Goal: Information Seeking & Learning: Learn about a topic

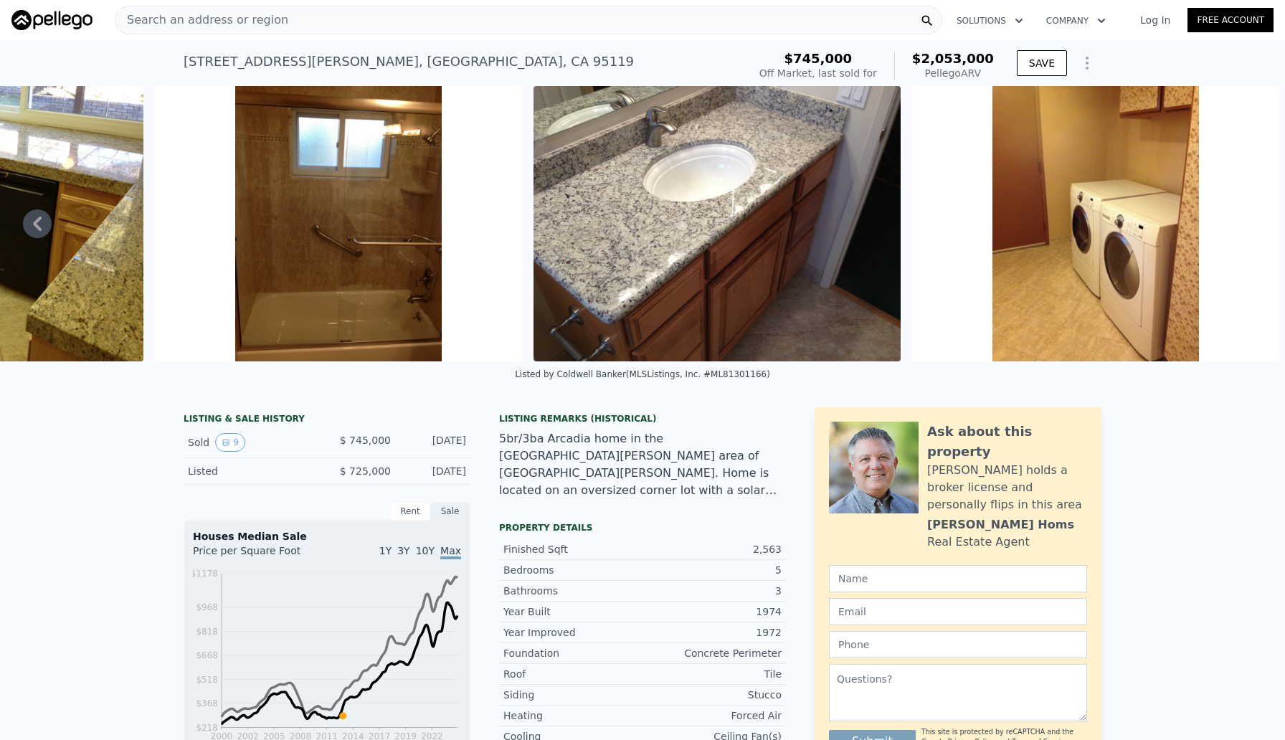
click at [283, 22] on div "Search an address or region" at bounding box center [529, 20] width 828 height 29
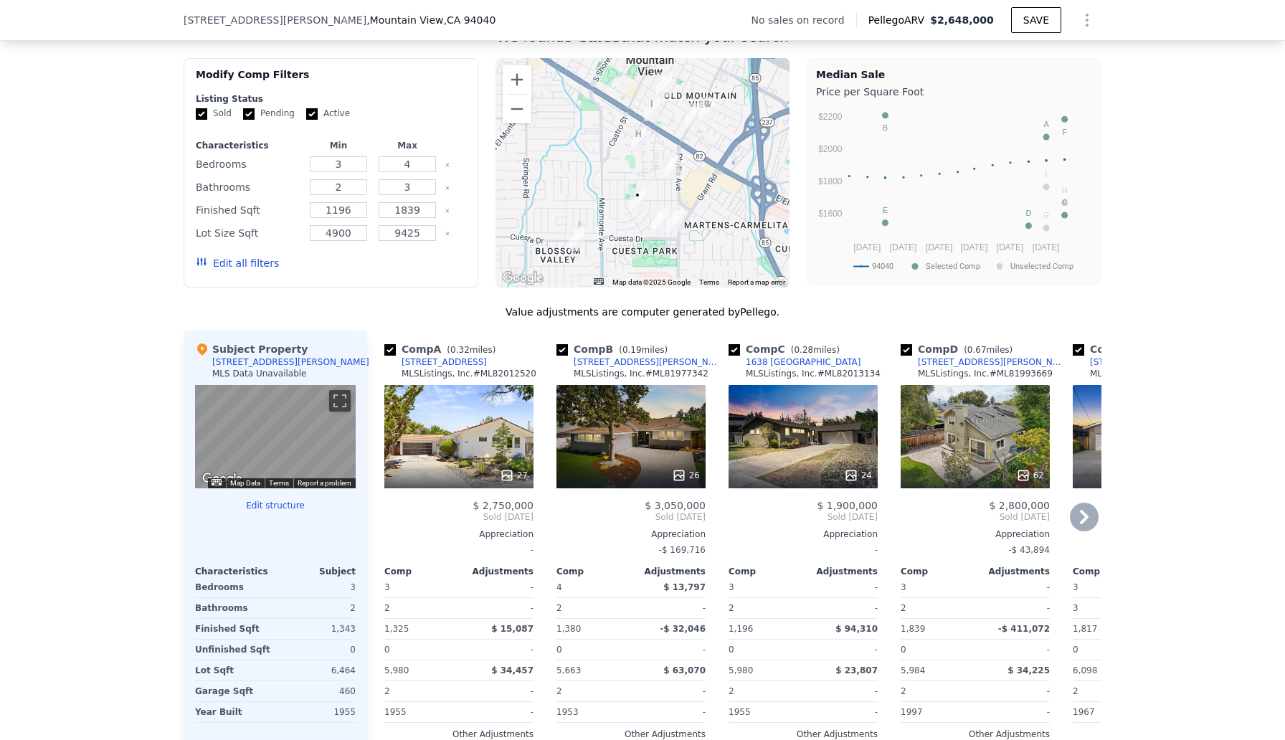
scroll to position [1163, 0]
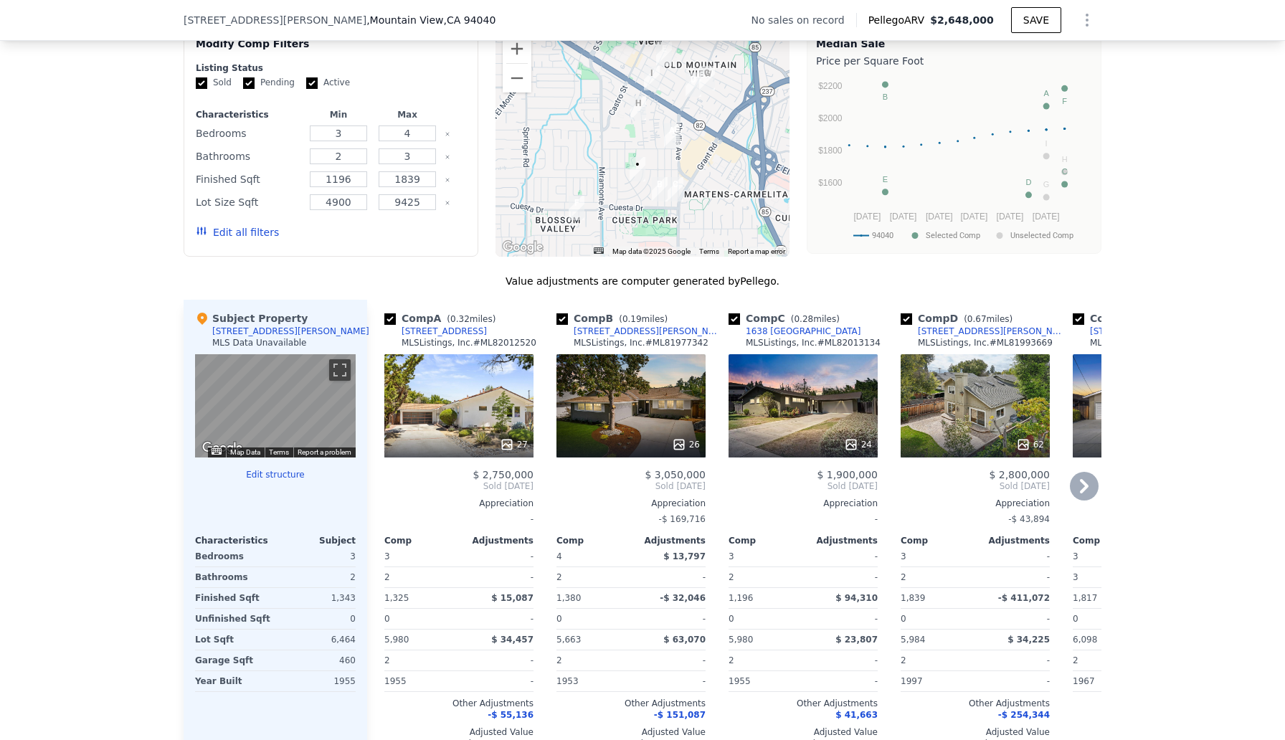
click at [638, 435] on div at bounding box center [631, 445] width 149 height 26
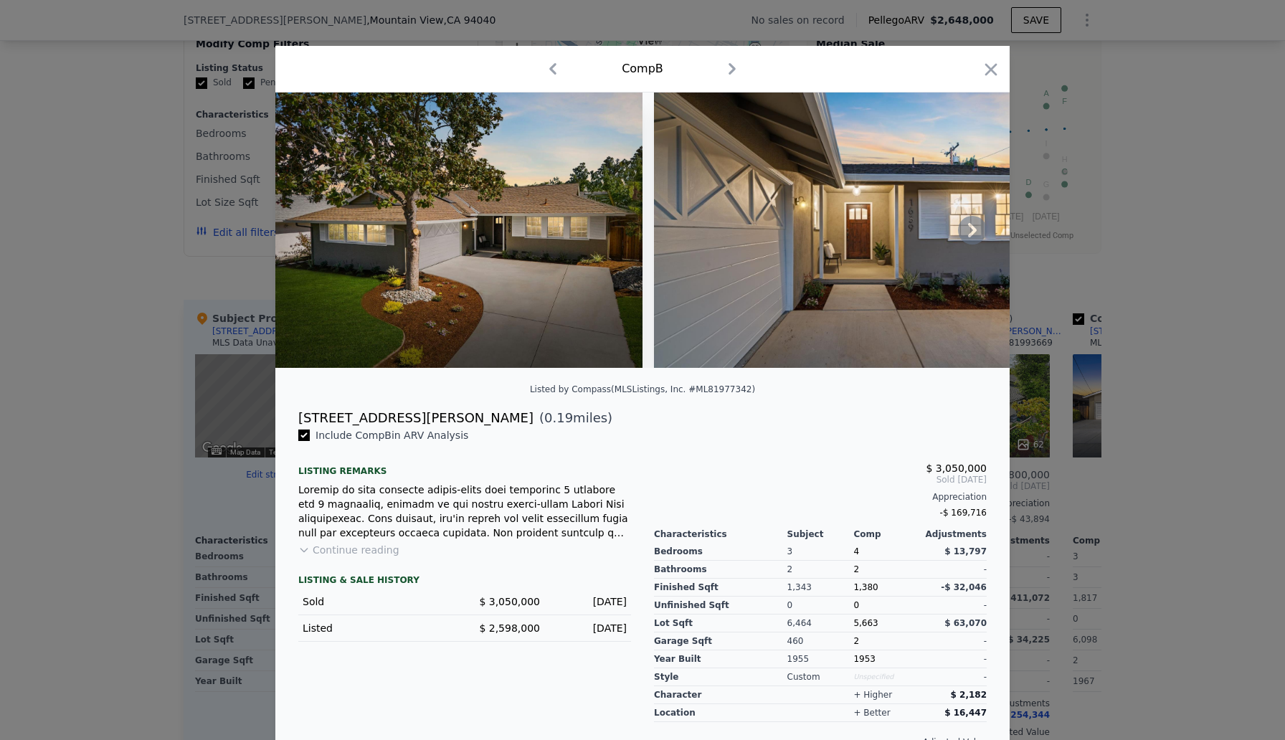
click at [977, 229] on icon at bounding box center [972, 230] width 29 height 29
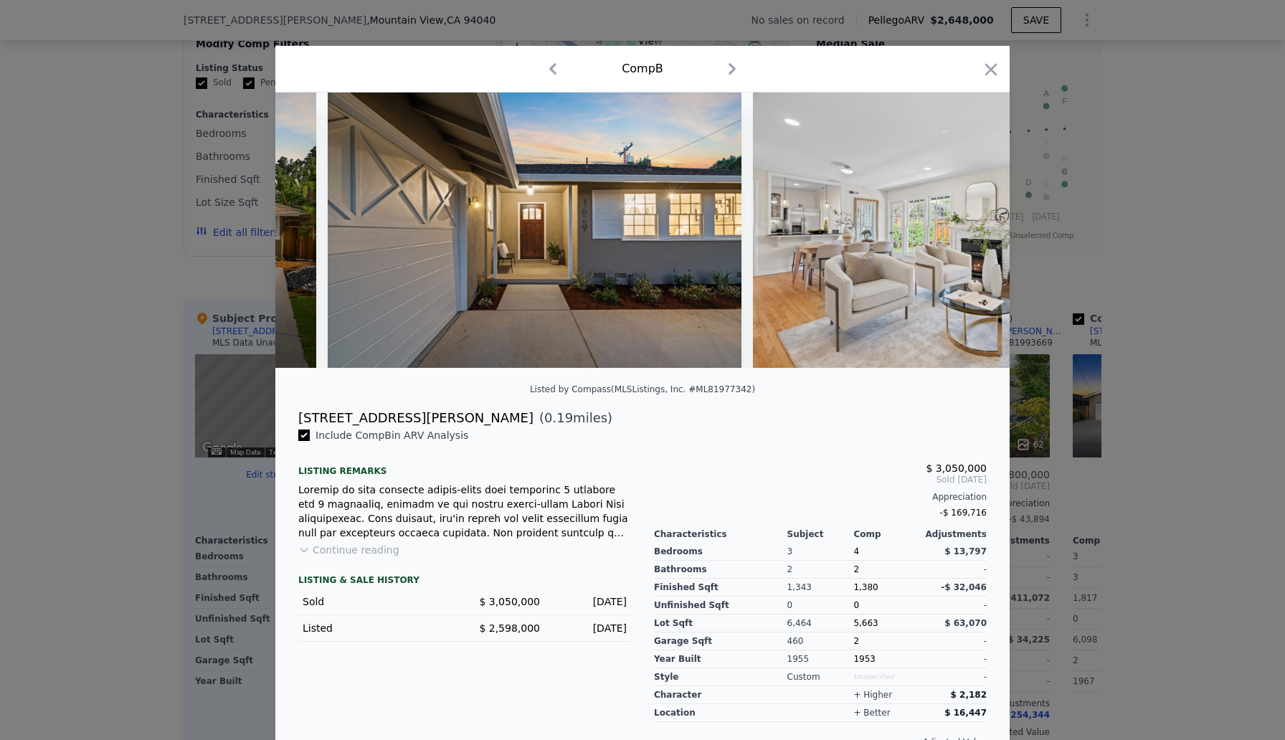
scroll to position [0, 344]
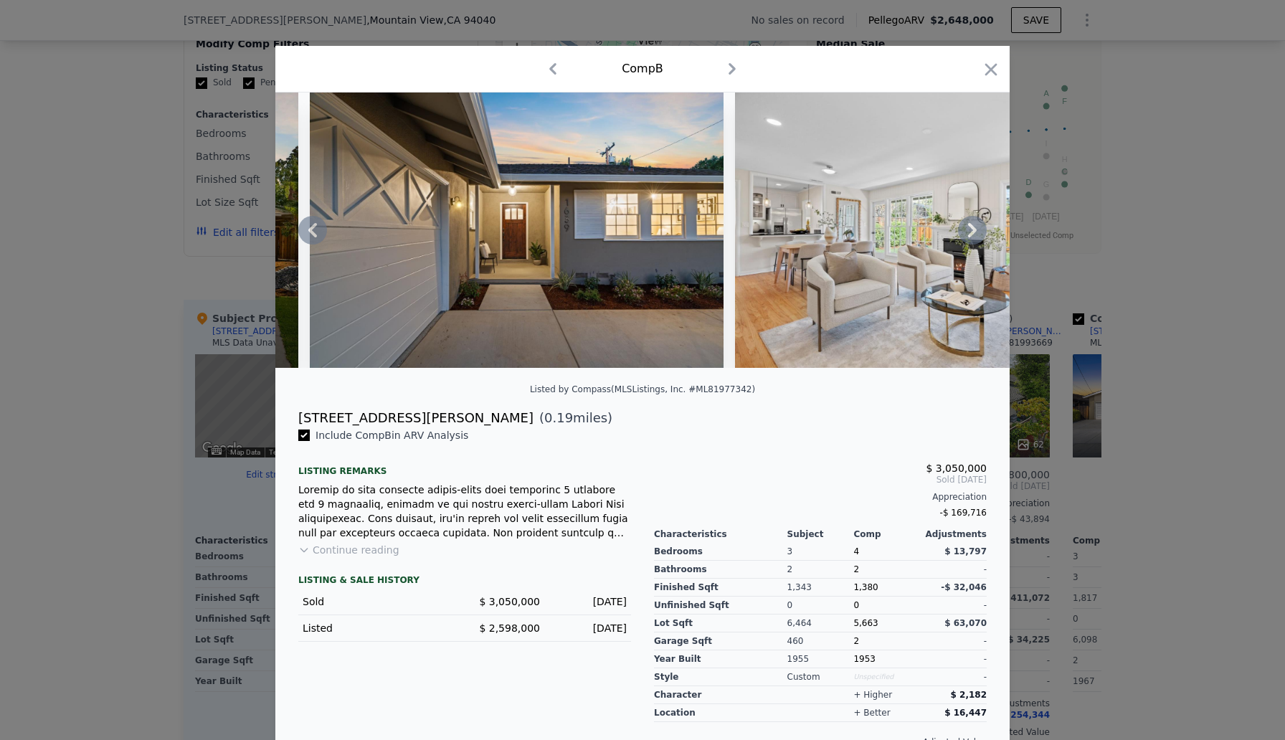
click at [975, 230] on icon at bounding box center [972, 230] width 9 height 14
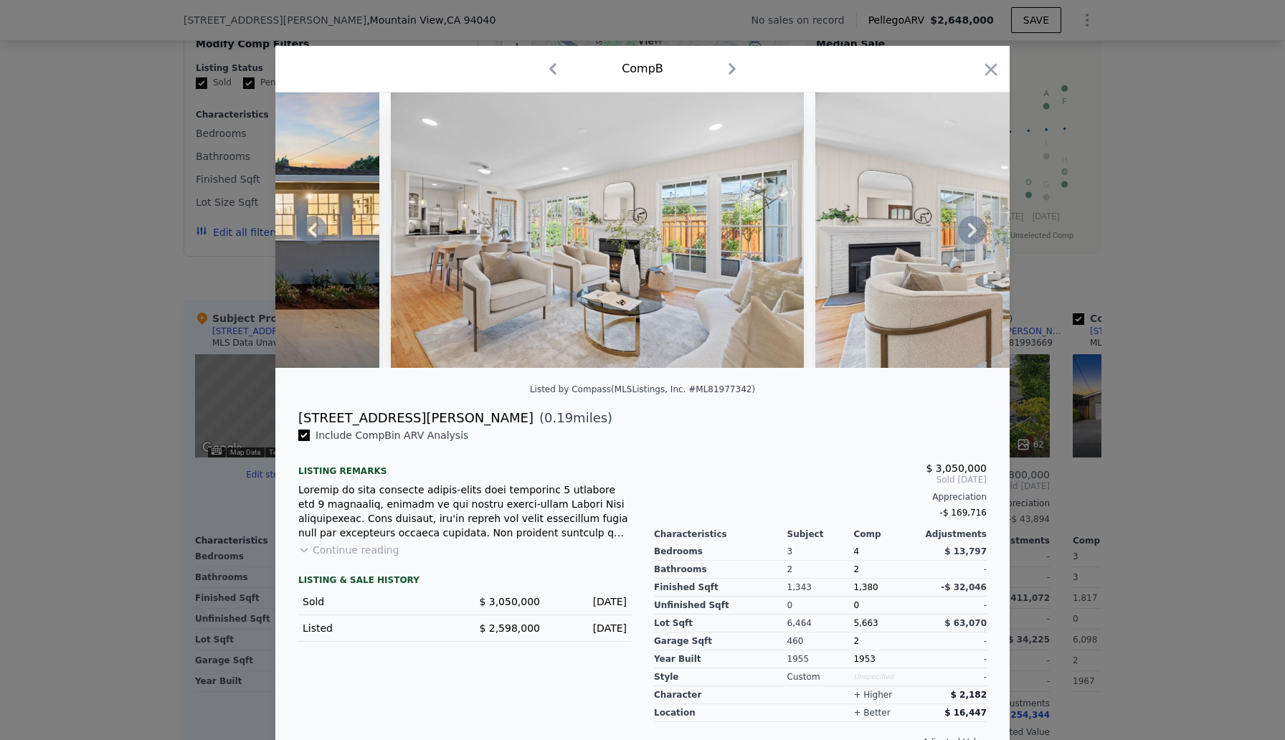
click at [974, 231] on icon at bounding box center [972, 230] width 9 height 14
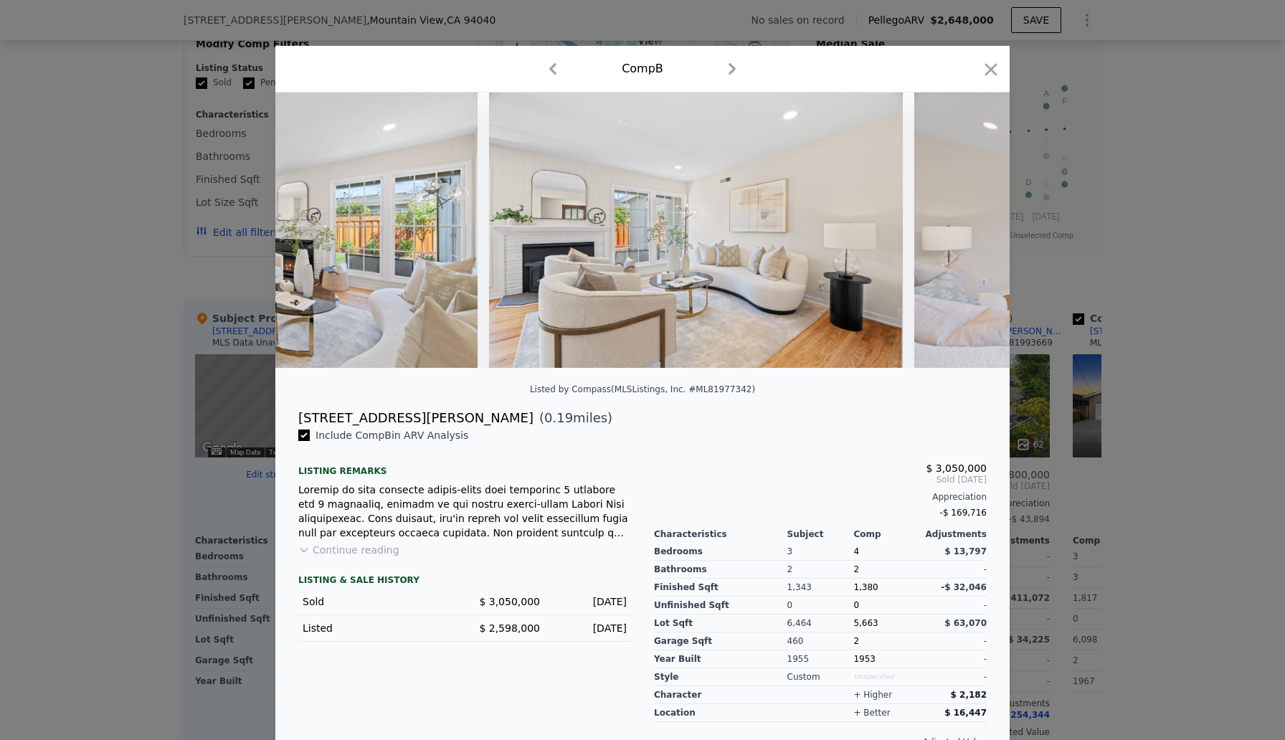
scroll to position [0, 1033]
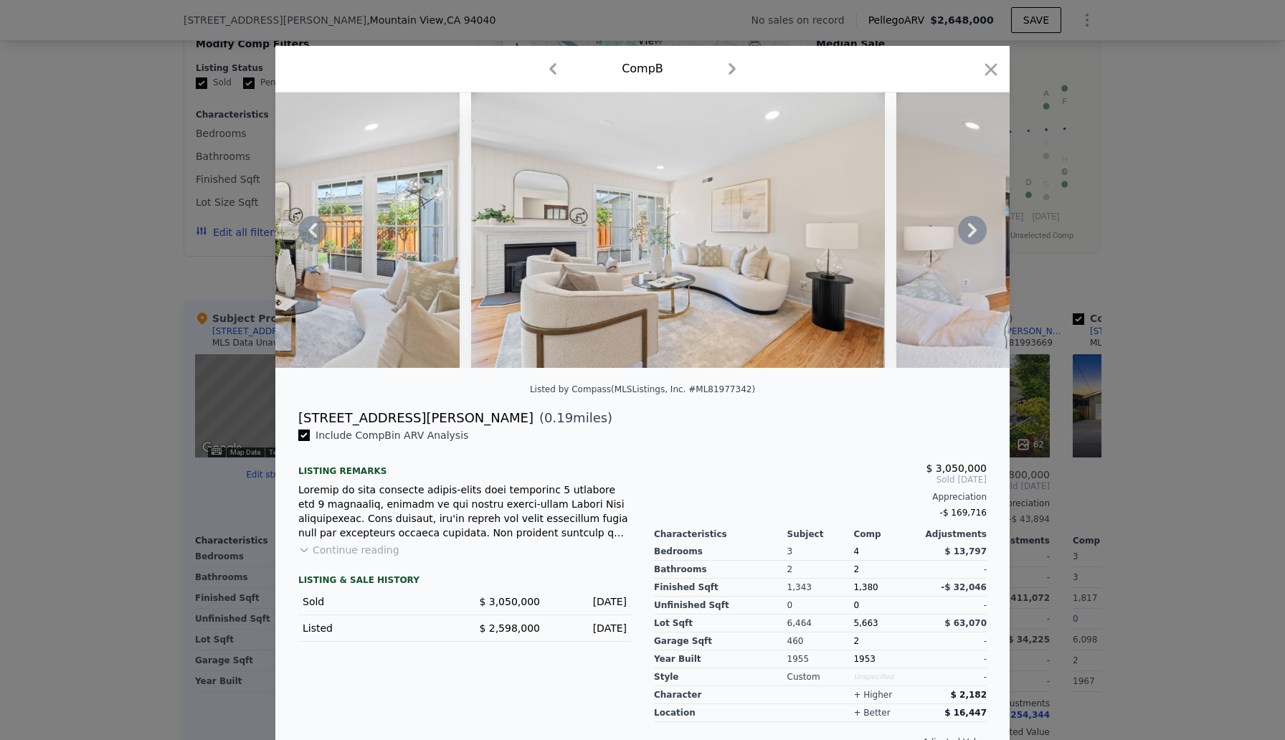
click at [974, 231] on icon at bounding box center [972, 230] width 9 height 14
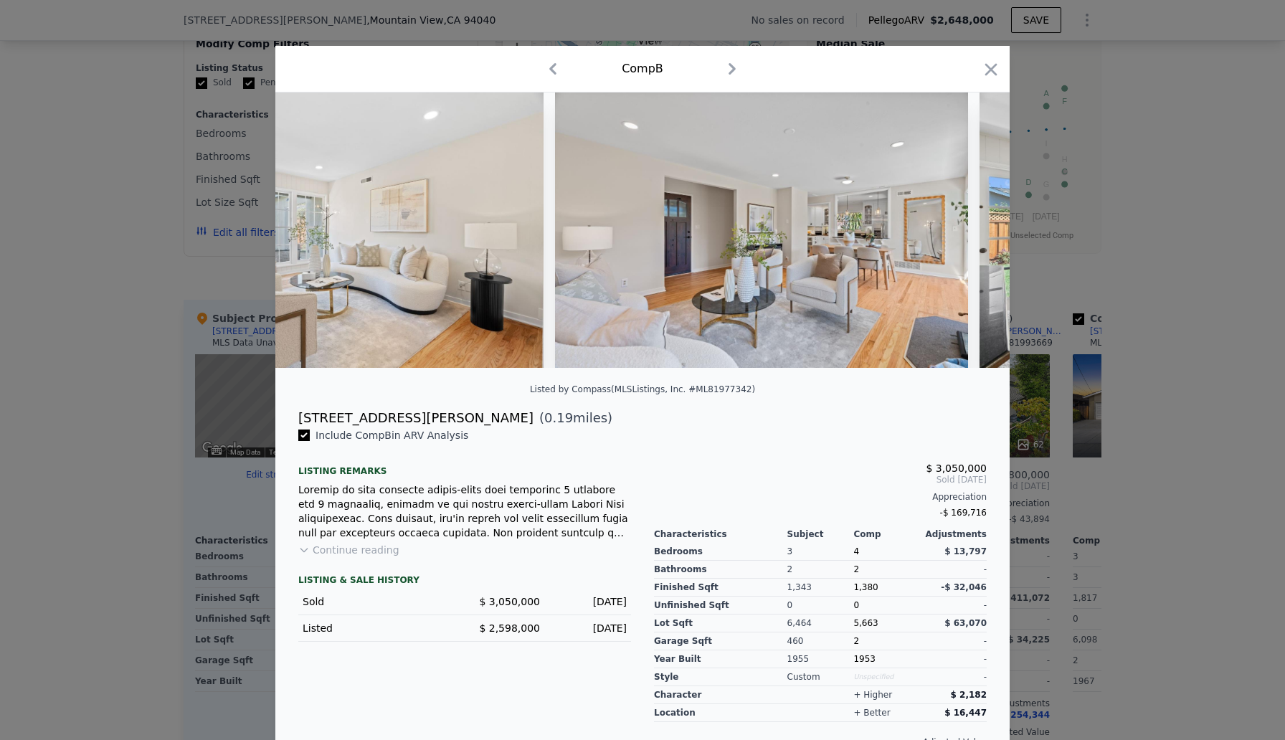
scroll to position [0, 1377]
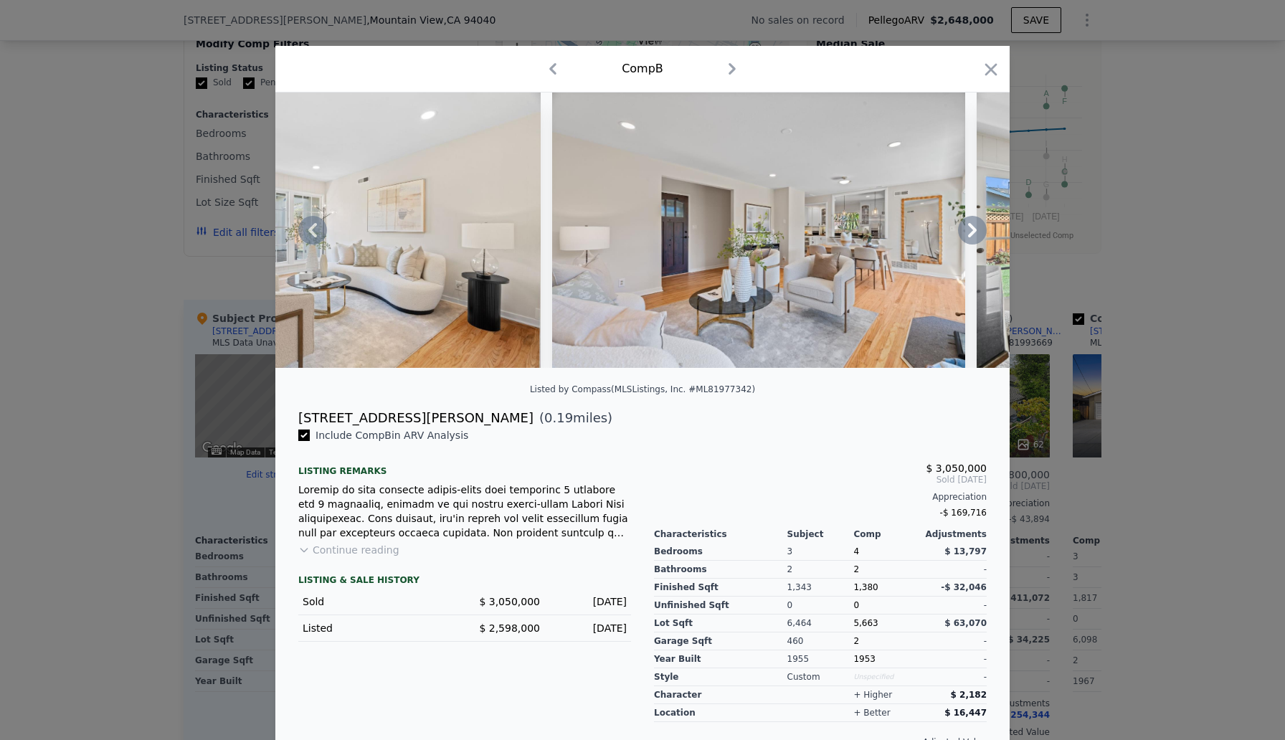
click at [974, 229] on icon at bounding box center [972, 230] width 9 height 14
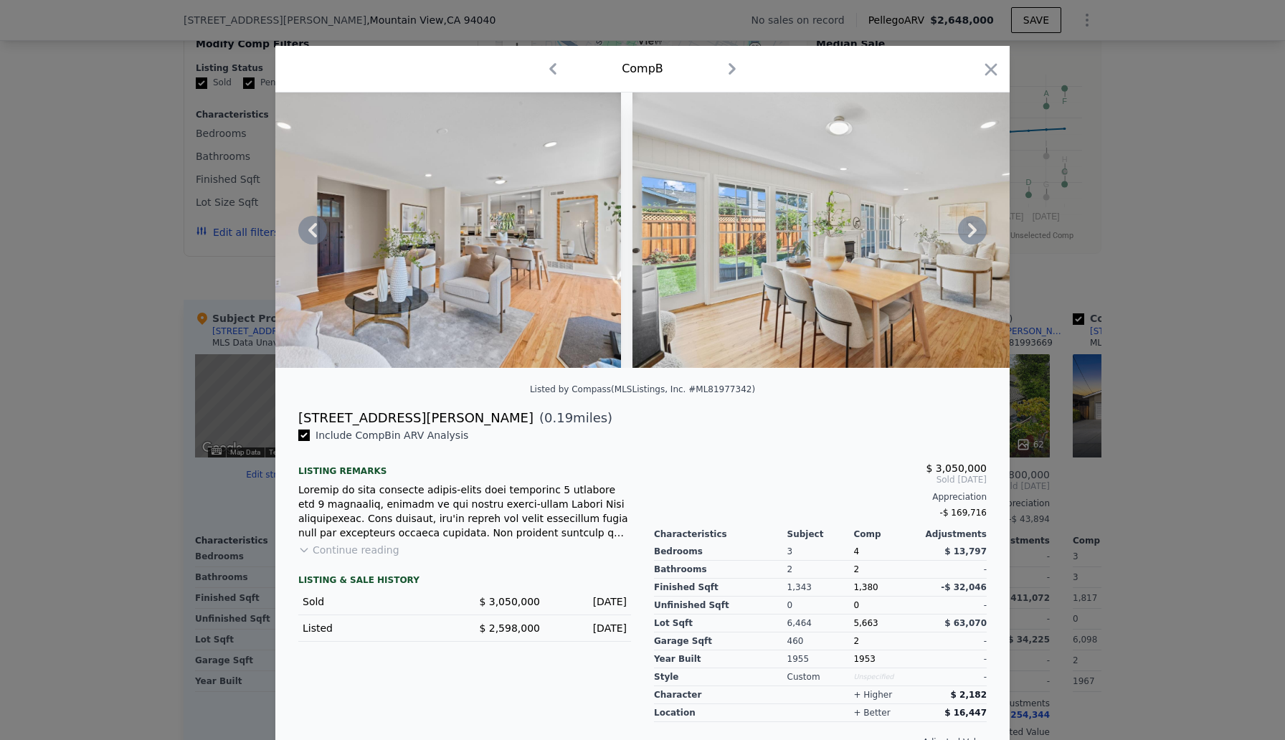
click at [974, 229] on icon at bounding box center [972, 230] width 9 height 14
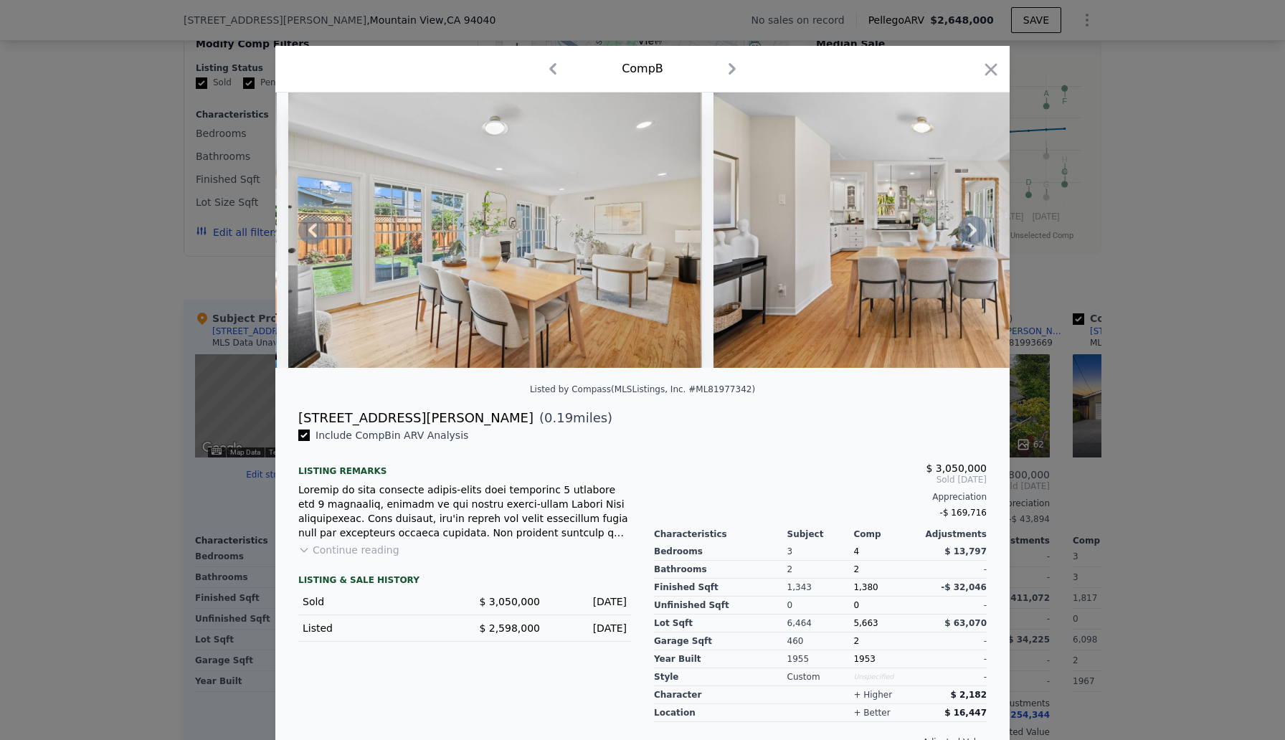
click at [974, 229] on icon at bounding box center [972, 230] width 9 height 14
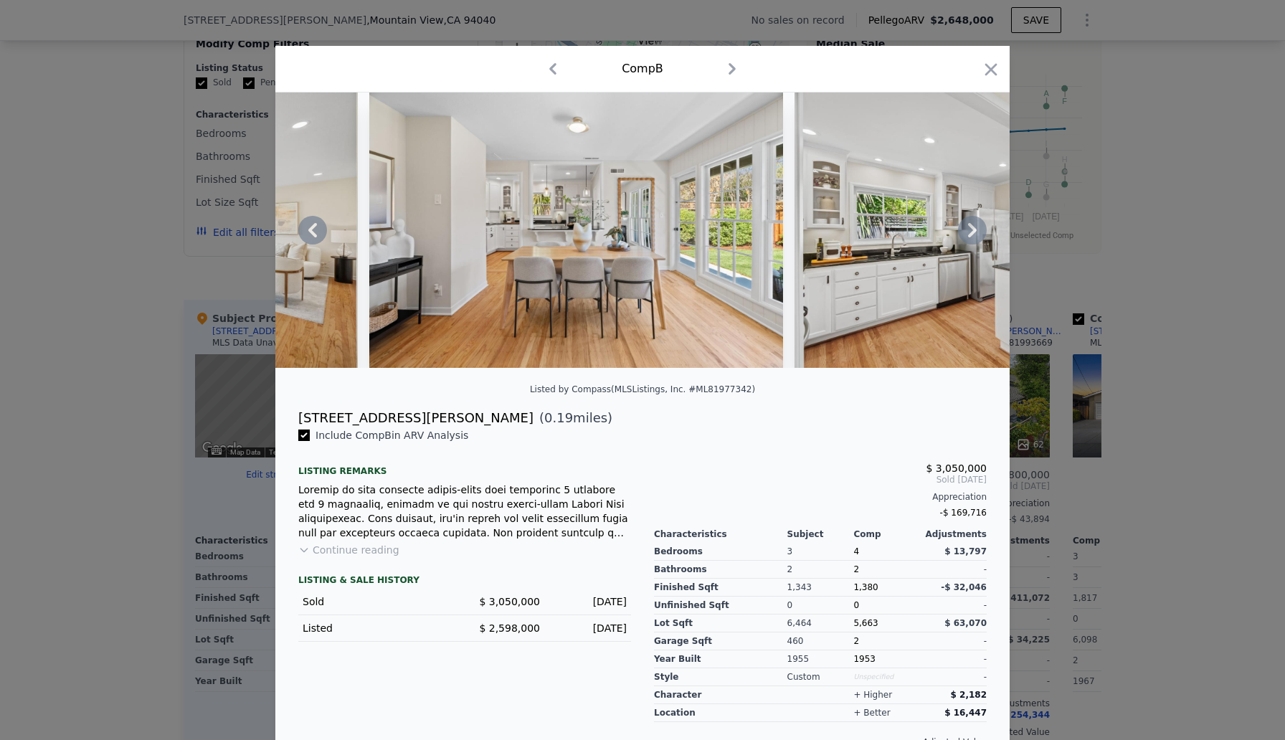
click at [974, 229] on icon at bounding box center [972, 230] width 9 height 14
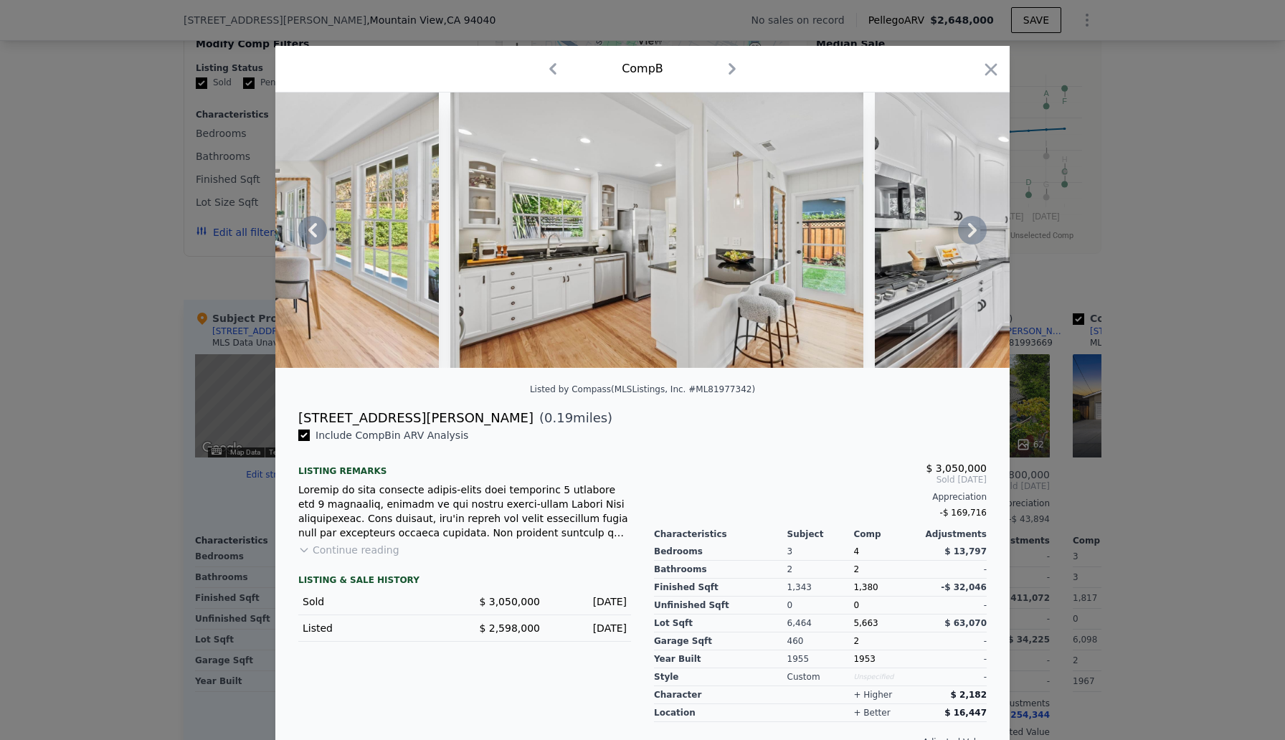
click at [974, 229] on icon at bounding box center [972, 230] width 9 height 14
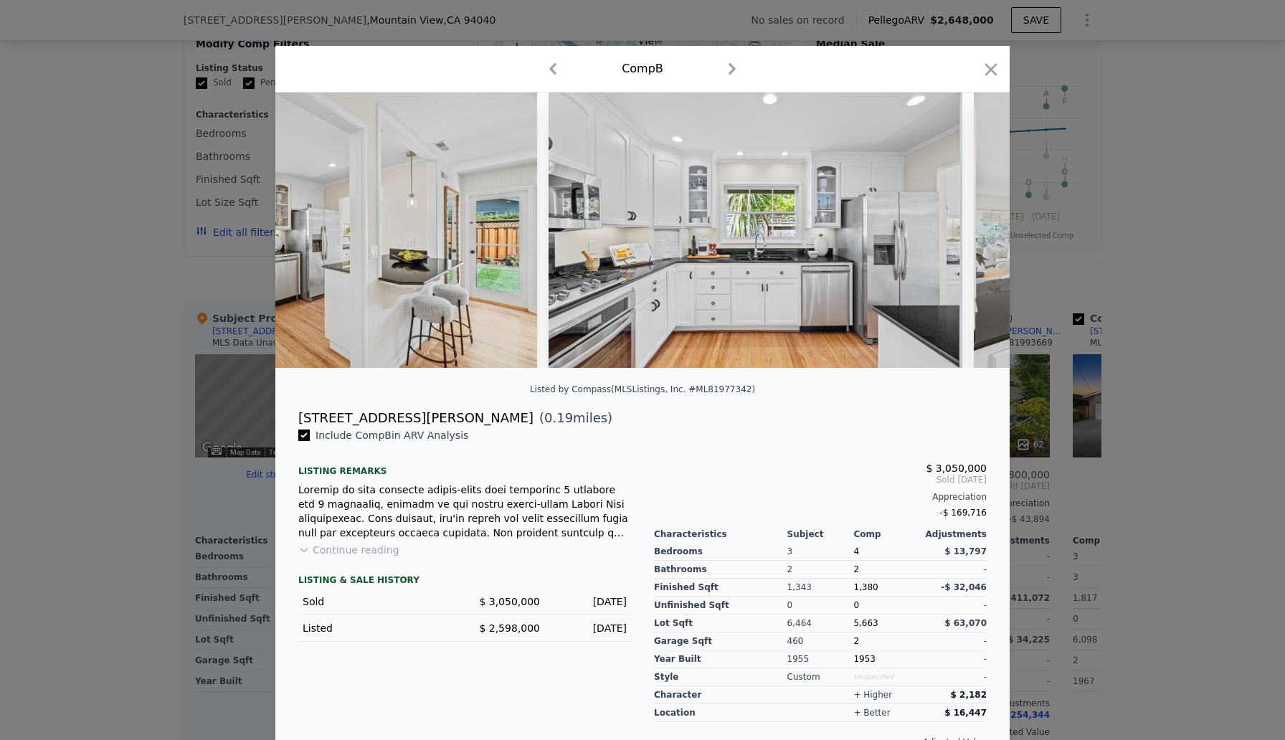
scroll to position [0, 3098]
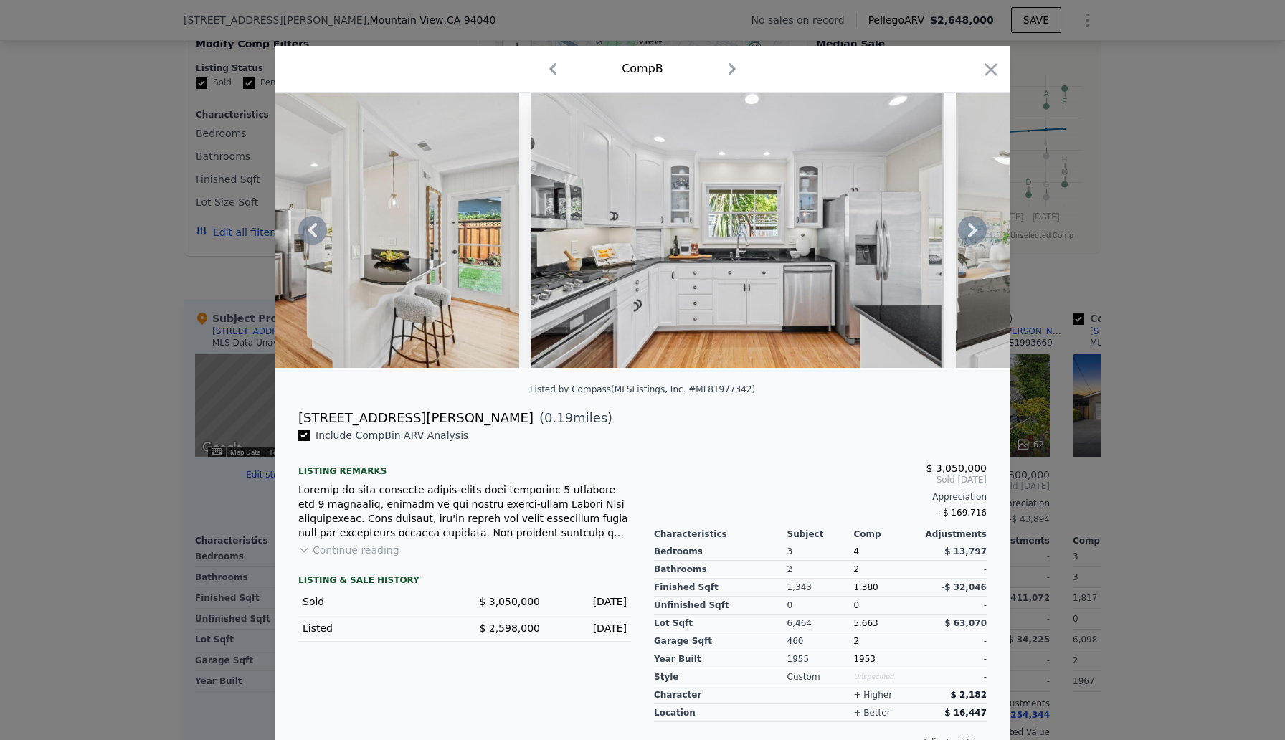
click at [973, 230] on icon at bounding box center [972, 230] width 9 height 14
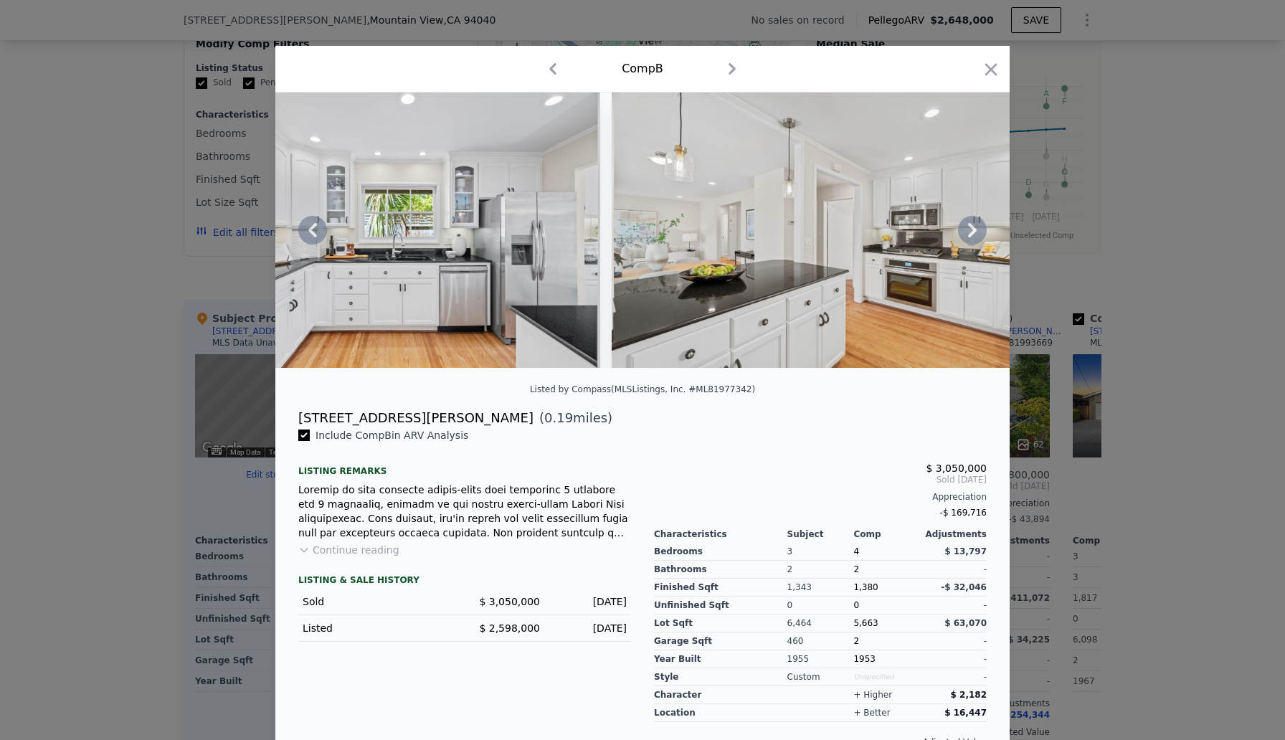
click at [972, 230] on icon at bounding box center [972, 230] width 29 height 29
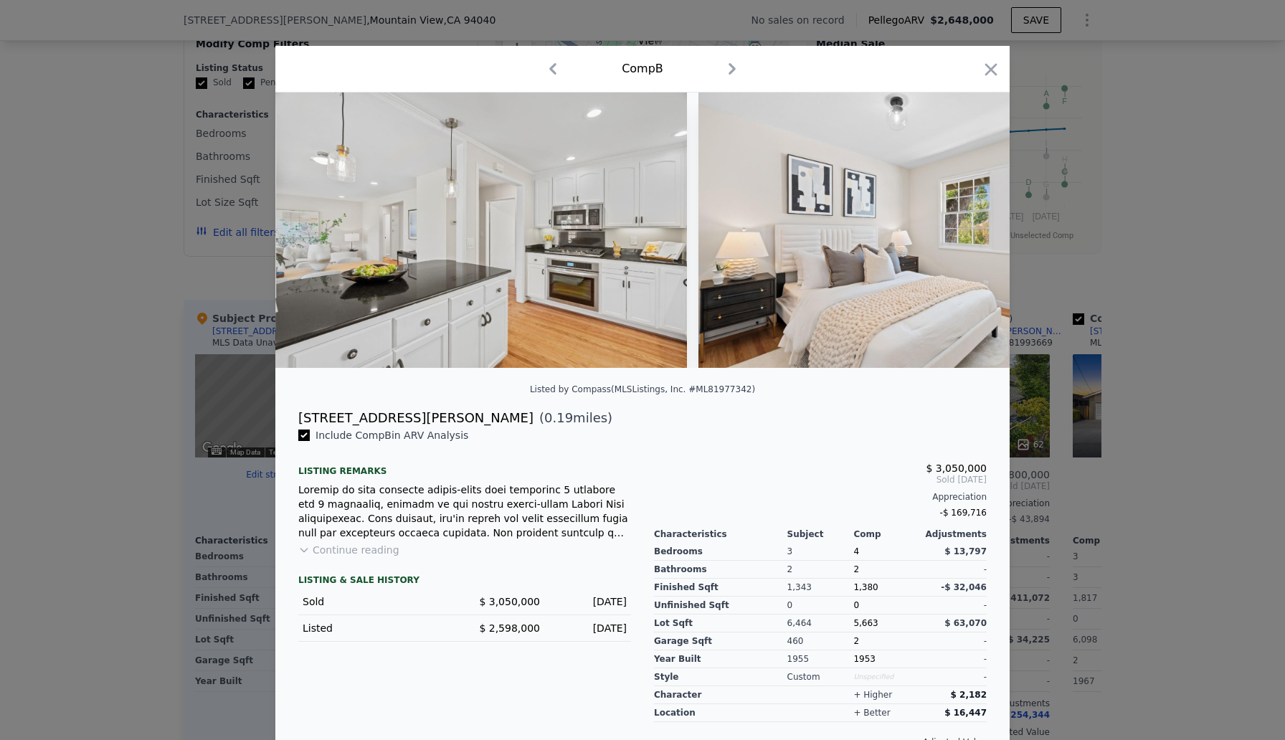
scroll to position [0, 3787]
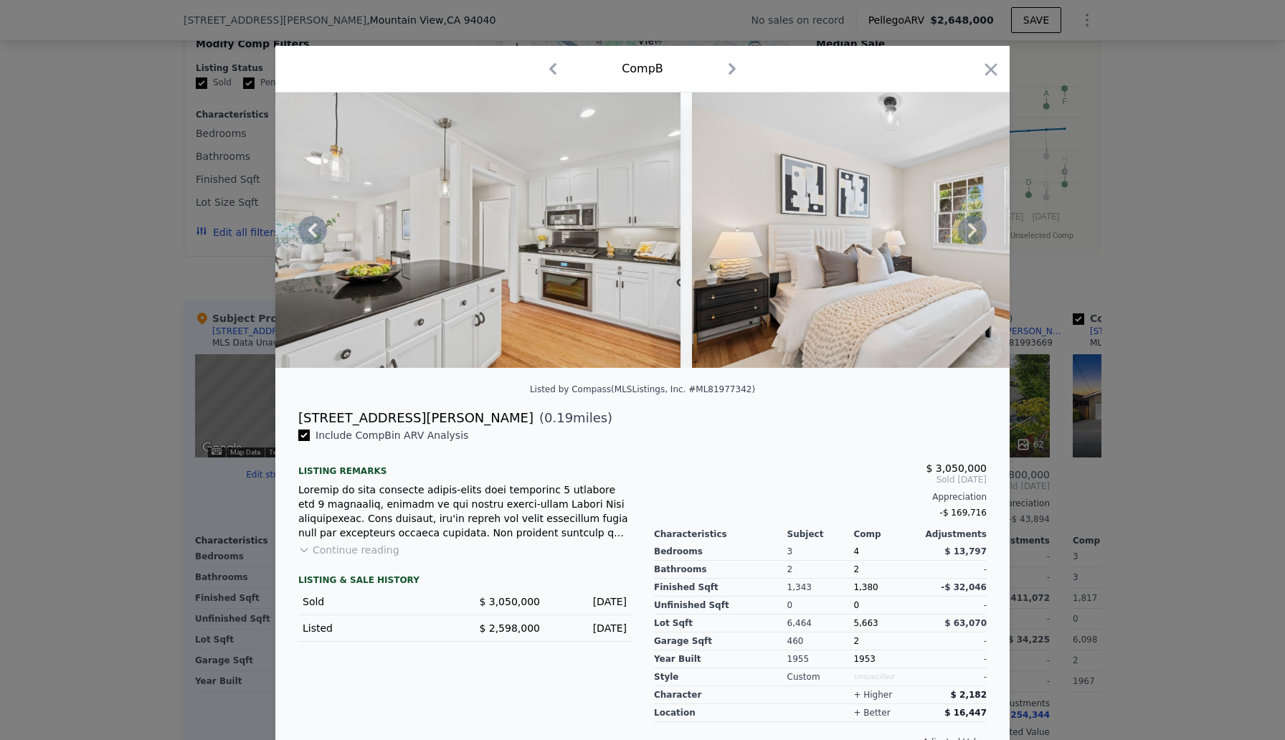
click at [972, 230] on icon at bounding box center [972, 230] width 29 height 29
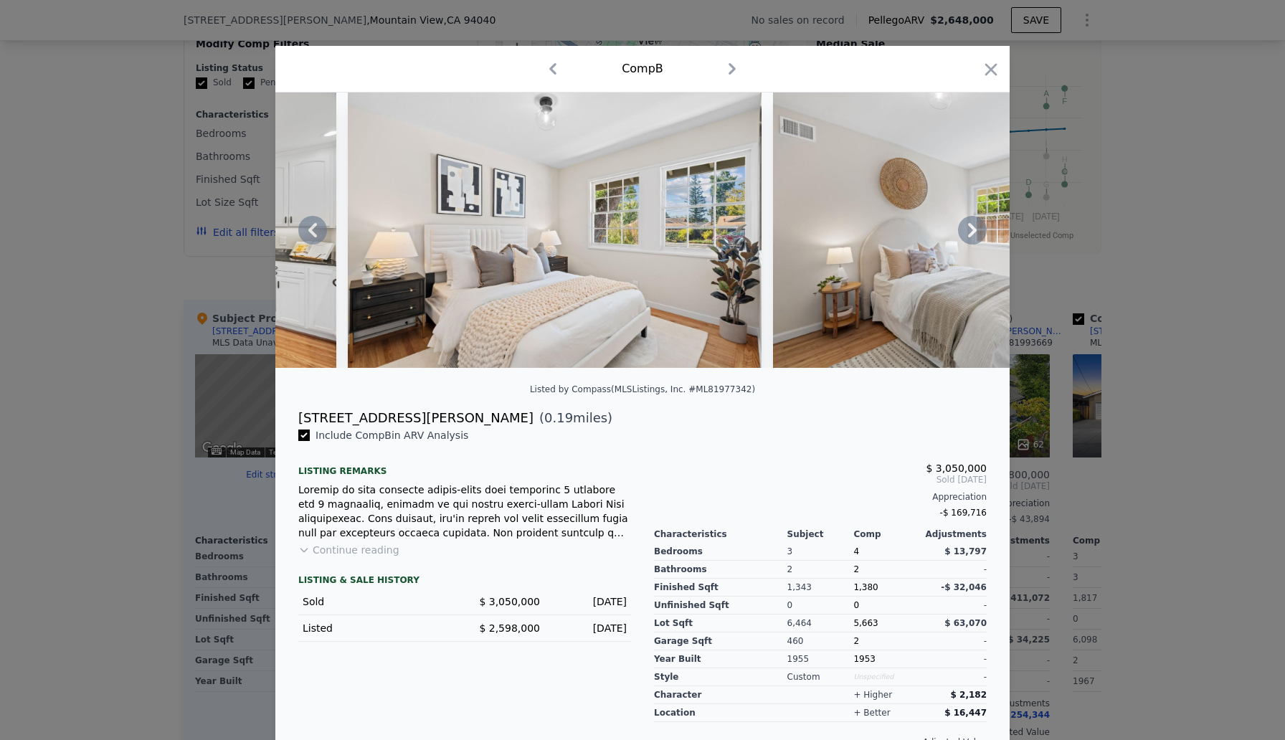
click at [972, 230] on icon at bounding box center [972, 230] width 29 height 29
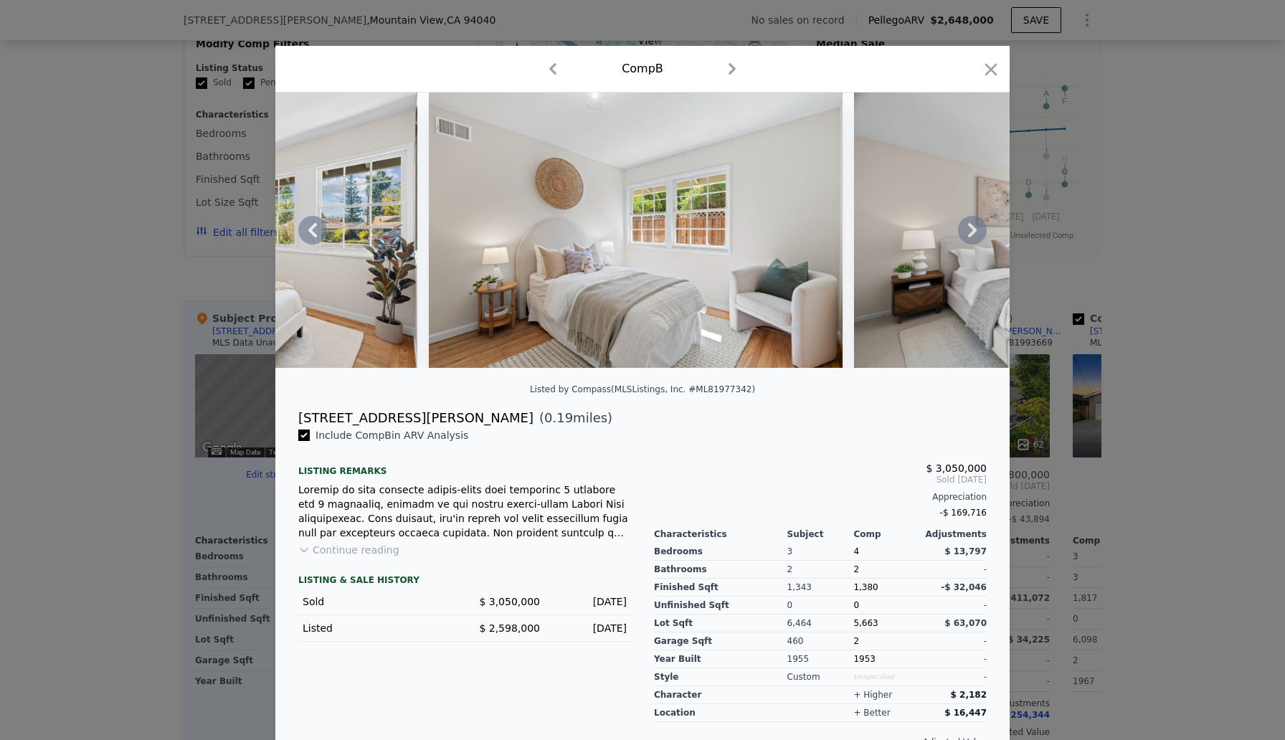
click at [971, 230] on icon at bounding box center [972, 230] width 29 height 29
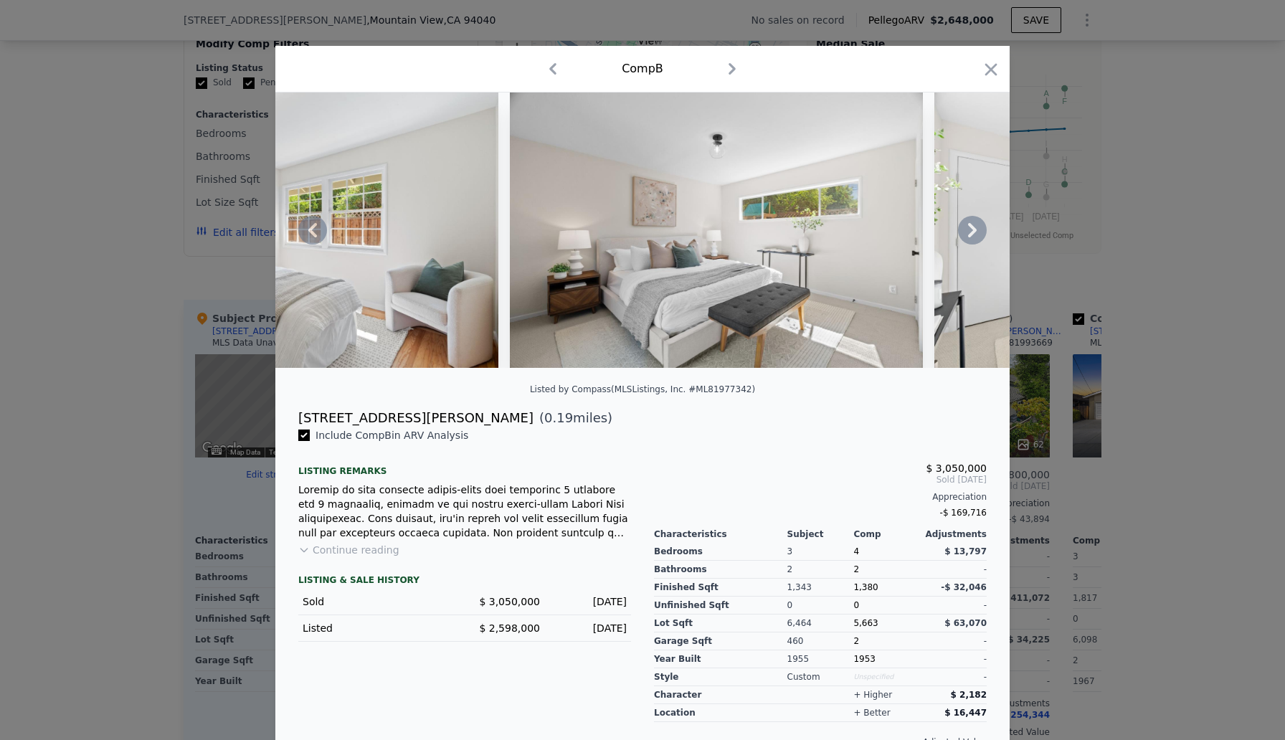
click at [971, 230] on icon at bounding box center [972, 230] width 29 height 29
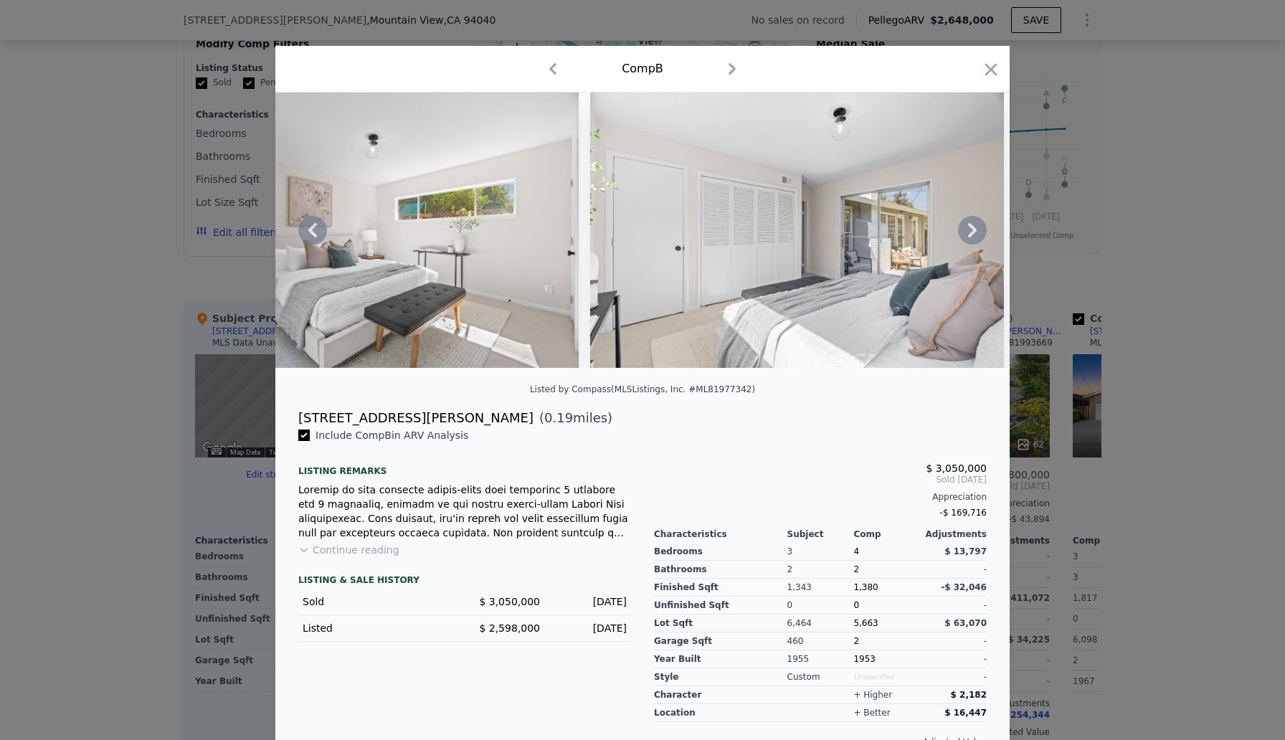
click at [971, 230] on icon at bounding box center [972, 230] width 29 height 29
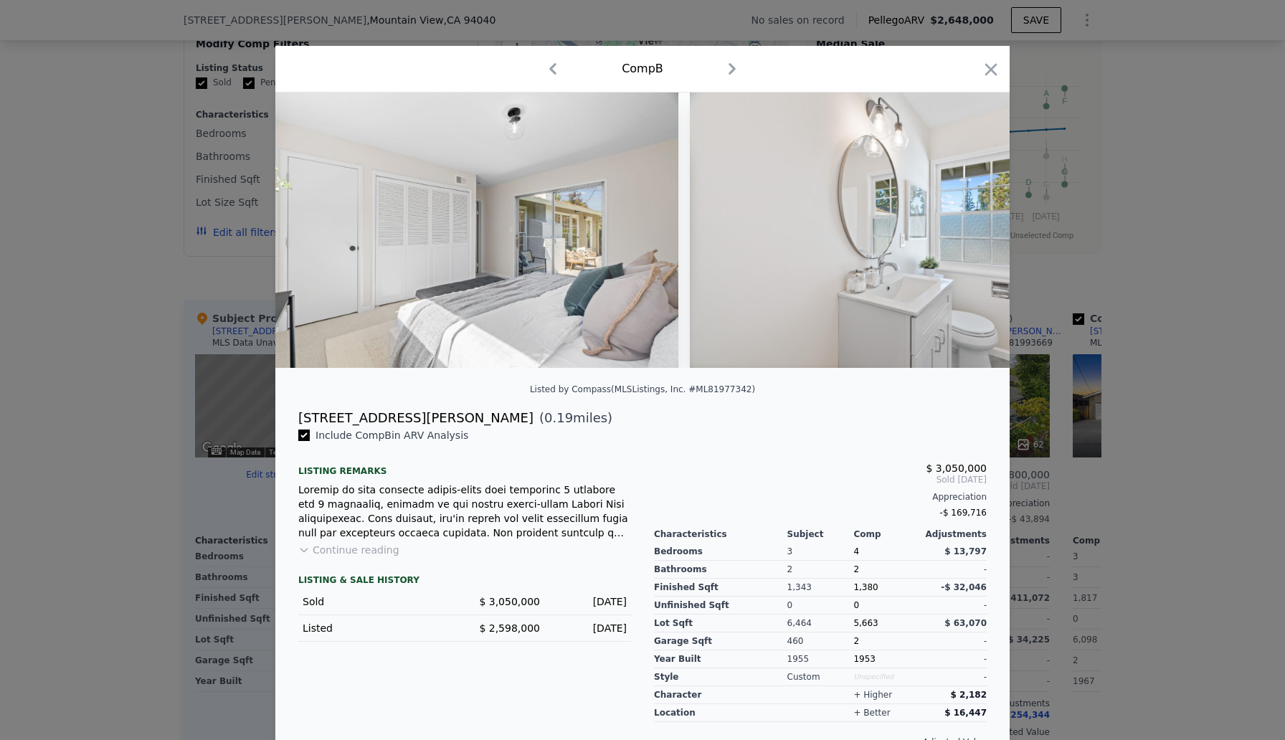
scroll to position [0, 5508]
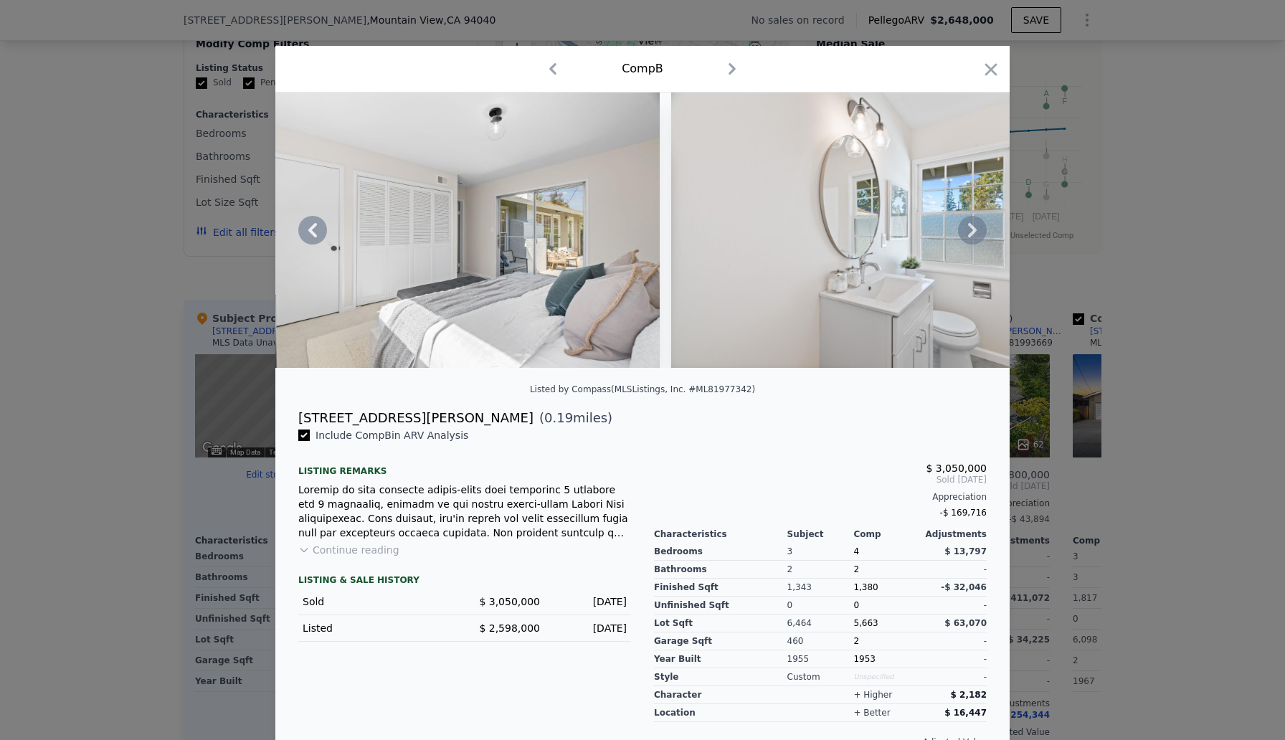
click at [972, 226] on icon at bounding box center [972, 230] width 9 height 14
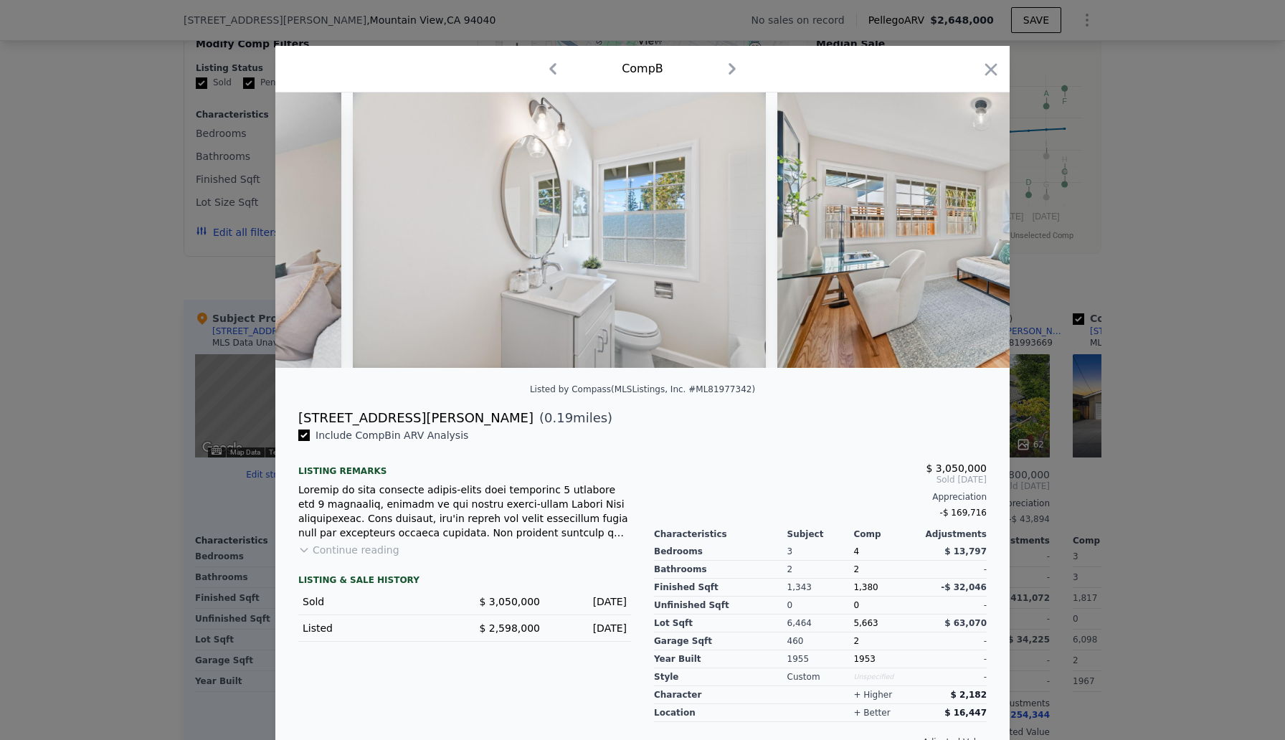
scroll to position [0, 5852]
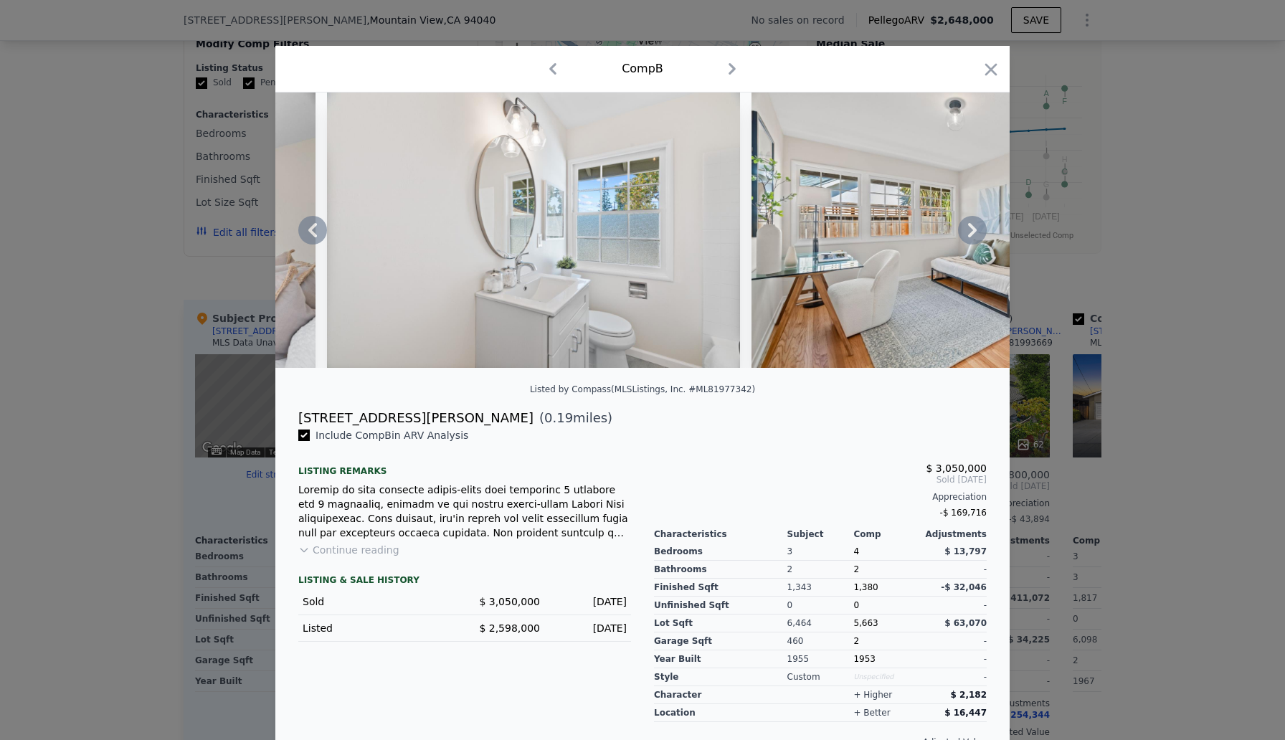
click at [971, 226] on icon at bounding box center [972, 230] width 9 height 14
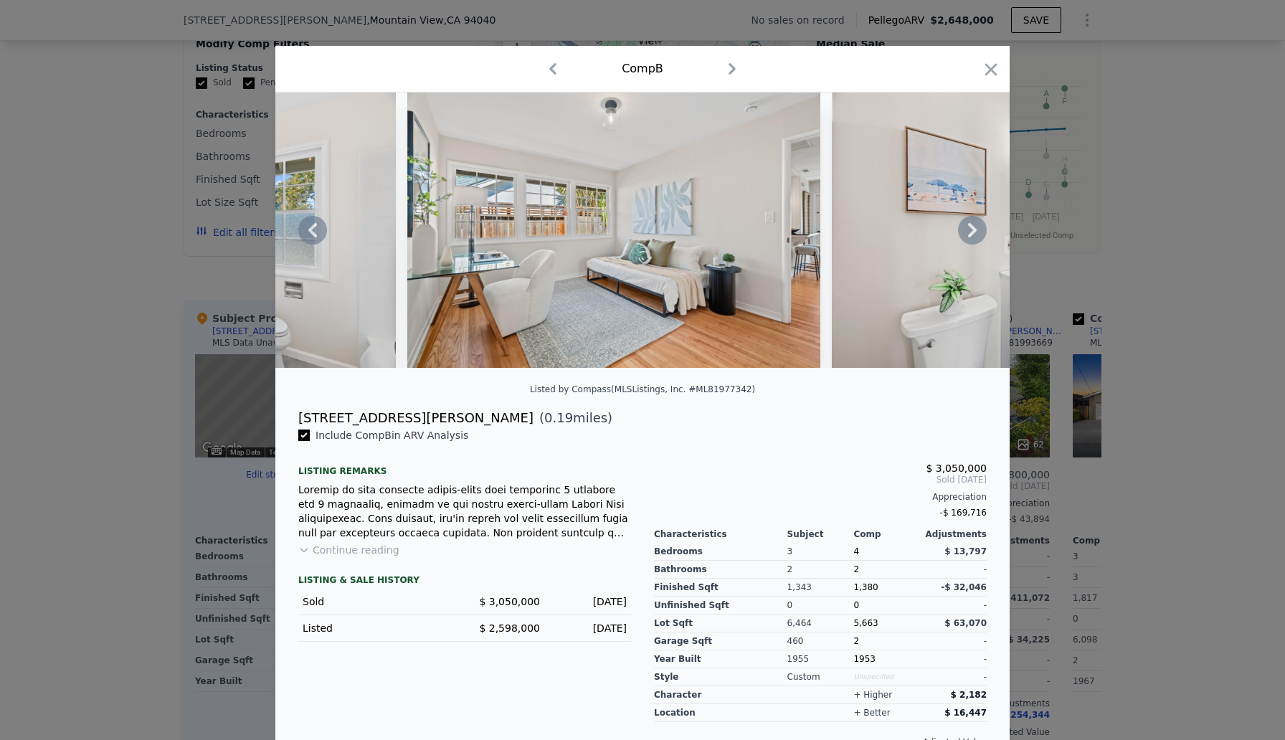
click at [971, 232] on icon at bounding box center [972, 230] width 29 height 29
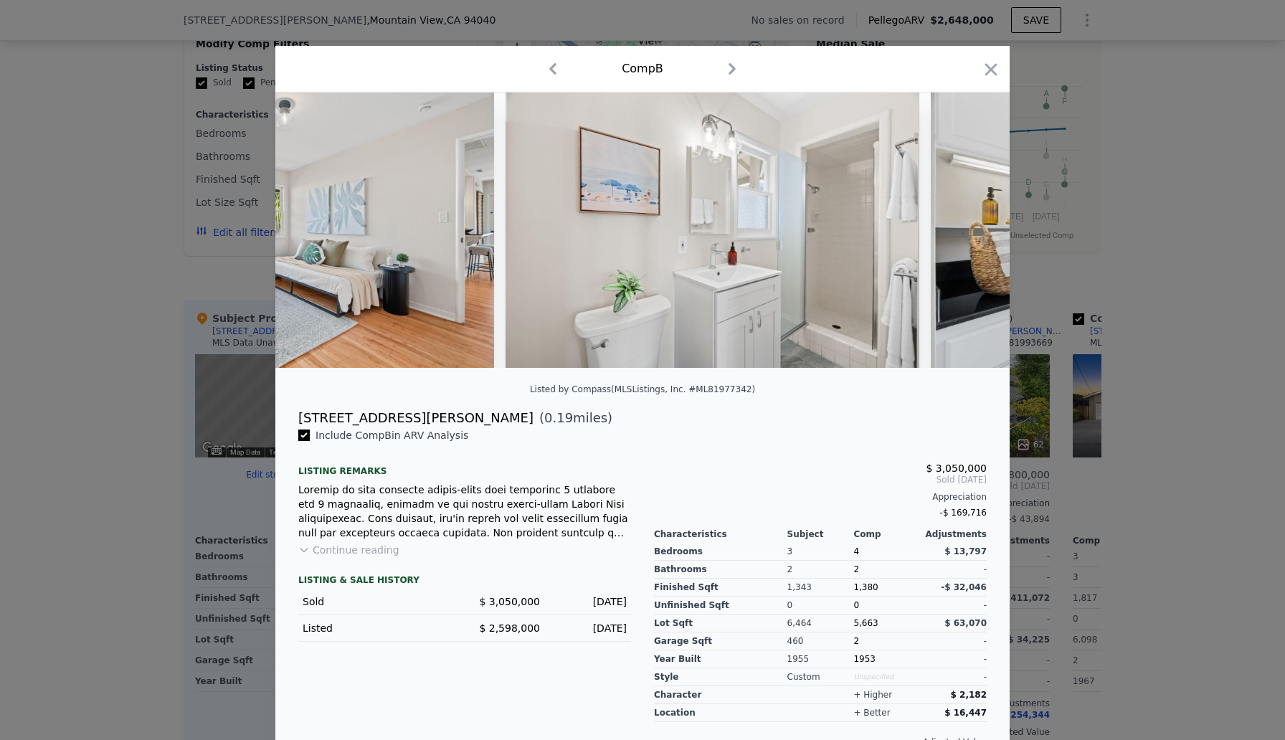
scroll to position [0, 6540]
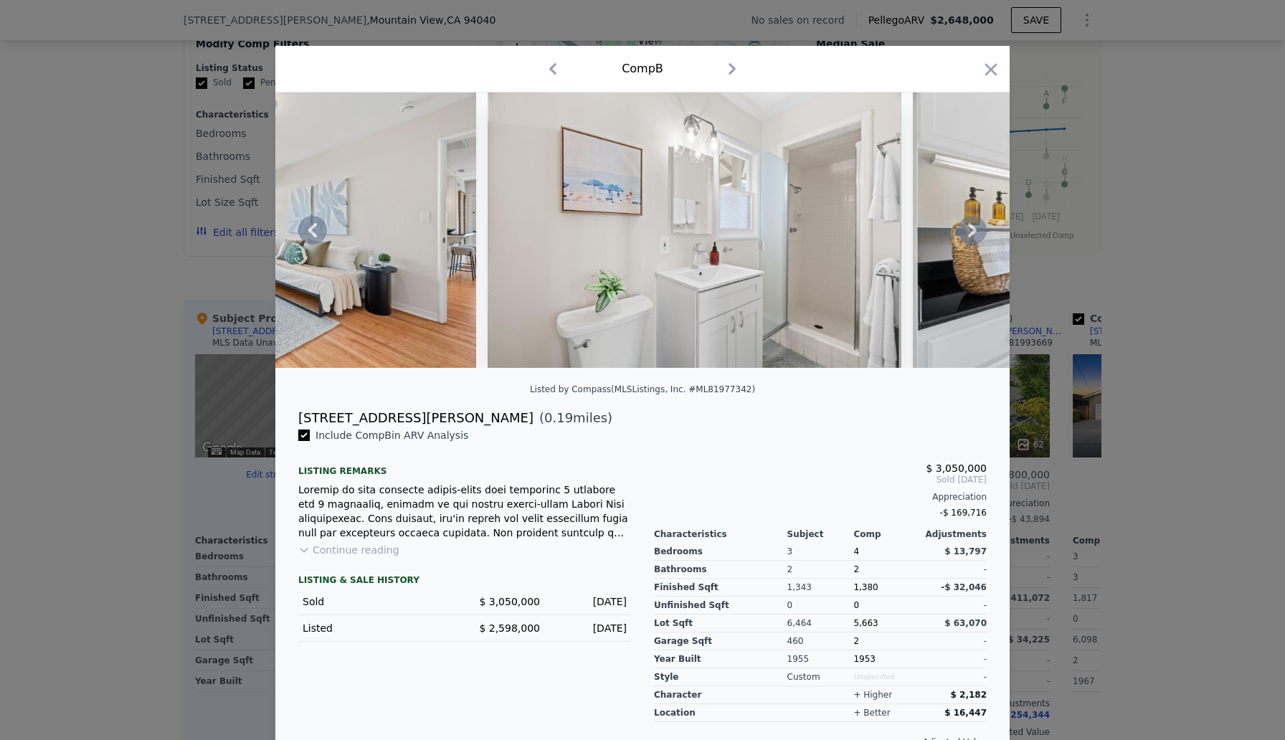
click at [971, 229] on icon at bounding box center [972, 230] width 29 height 29
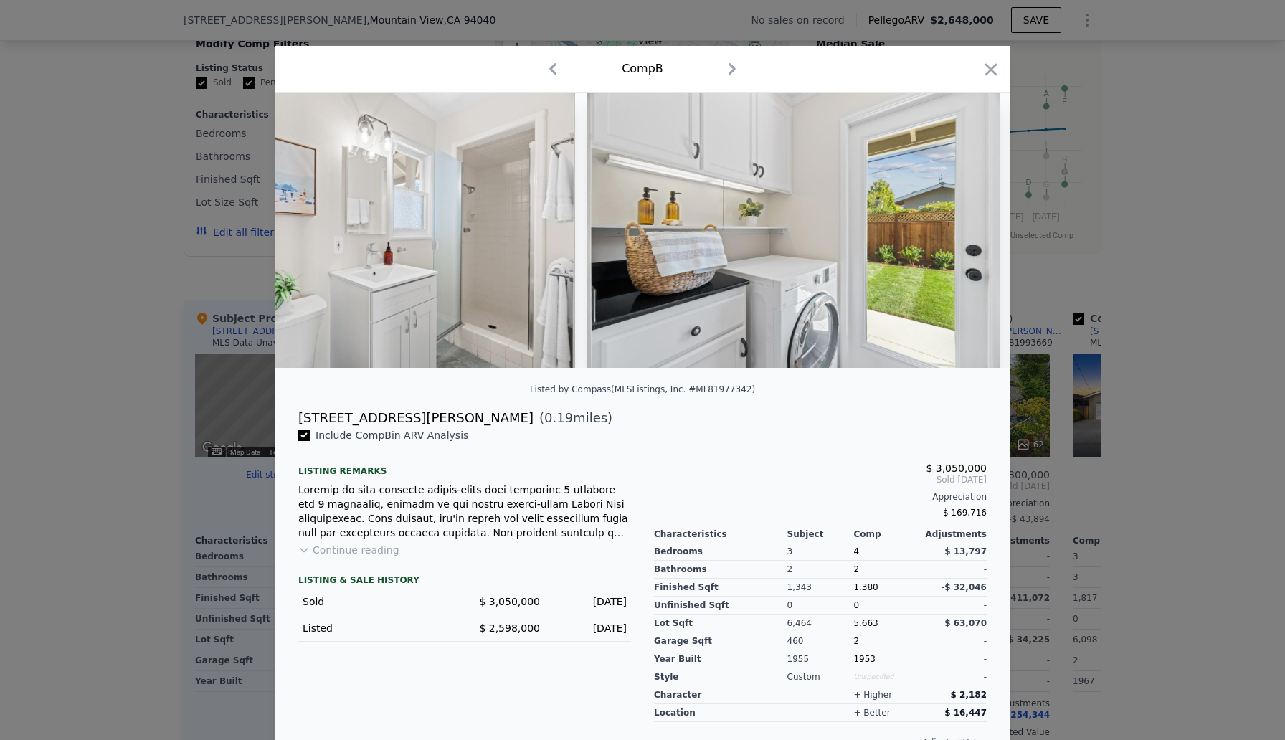
scroll to position [0, 6885]
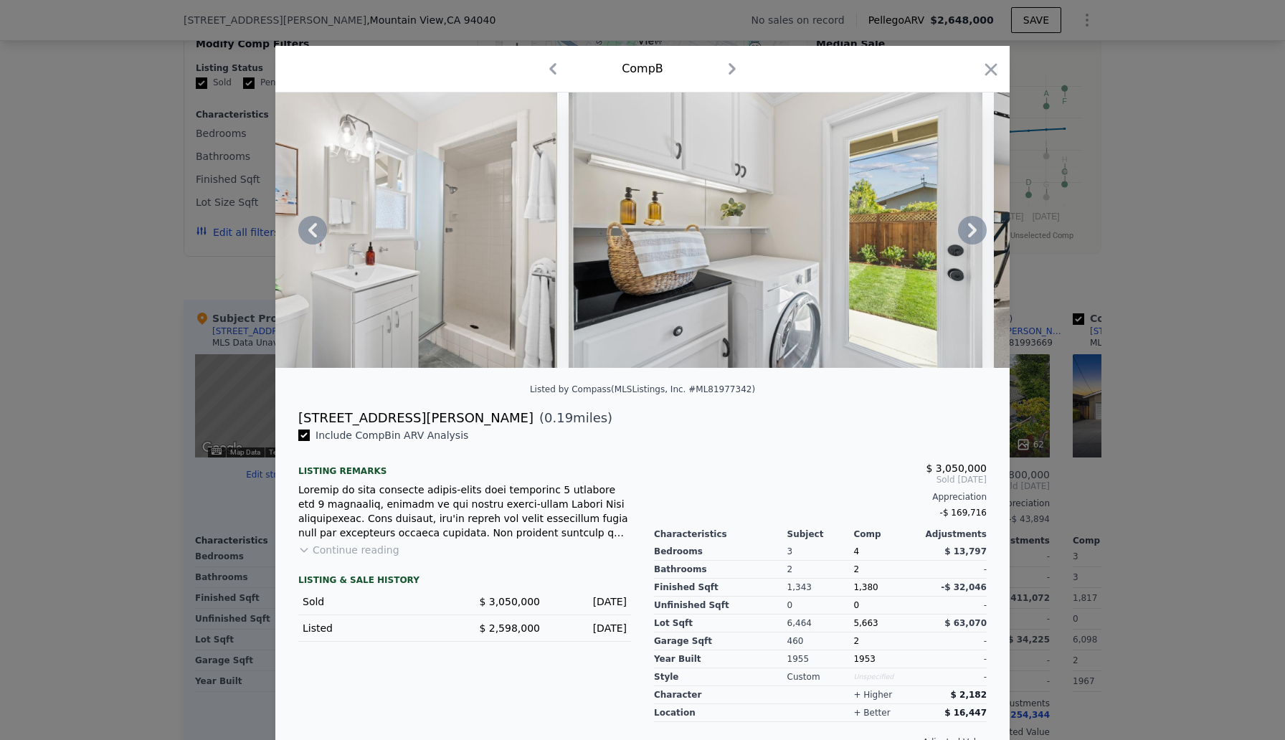
click at [971, 229] on icon at bounding box center [972, 230] width 29 height 29
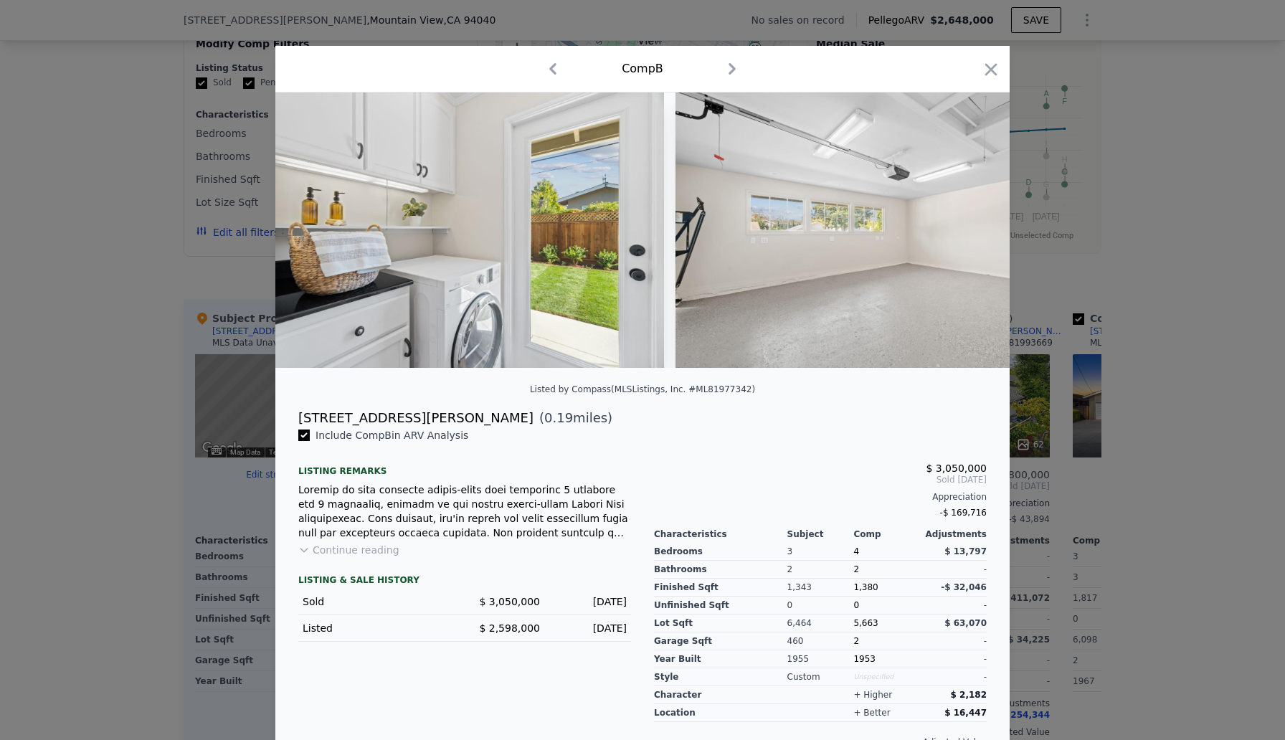
scroll to position [0, 7229]
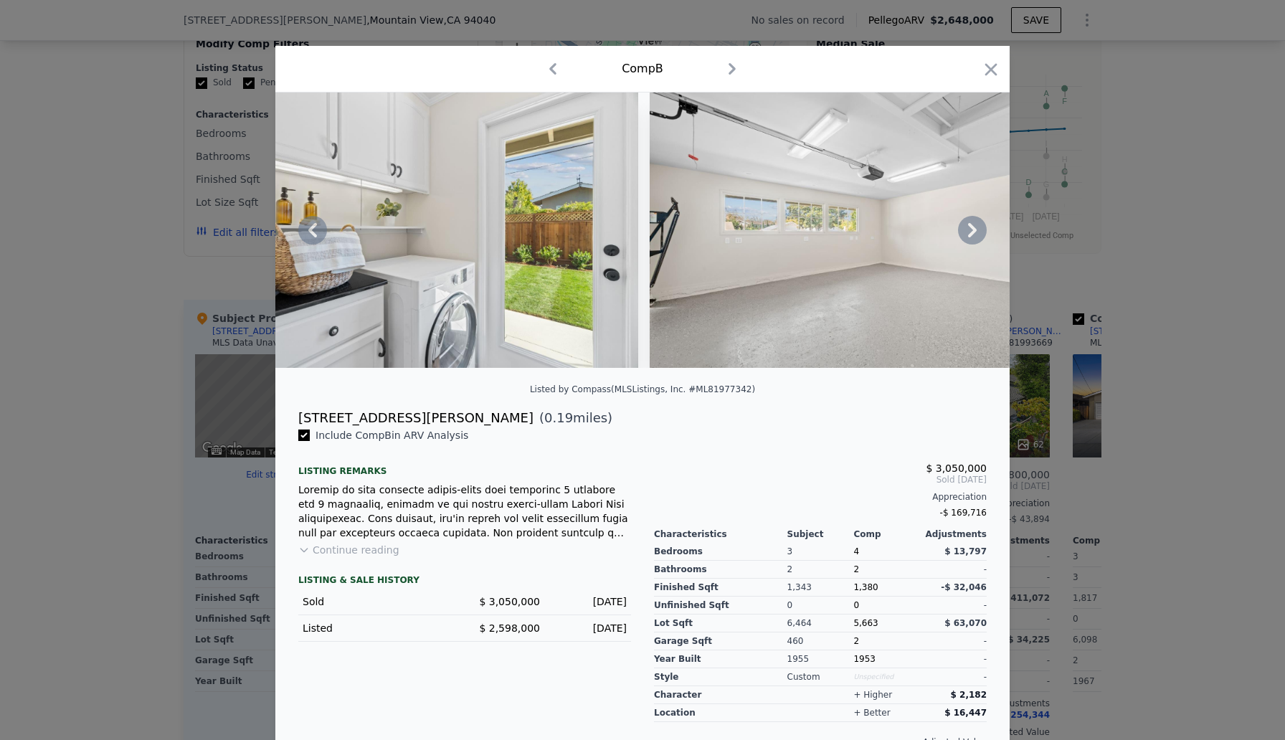
click at [972, 229] on icon at bounding box center [972, 230] width 29 height 29
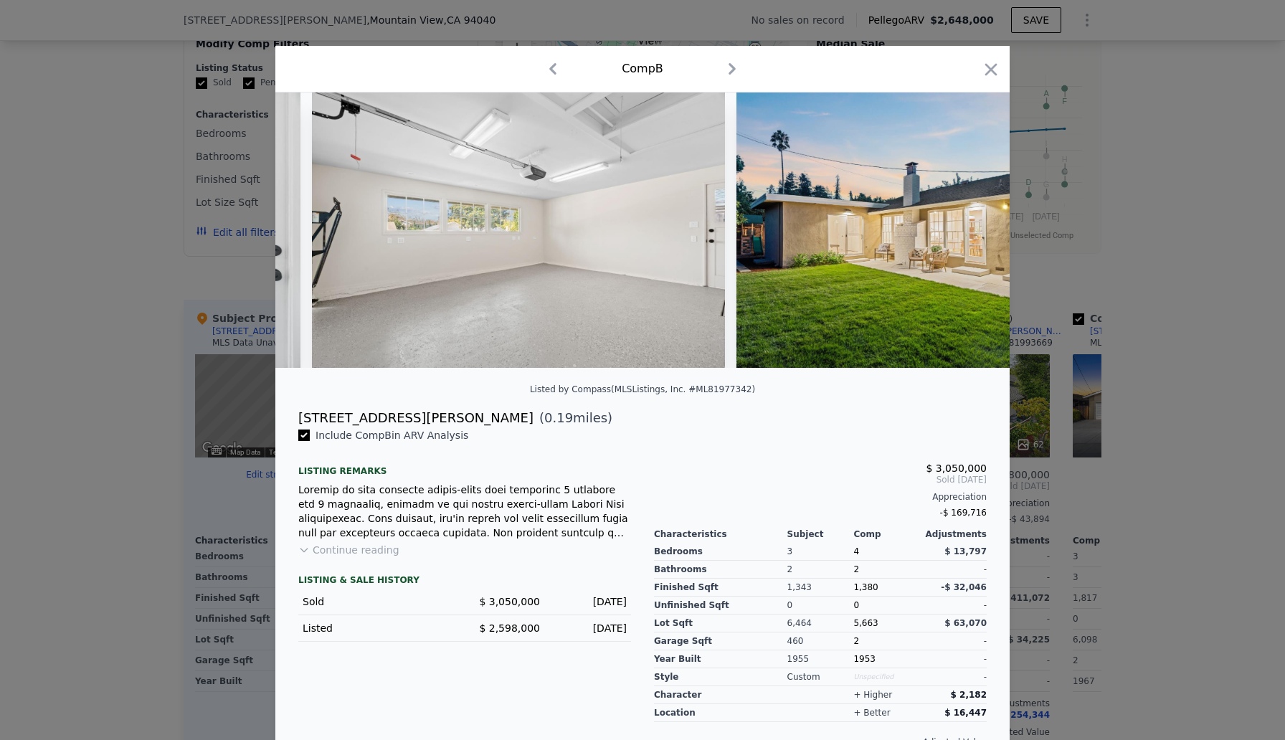
scroll to position [0, 7573]
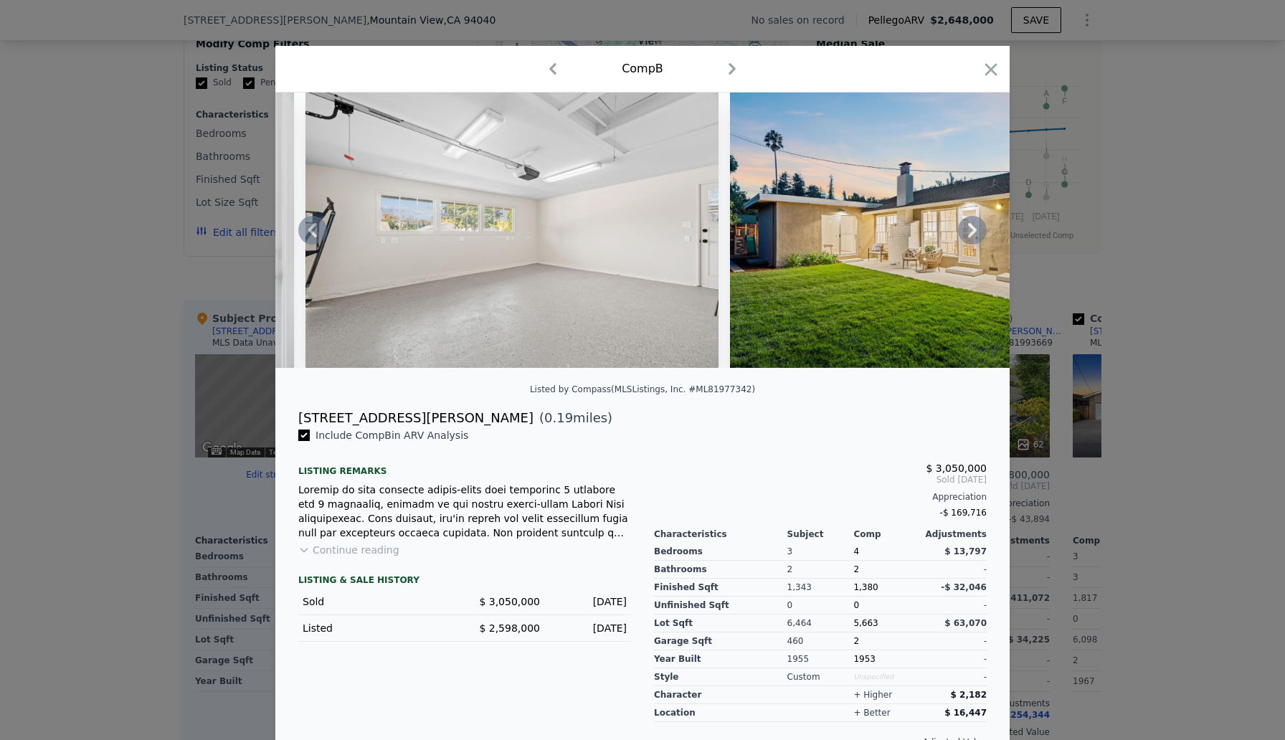
click at [973, 229] on icon at bounding box center [972, 230] width 9 height 14
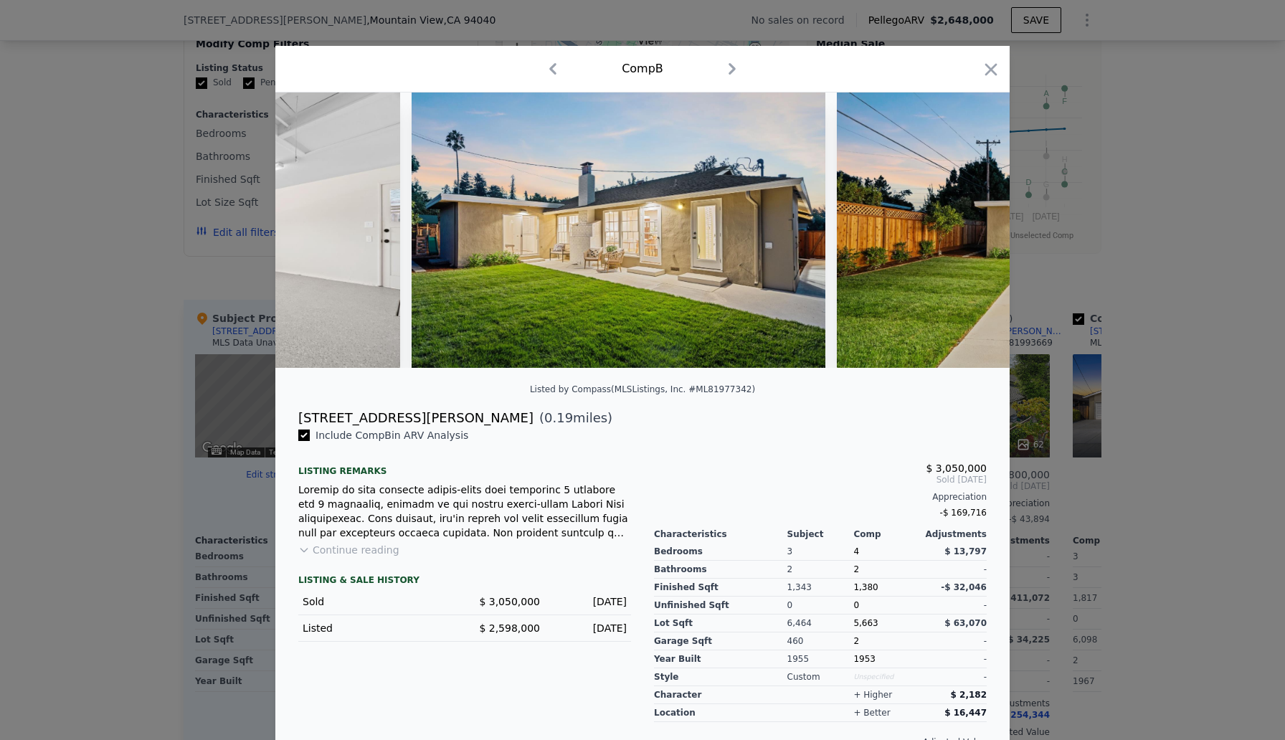
scroll to position [0, 7917]
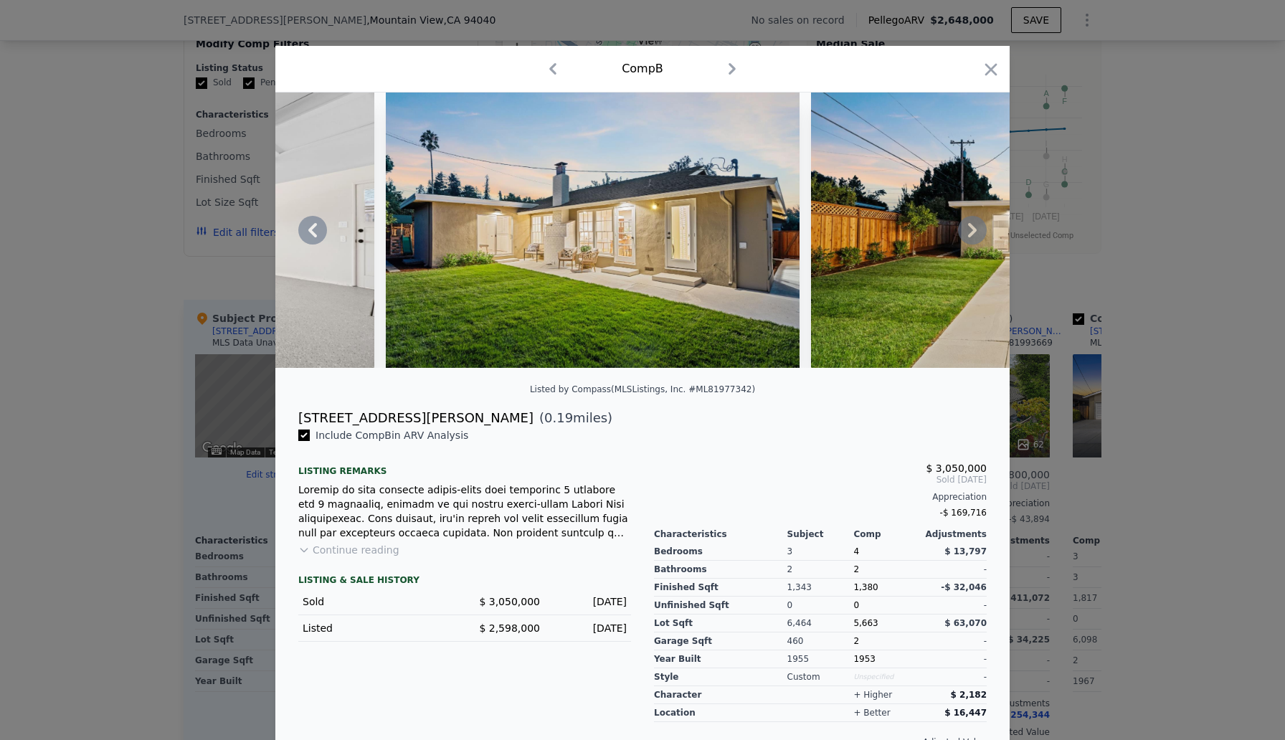
click at [972, 232] on icon at bounding box center [972, 230] width 9 height 14
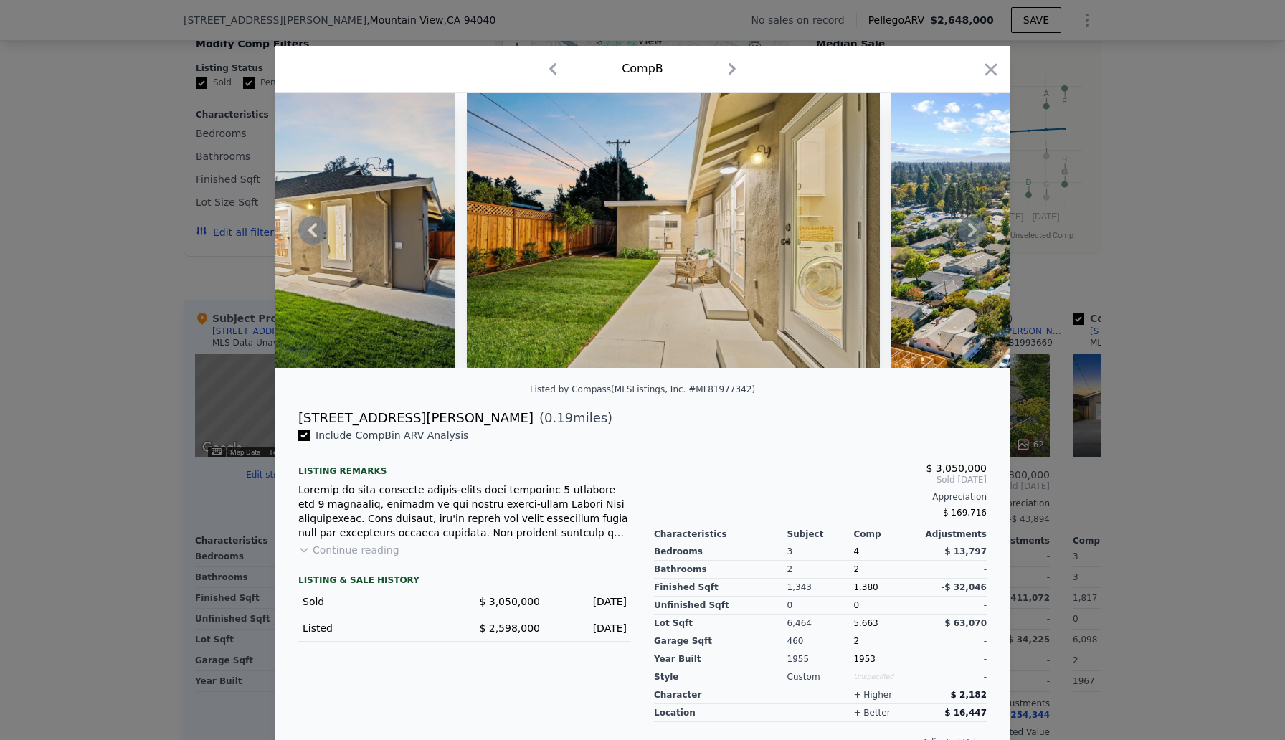
click at [972, 232] on icon at bounding box center [972, 230] width 9 height 14
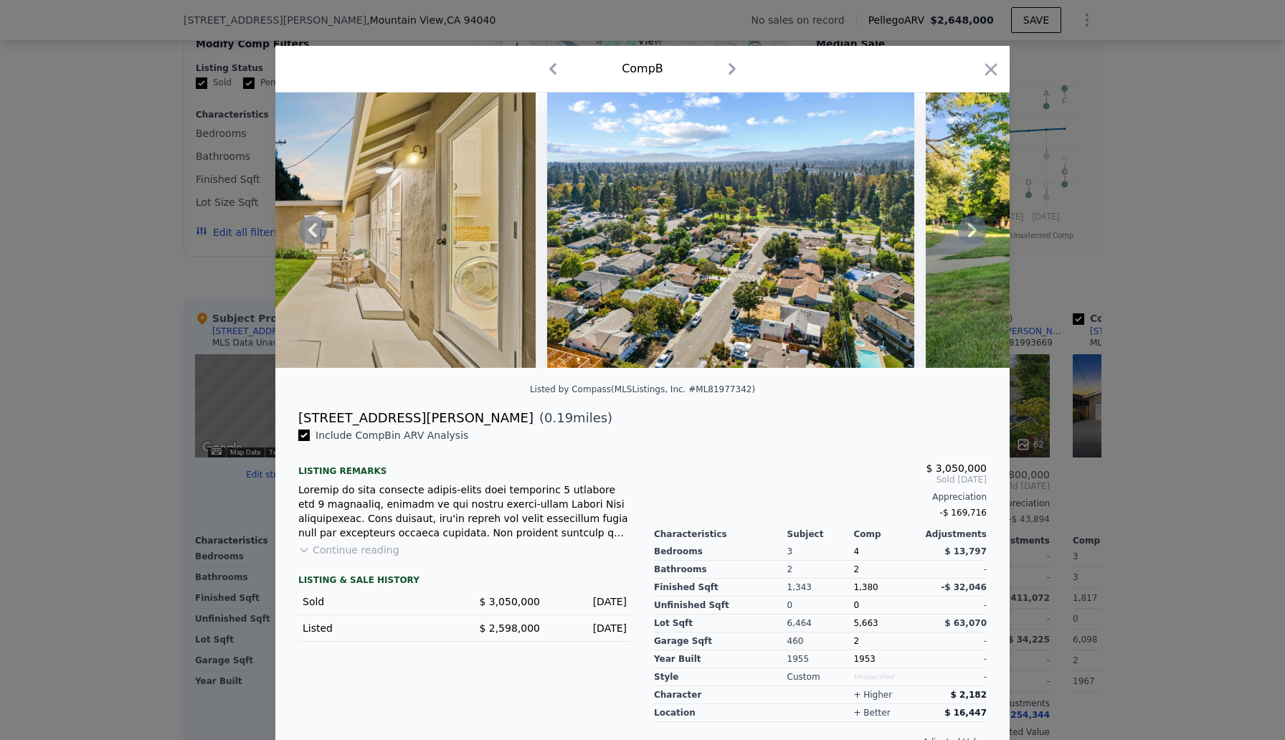
click at [973, 231] on icon at bounding box center [972, 230] width 9 height 14
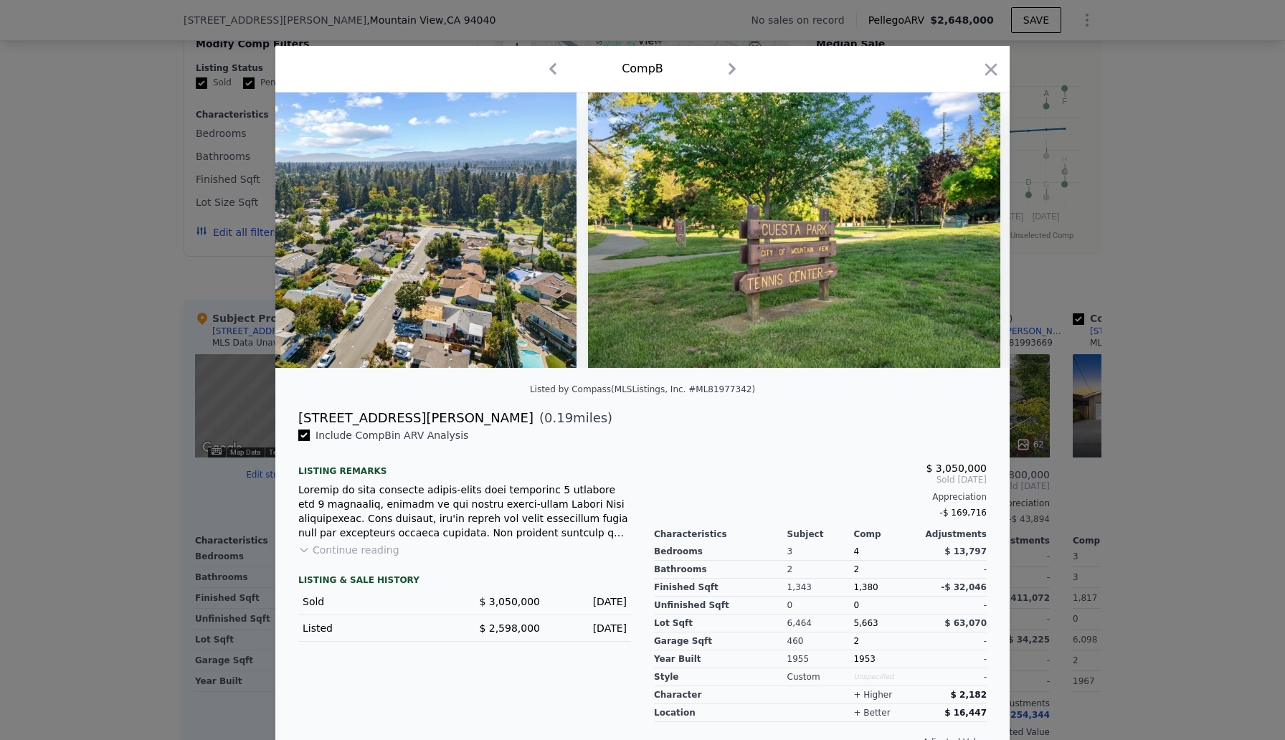
scroll to position [0, 8950]
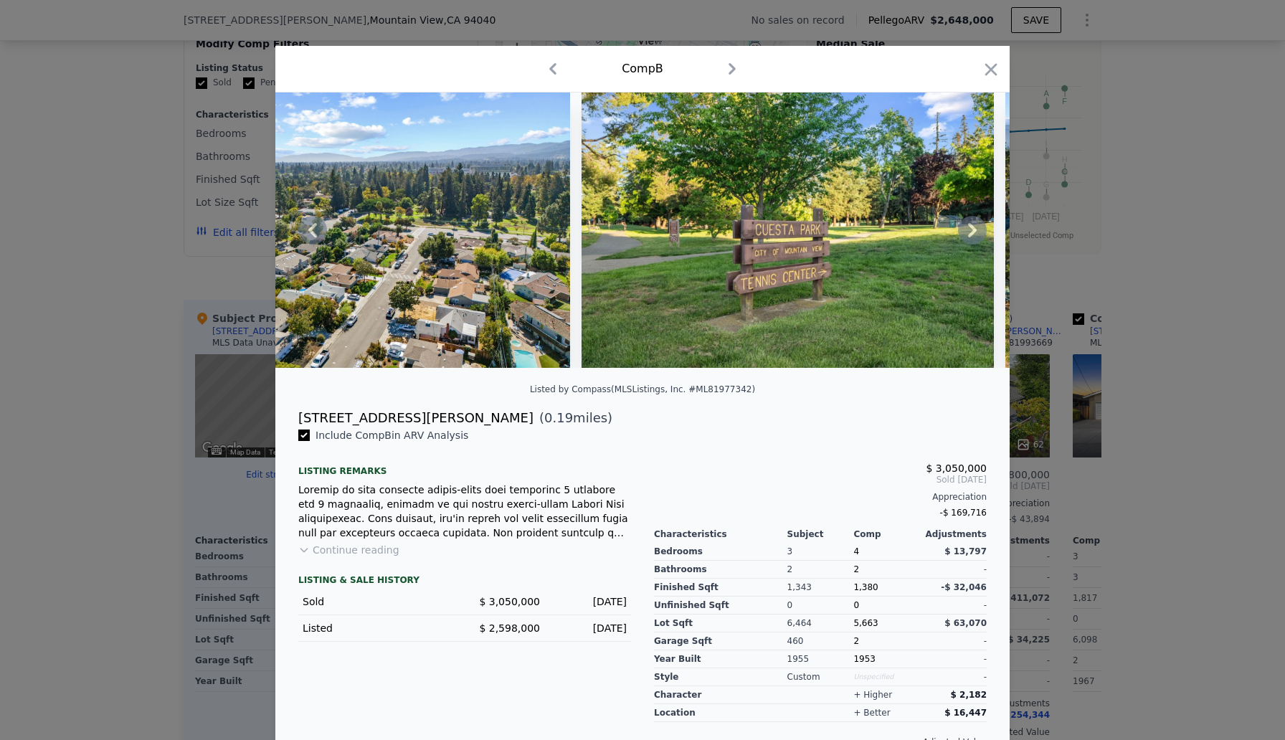
click at [973, 231] on icon at bounding box center [972, 230] width 9 height 14
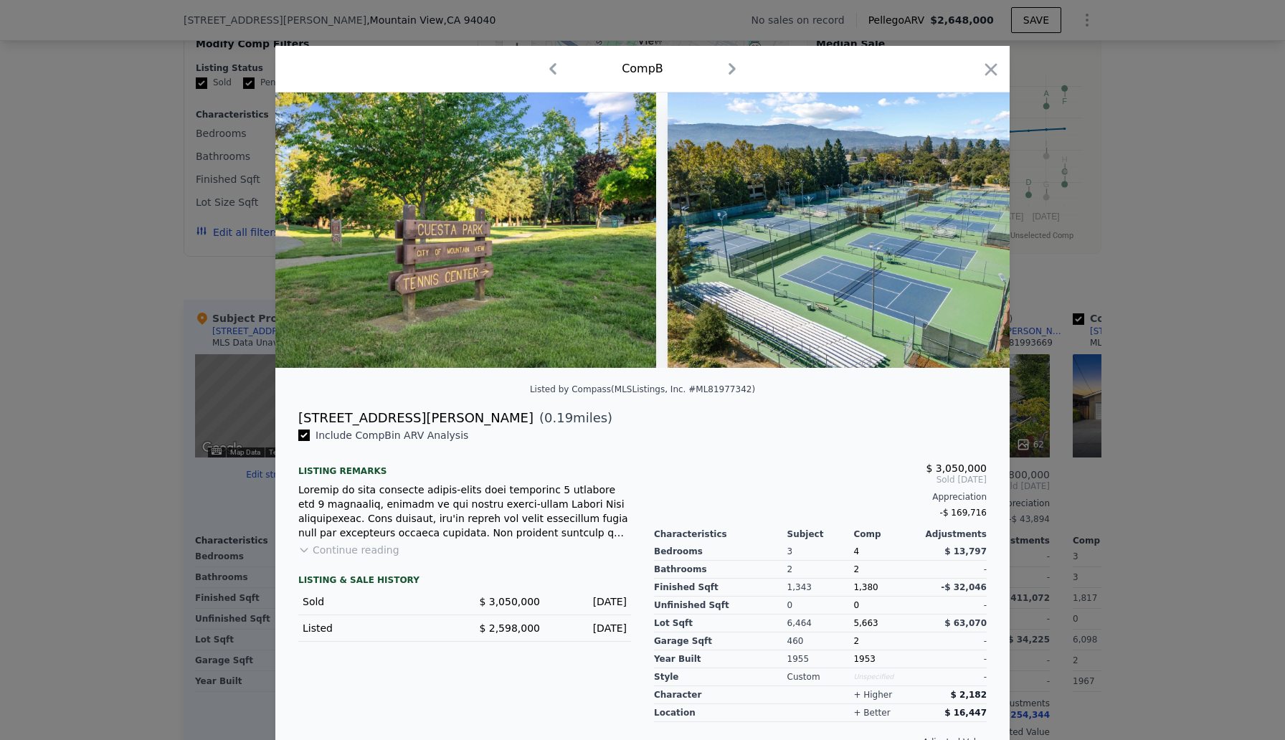
scroll to position [0, 9294]
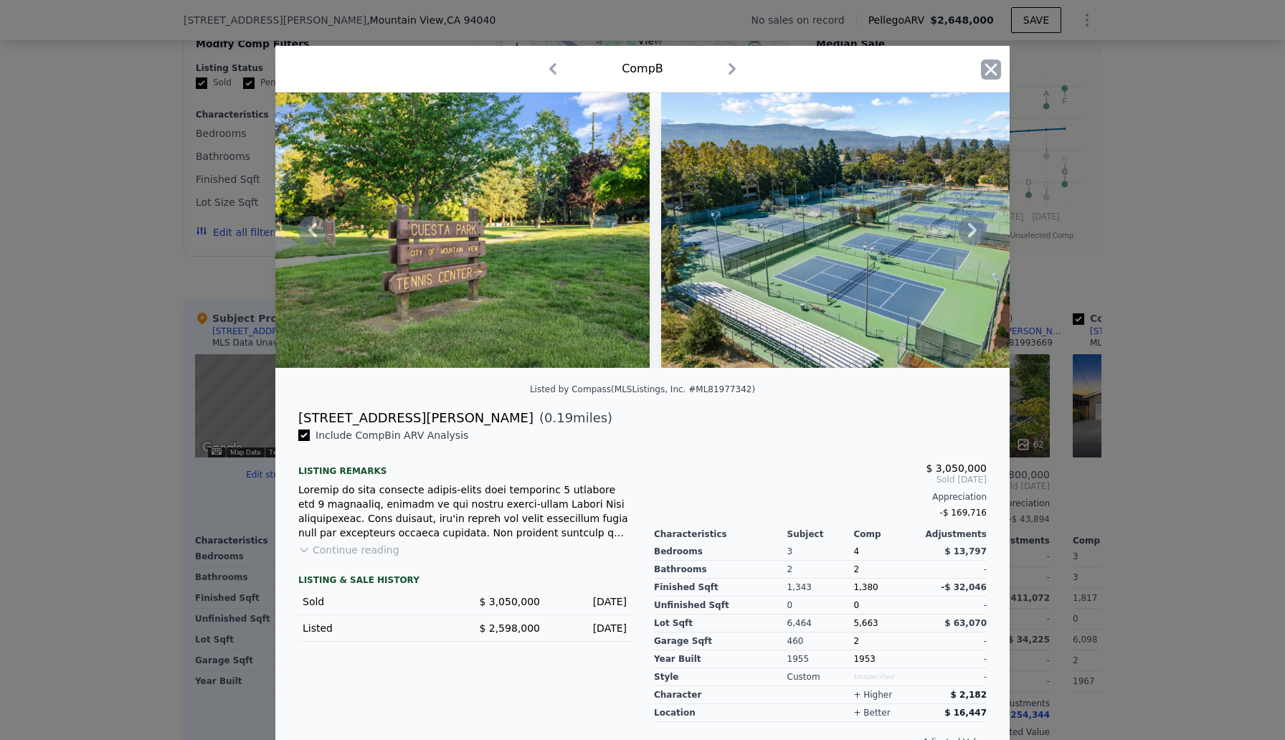
click at [990, 67] on icon "button" at bounding box center [991, 69] width 12 height 12
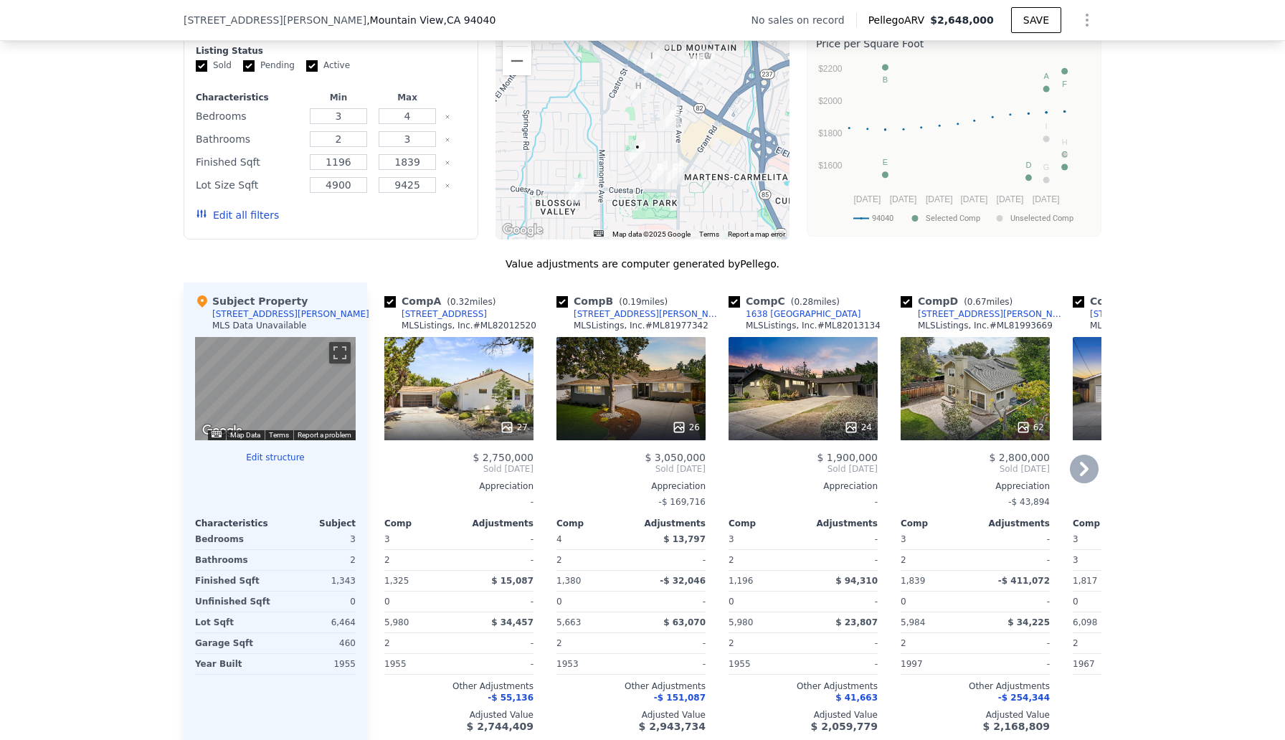
scroll to position [1182, 0]
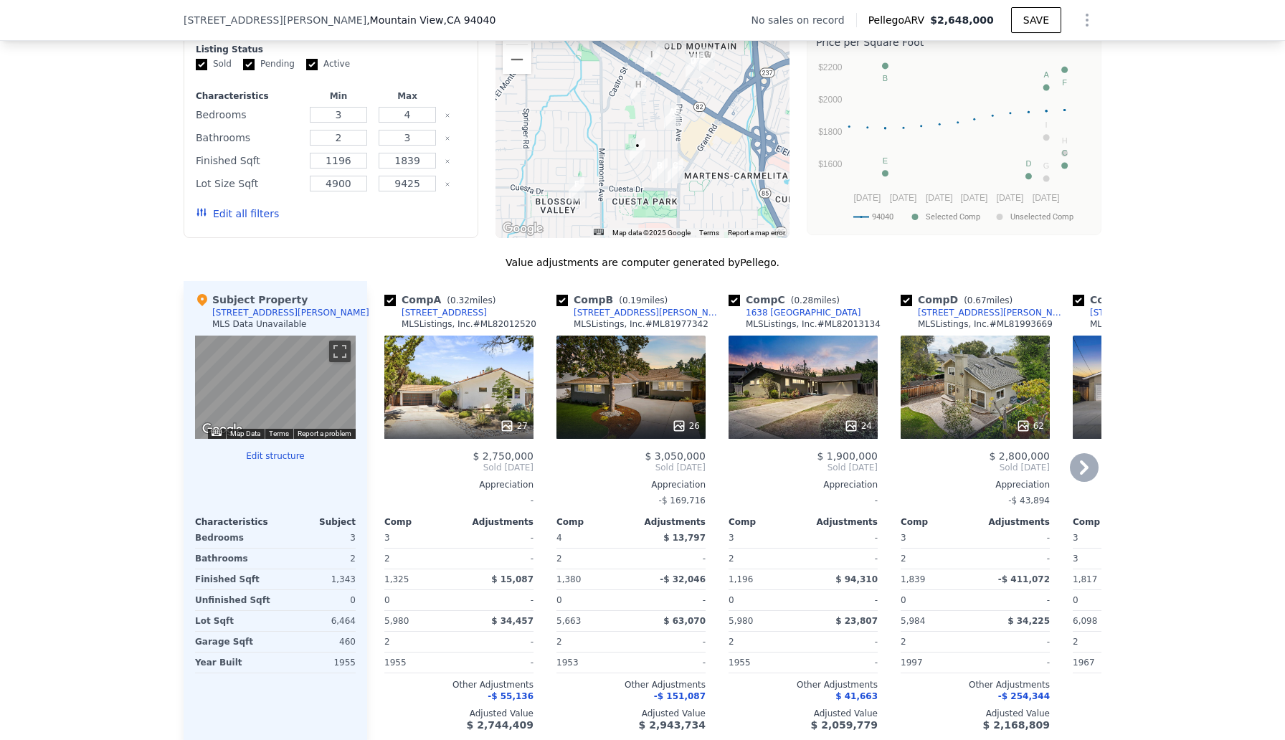
click at [832, 389] on div "24" at bounding box center [803, 387] width 149 height 103
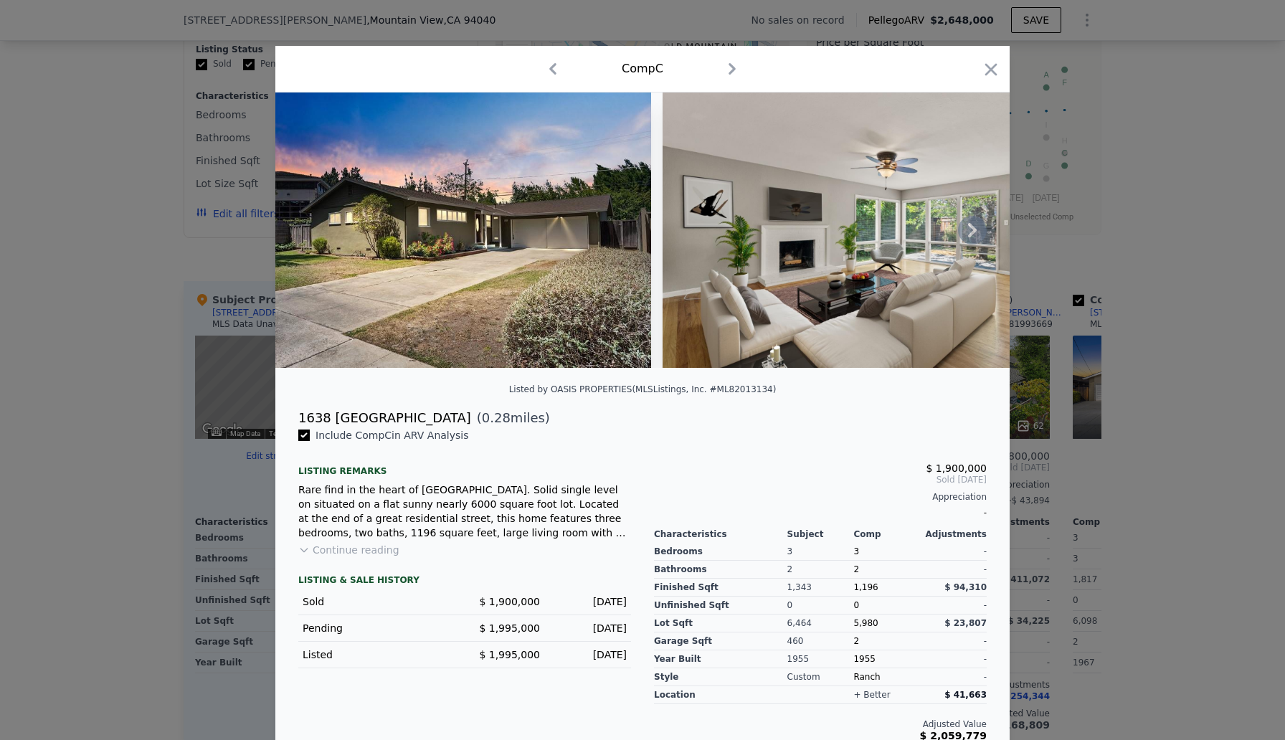
click at [975, 235] on icon at bounding box center [972, 230] width 29 height 29
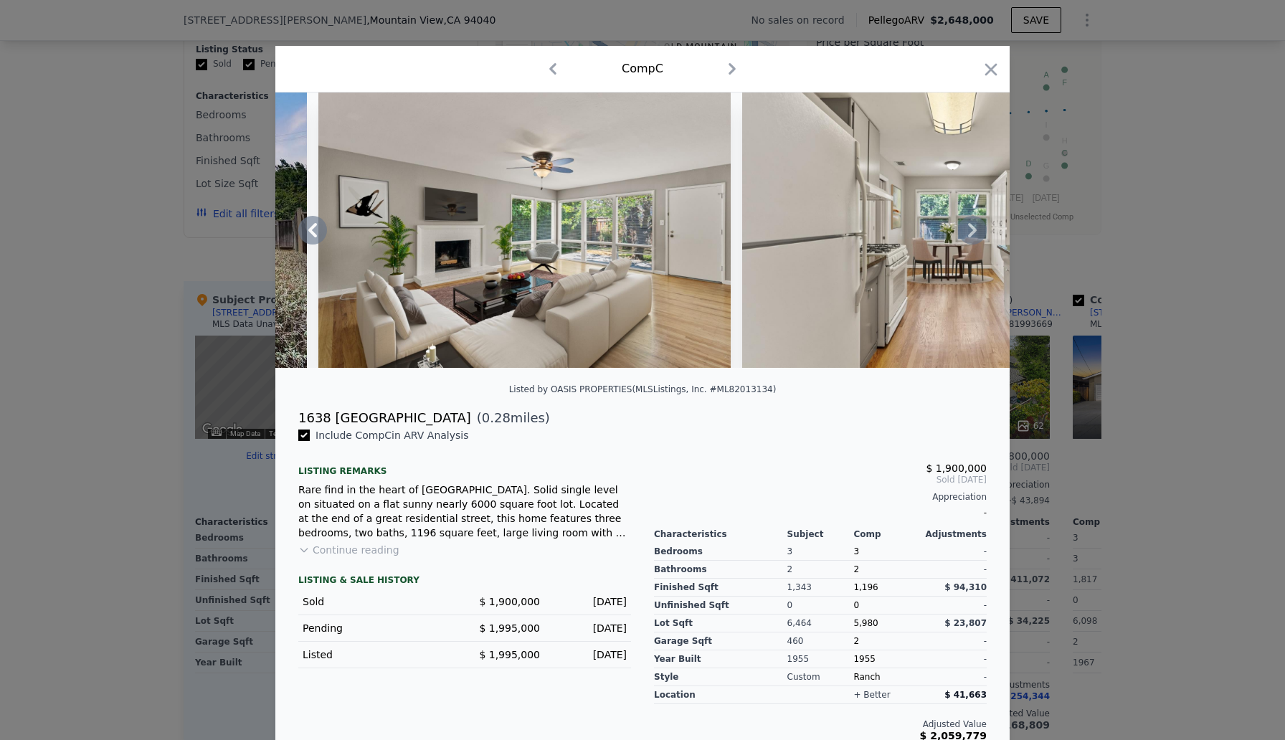
click at [975, 235] on icon at bounding box center [972, 230] width 29 height 29
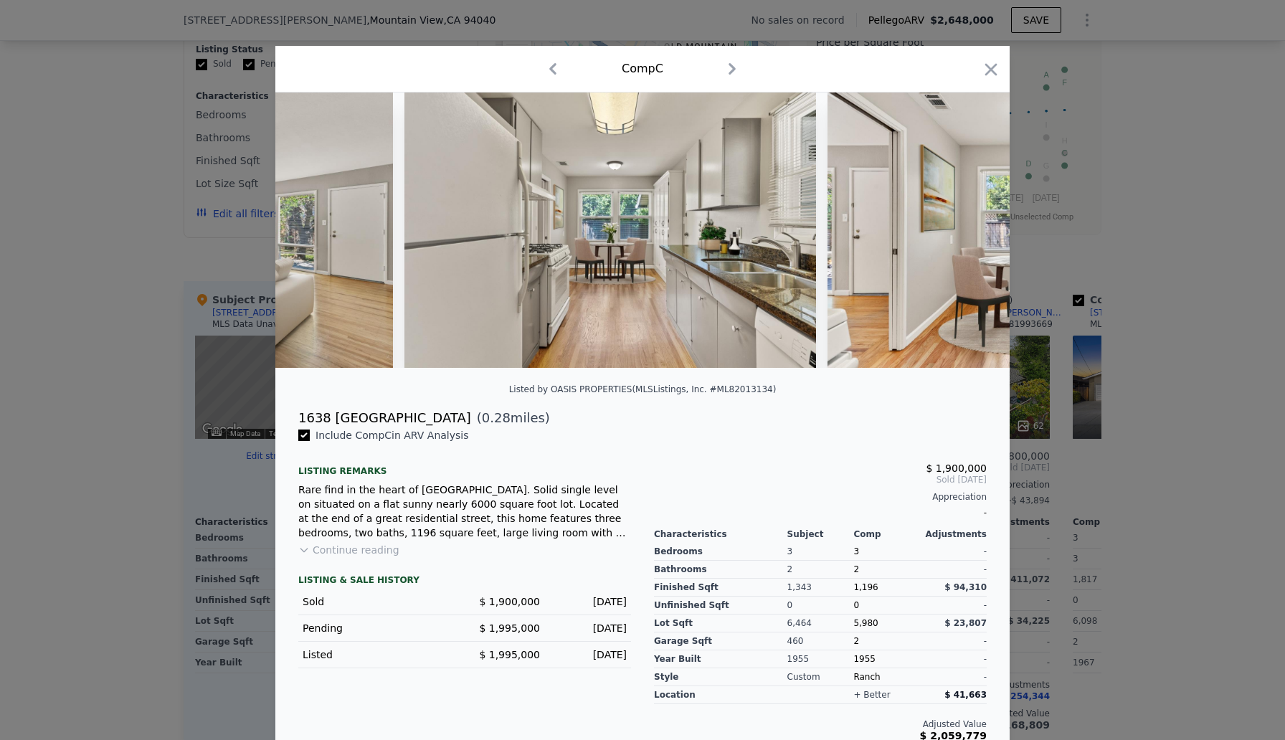
scroll to position [0, 688]
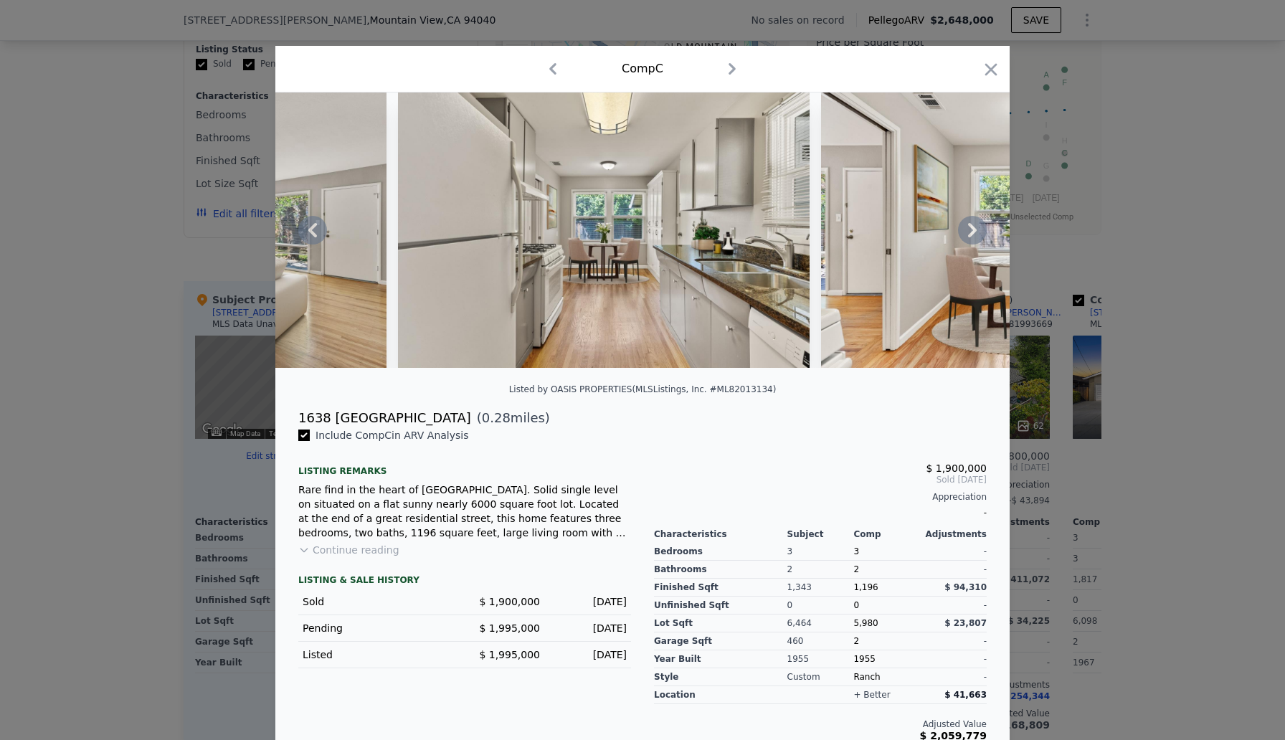
click at [975, 232] on icon at bounding box center [972, 230] width 29 height 29
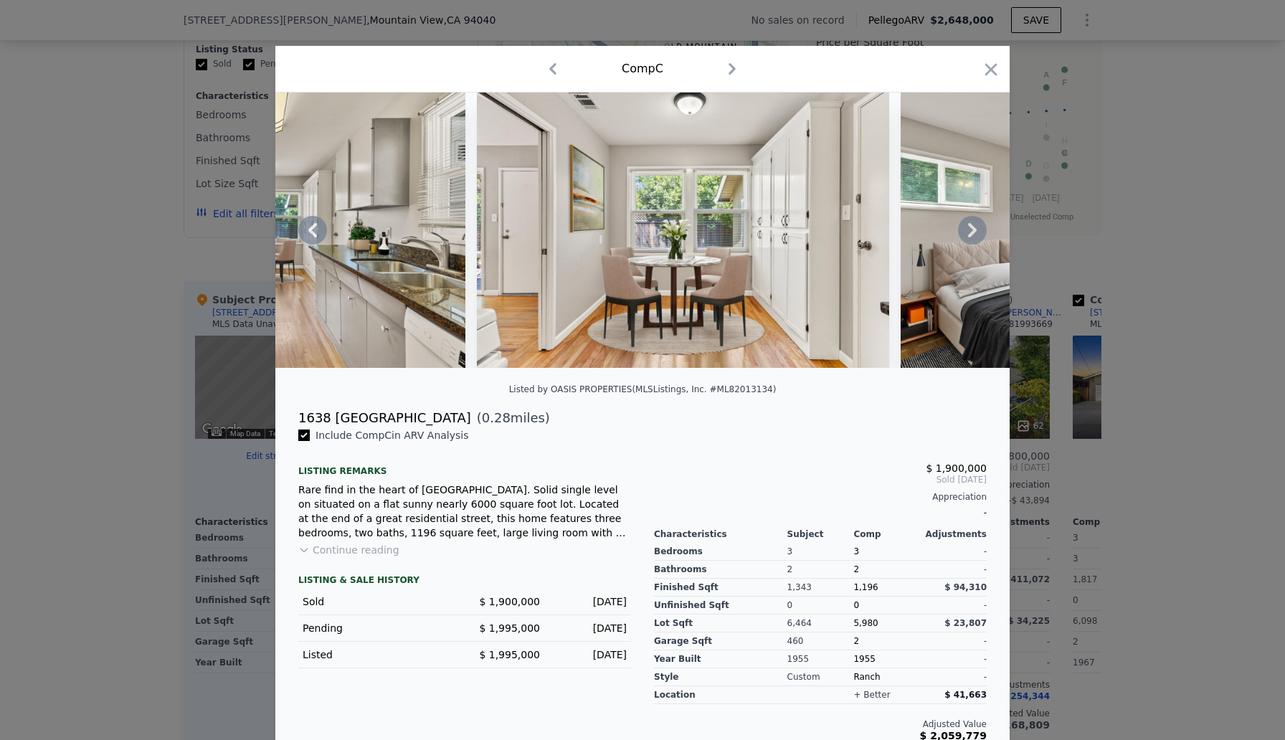
click at [975, 230] on icon at bounding box center [972, 230] width 9 height 14
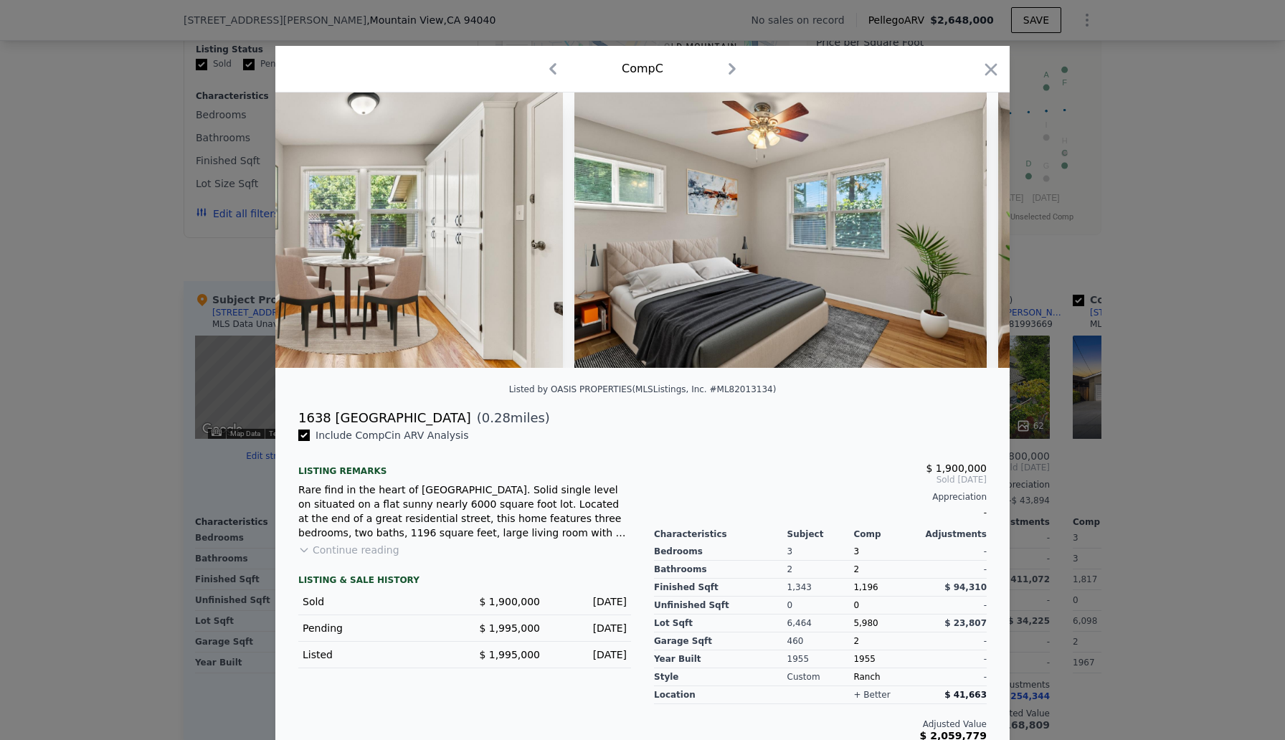
scroll to position [0, 1377]
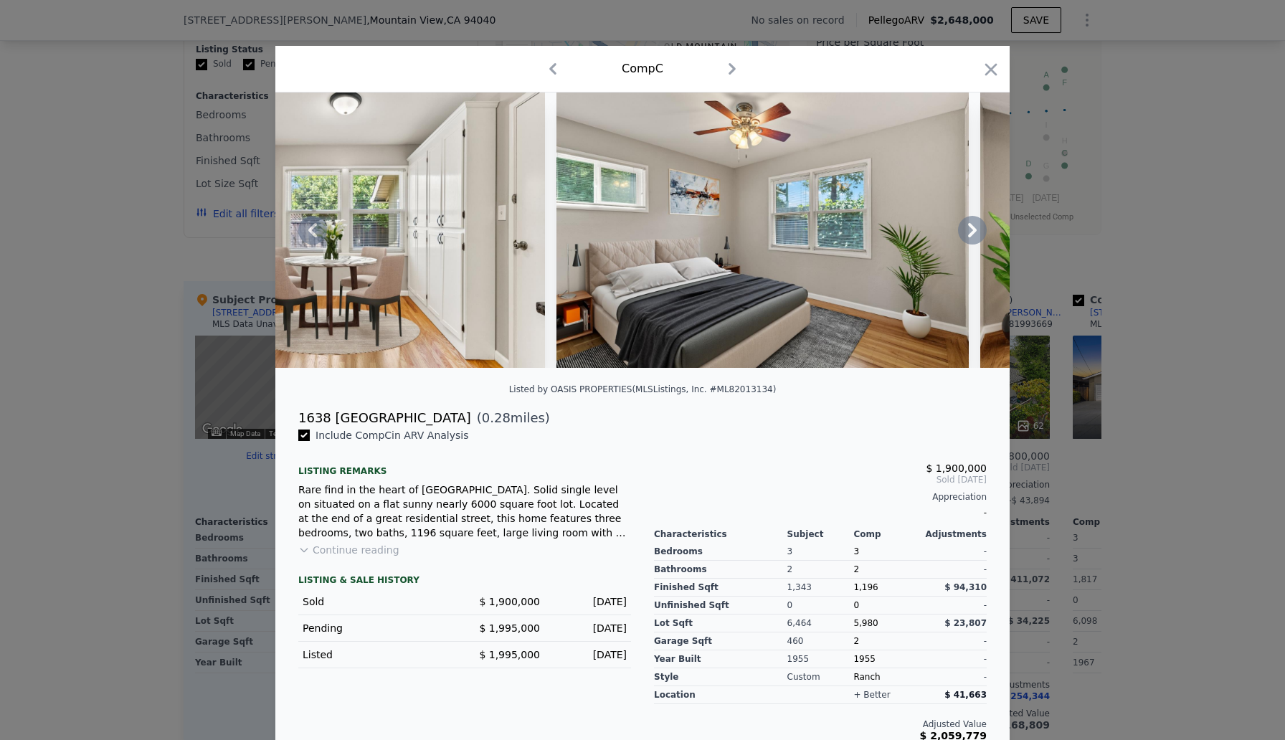
click at [975, 227] on icon at bounding box center [972, 230] width 29 height 29
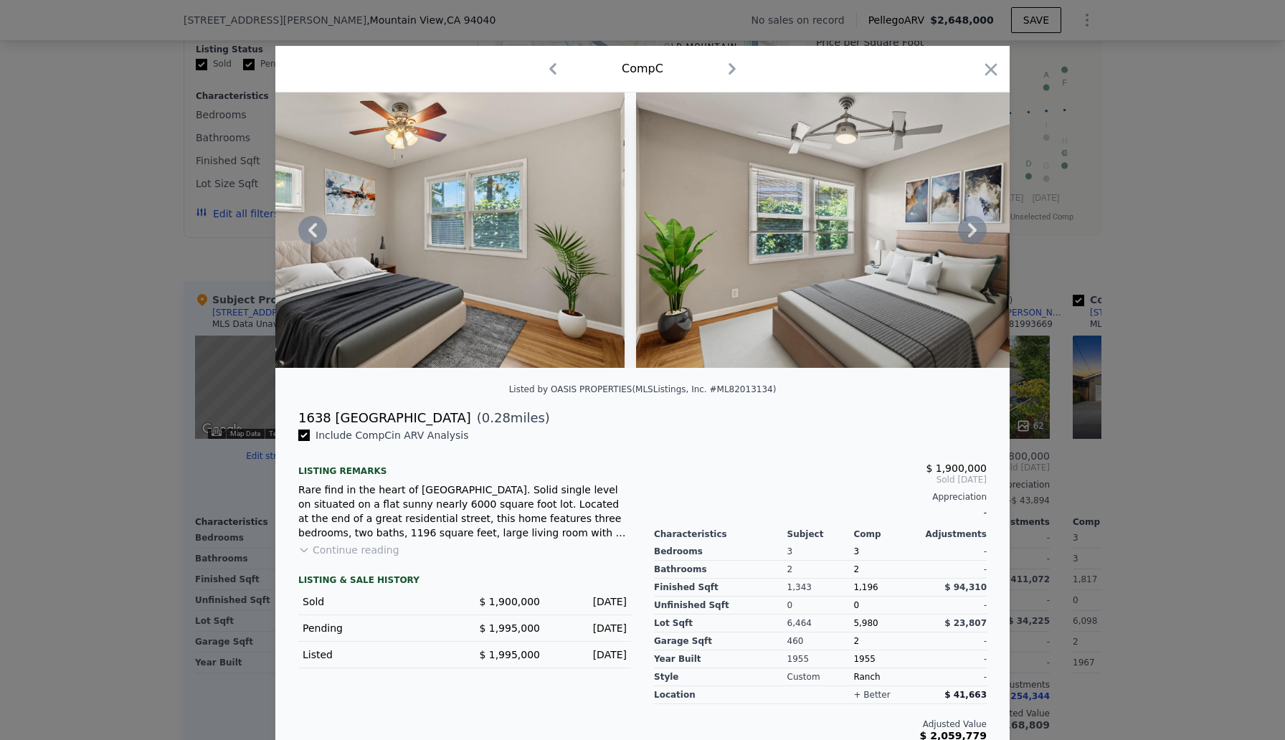
click at [975, 227] on icon at bounding box center [972, 230] width 29 height 29
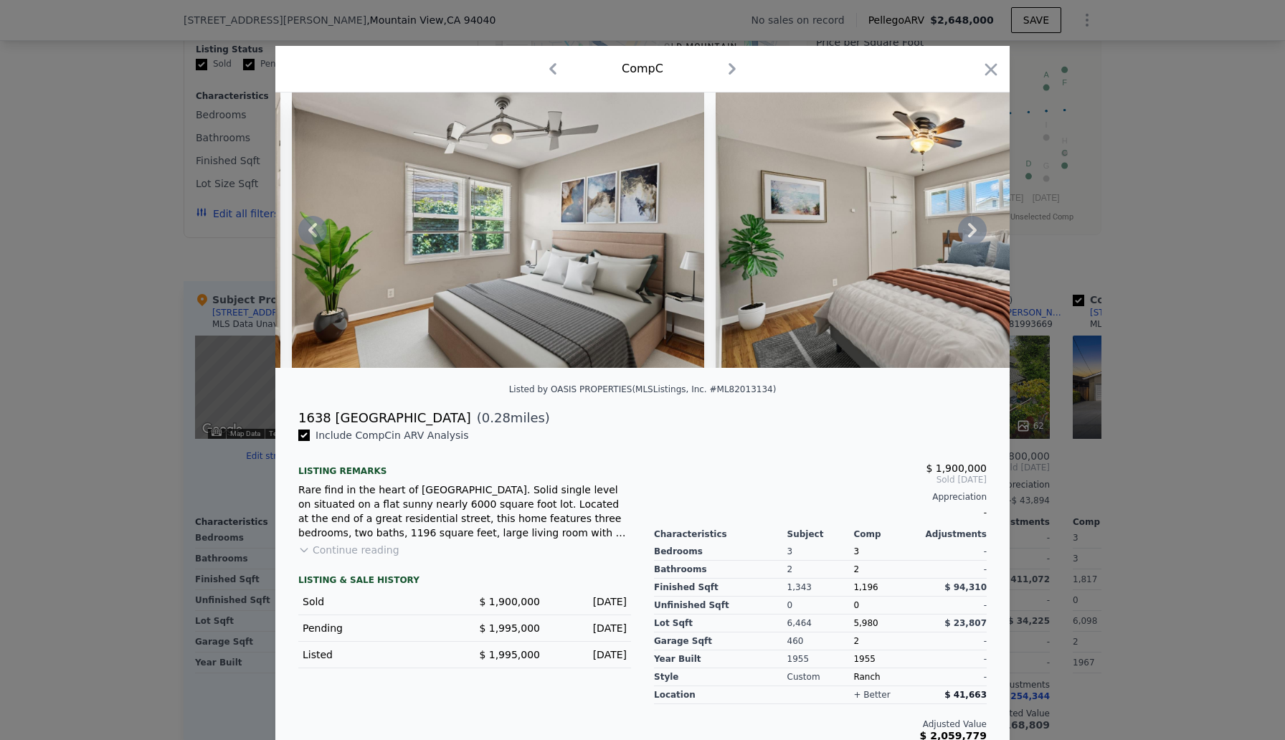
click at [975, 227] on icon at bounding box center [972, 230] width 29 height 29
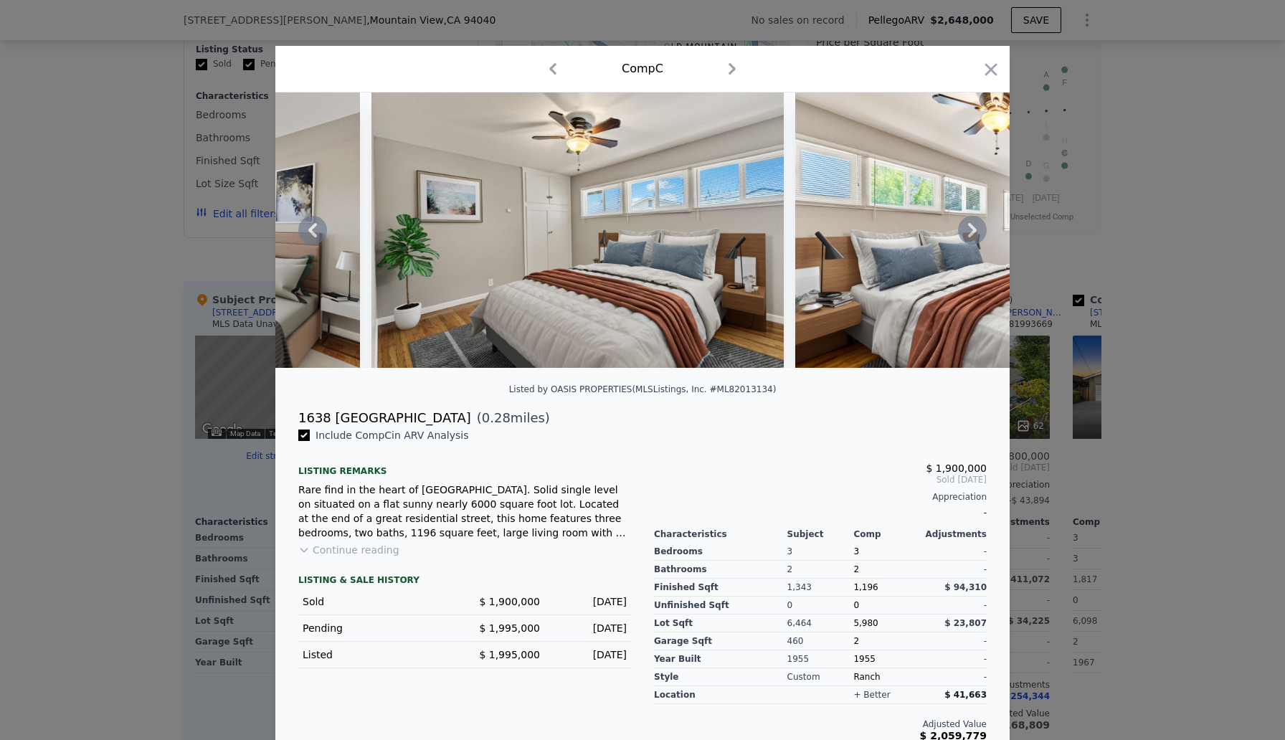
click at [974, 227] on icon at bounding box center [972, 230] width 9 height 14
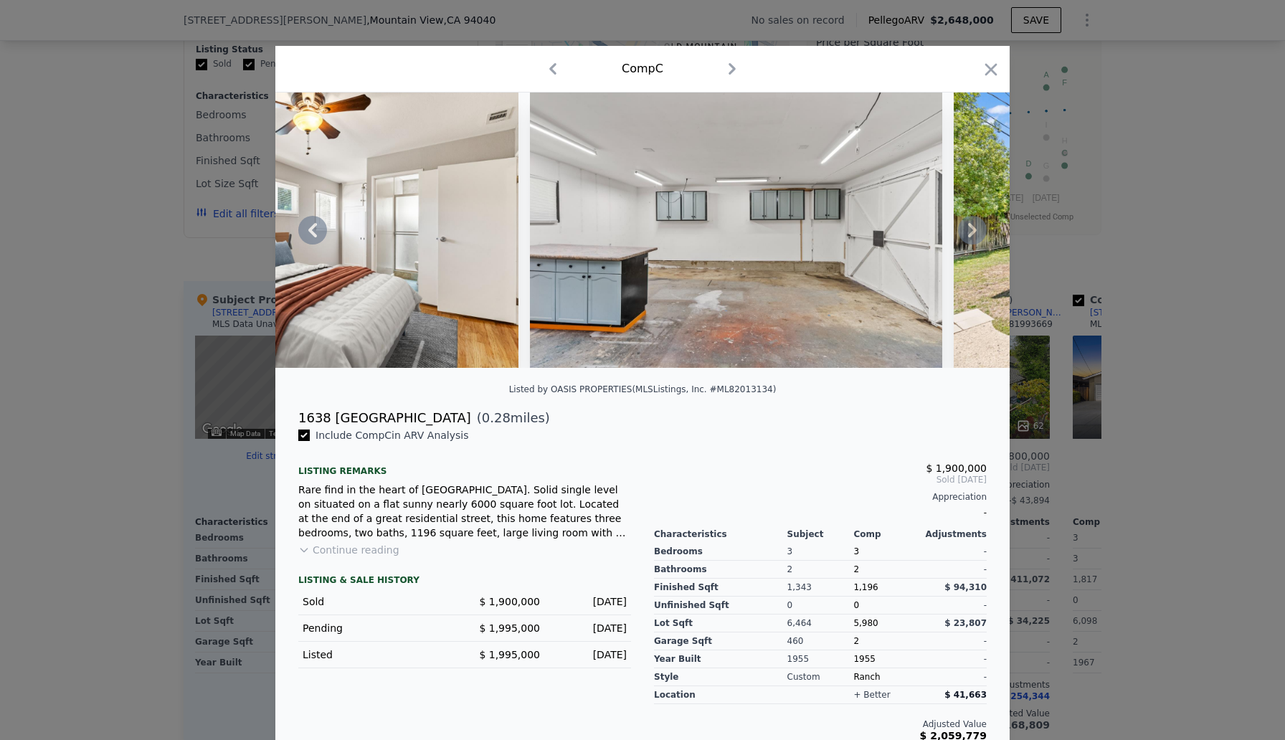
click at [974, 227] on icon at bounding box center [972, 230] width 9 height 14
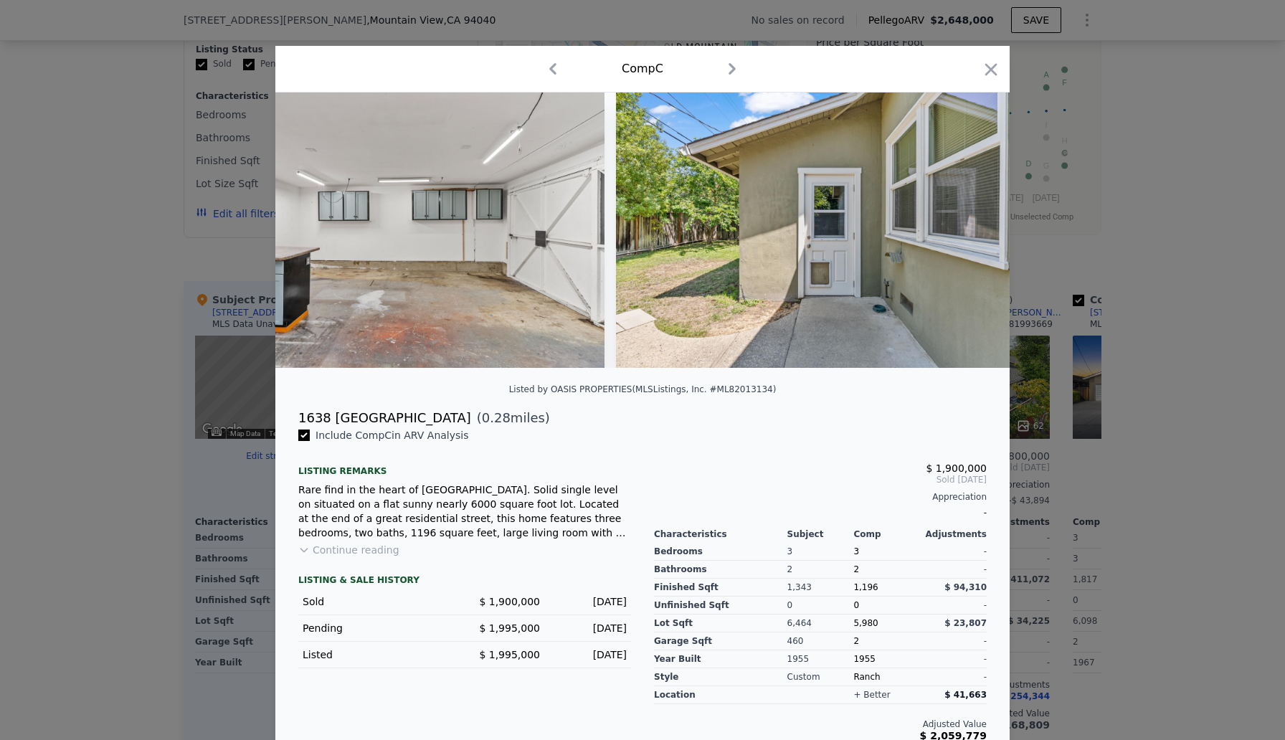
scroll to position [0, 3442]
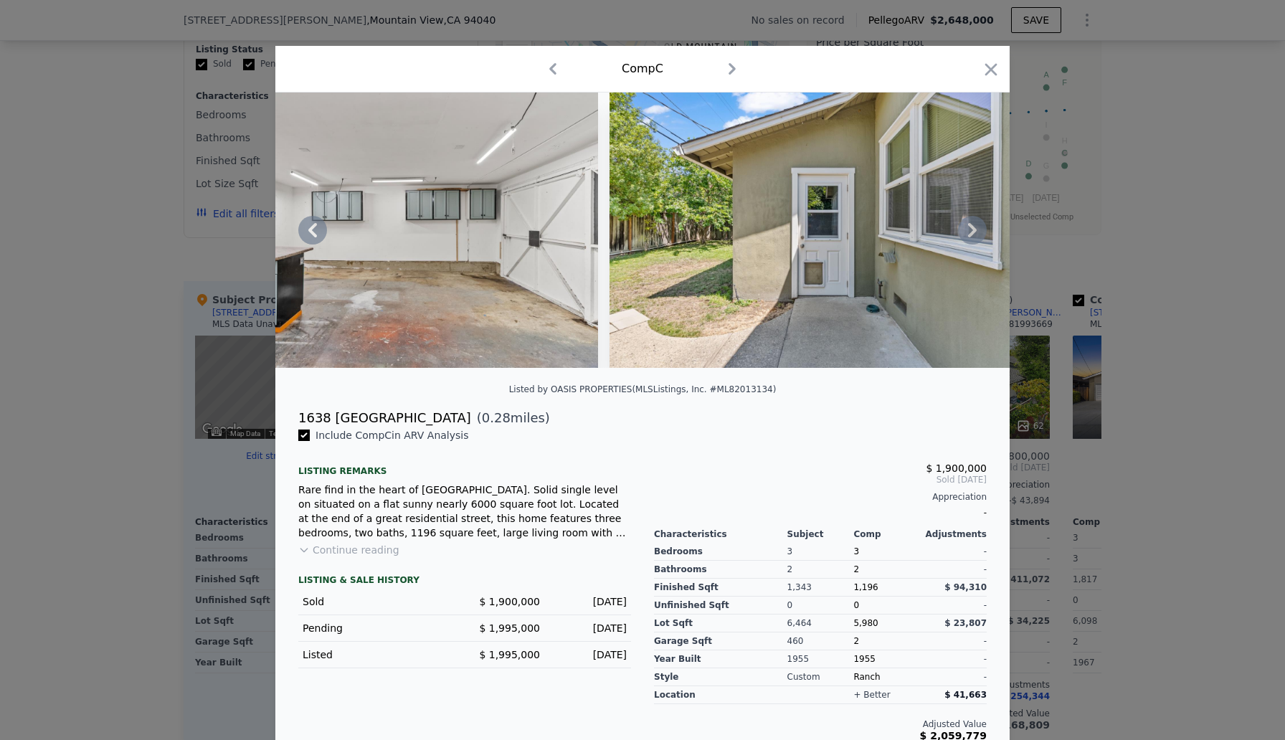
click at [974, 227] on icon at bounding box center [972, 230] width 9 height 14
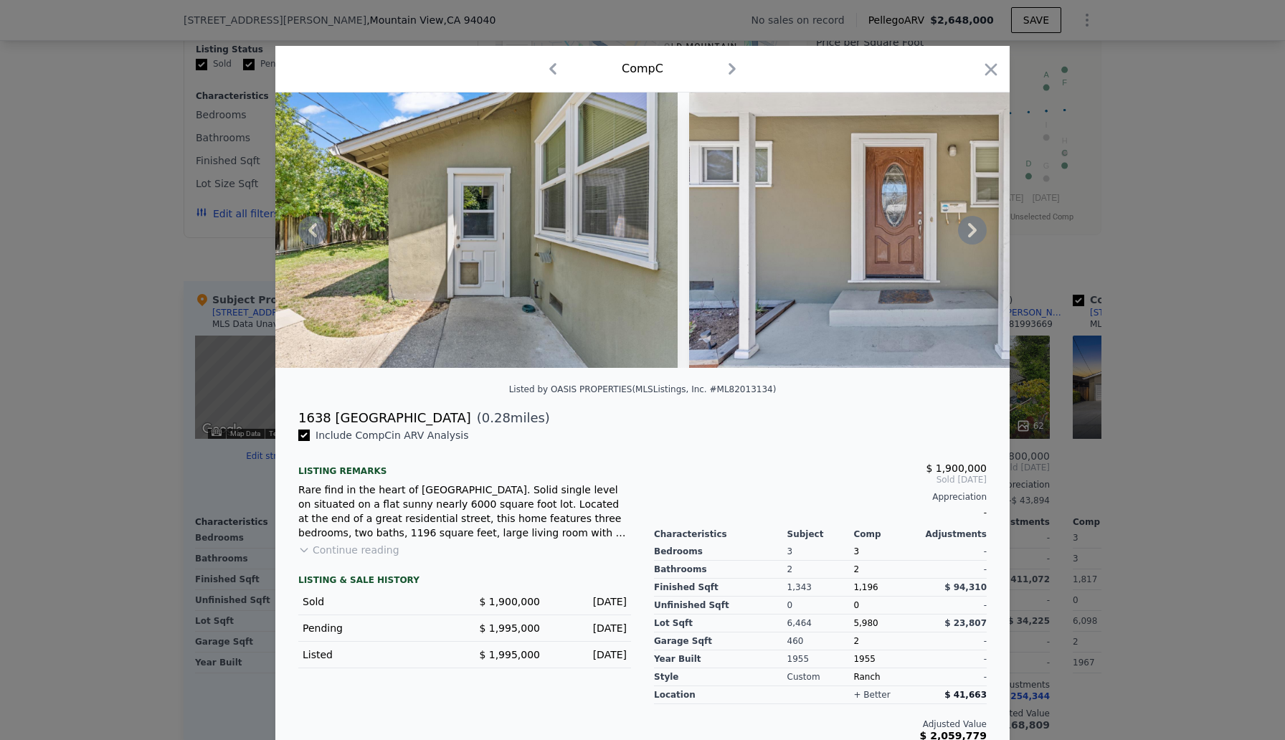
click at [973, 227] on icon at bounding box center [972, 230] width 9 height 14
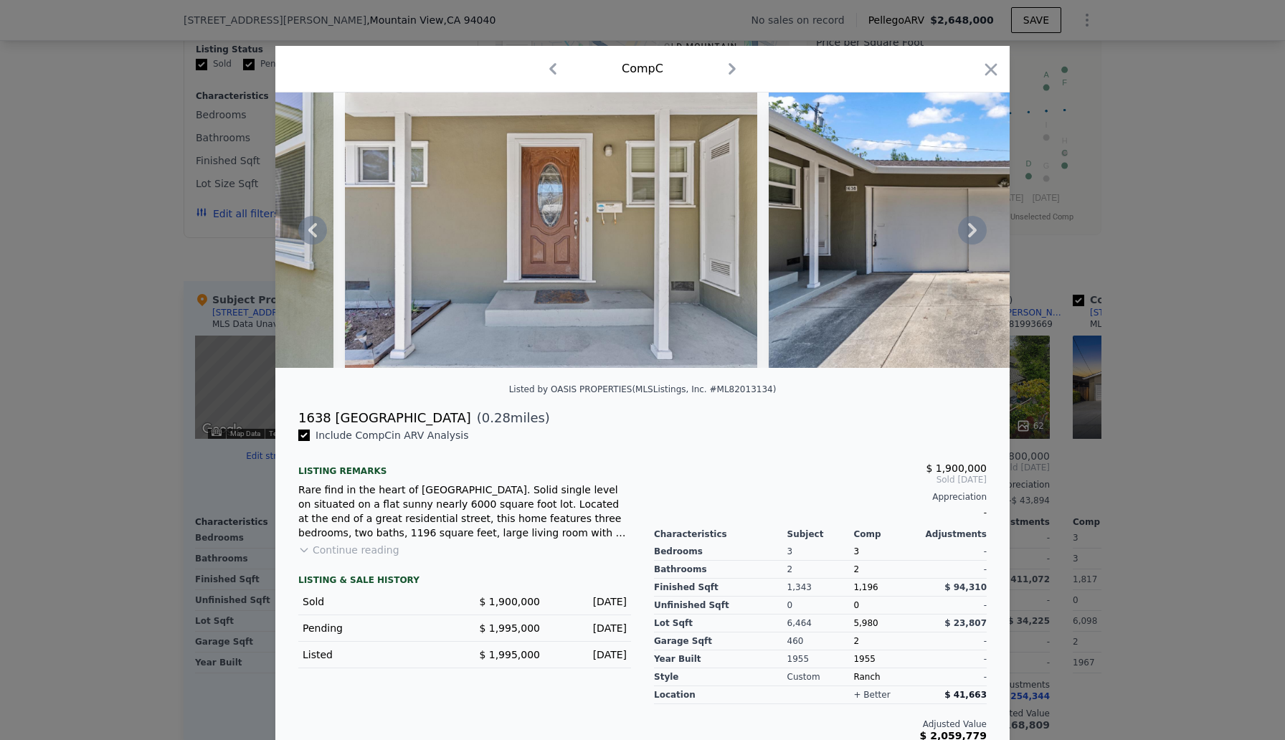
click at [973, 227] on icon at bounding box center [972, 230] width 9 height 14
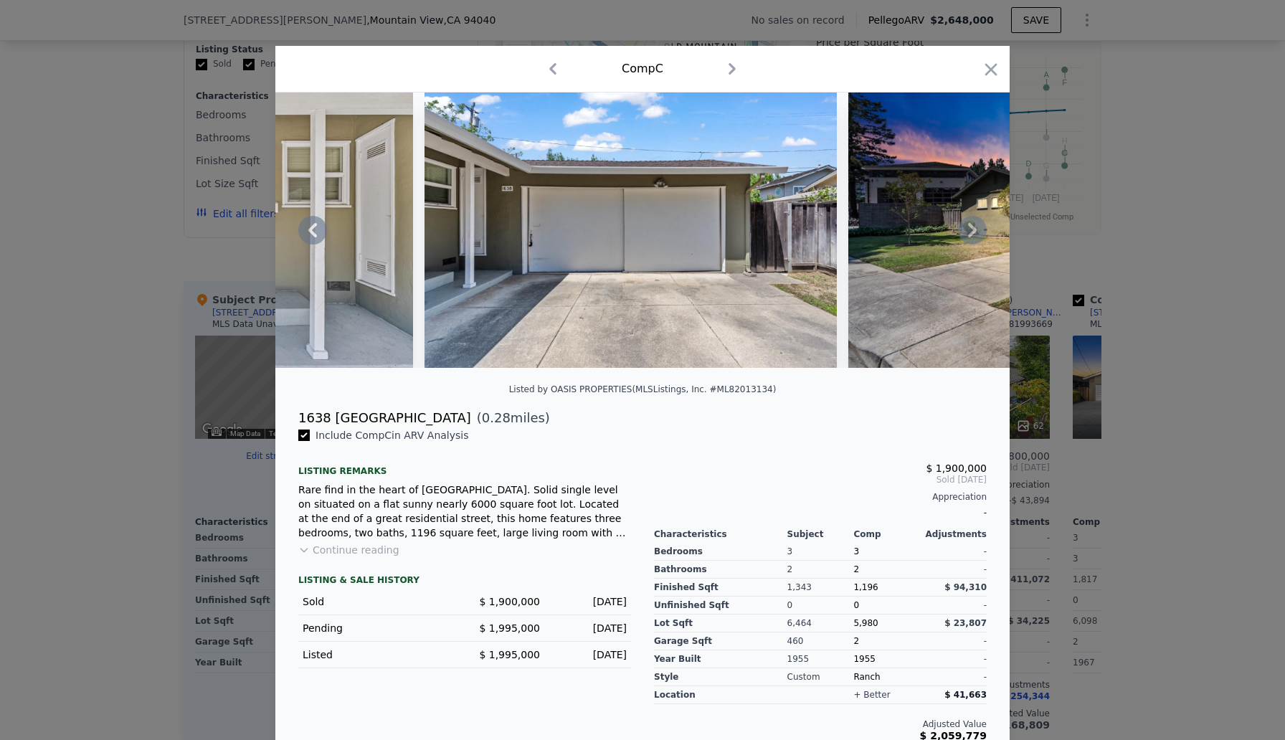
click at [973, 227] on icon at bounding box center [972, 230] width 9 height 14
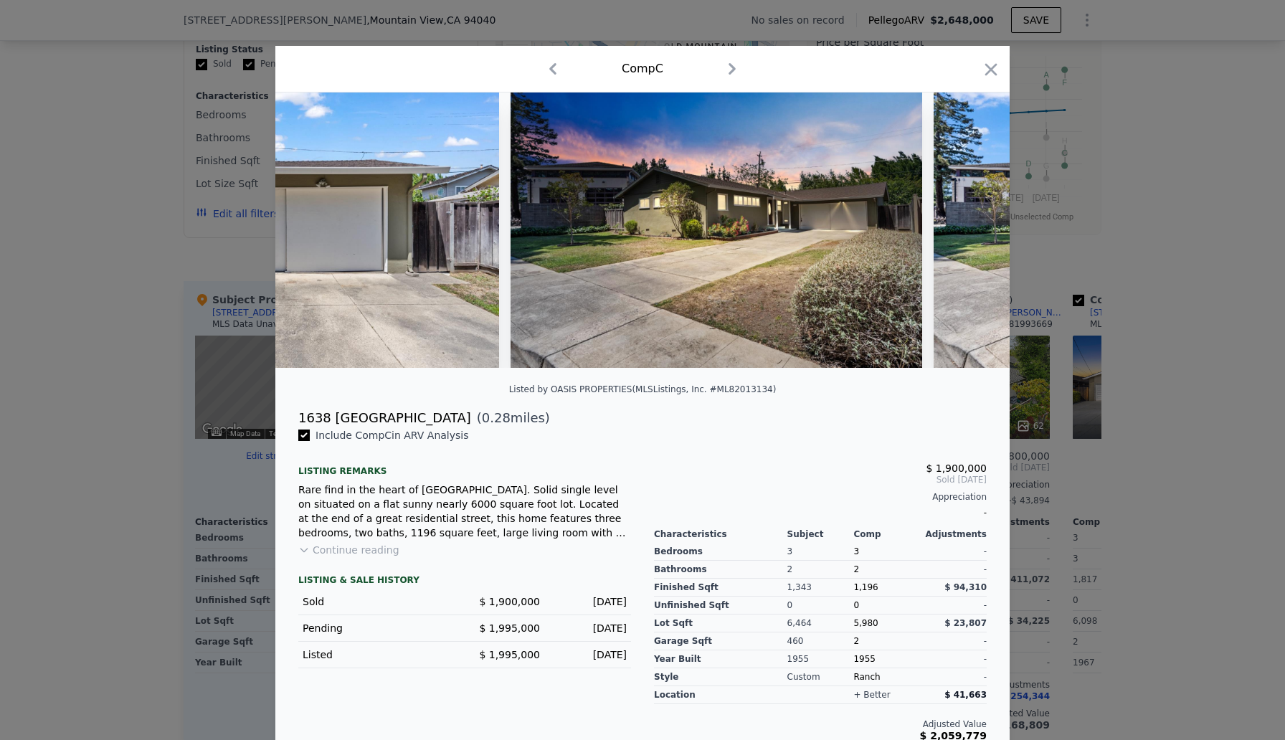
scroll to position [0, 4819]
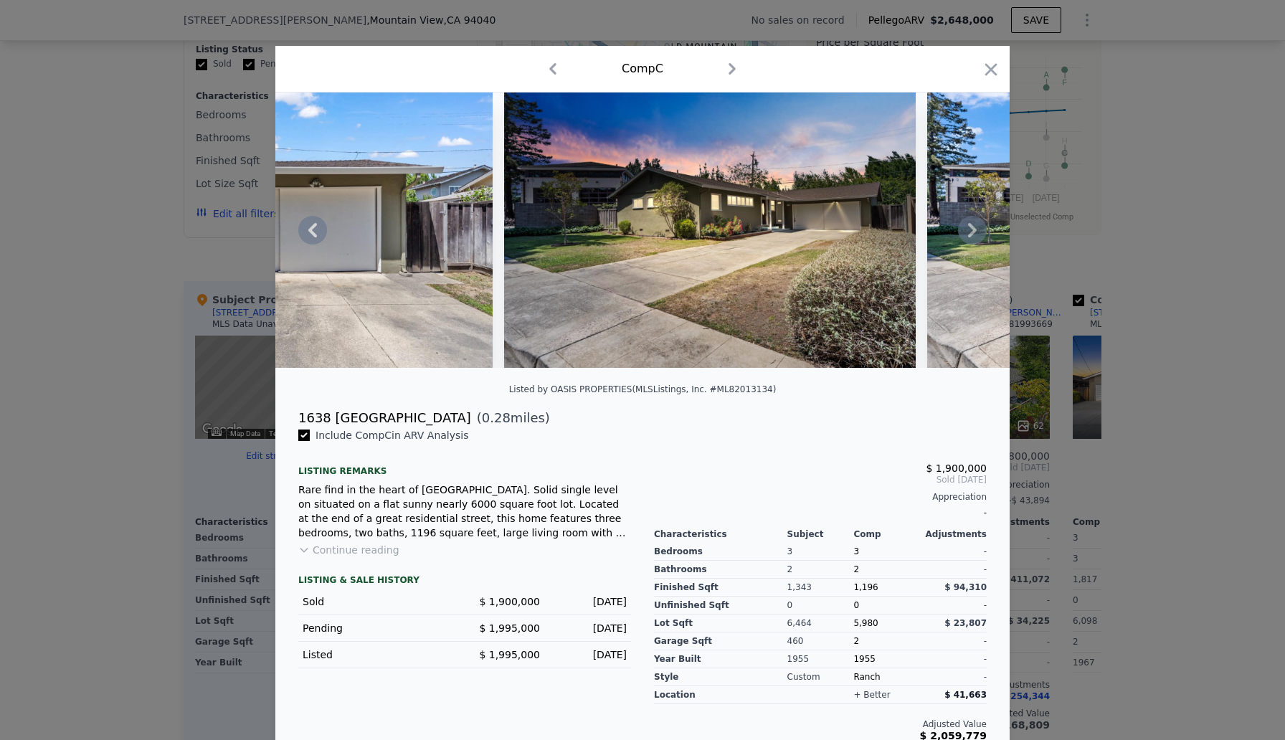
click at [973, 227] on icon at bounding box center [972, 230] width 9 height 14
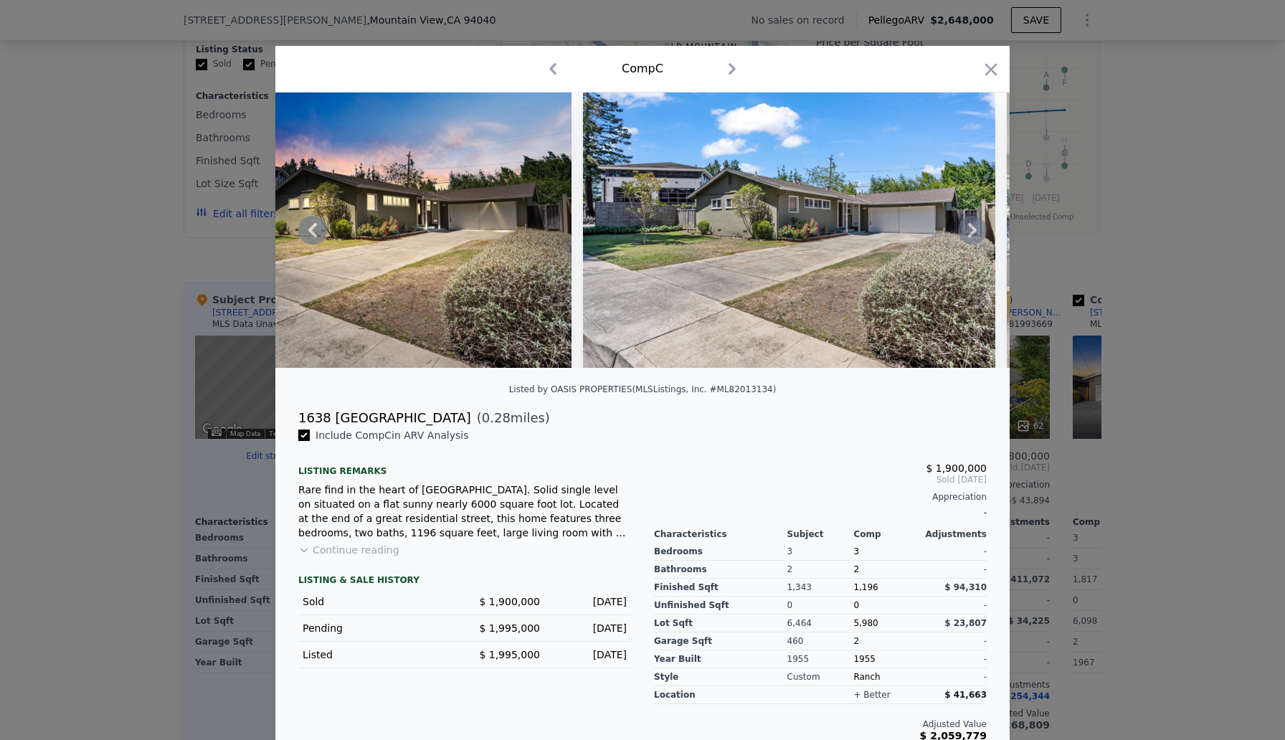
click at [973, 227] on icon at bounding box center [972, 230] width 9 height 14
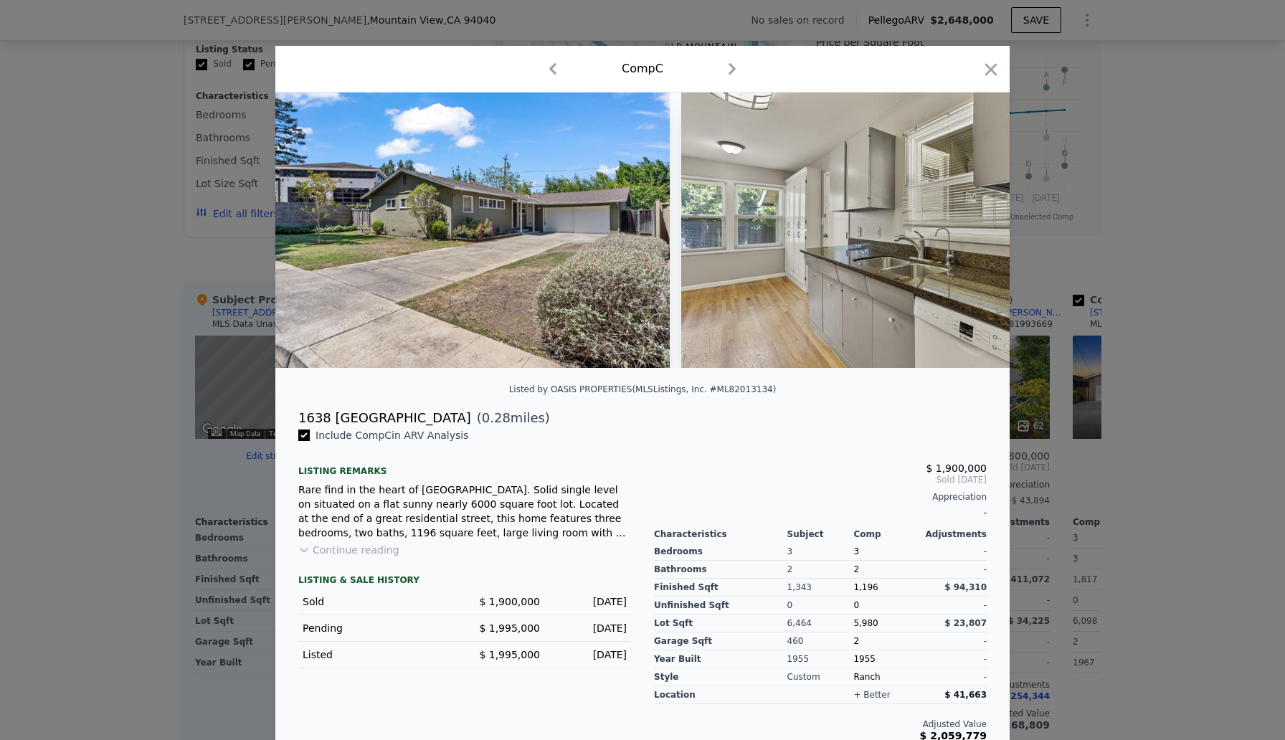
scroll to position [0, 5508]
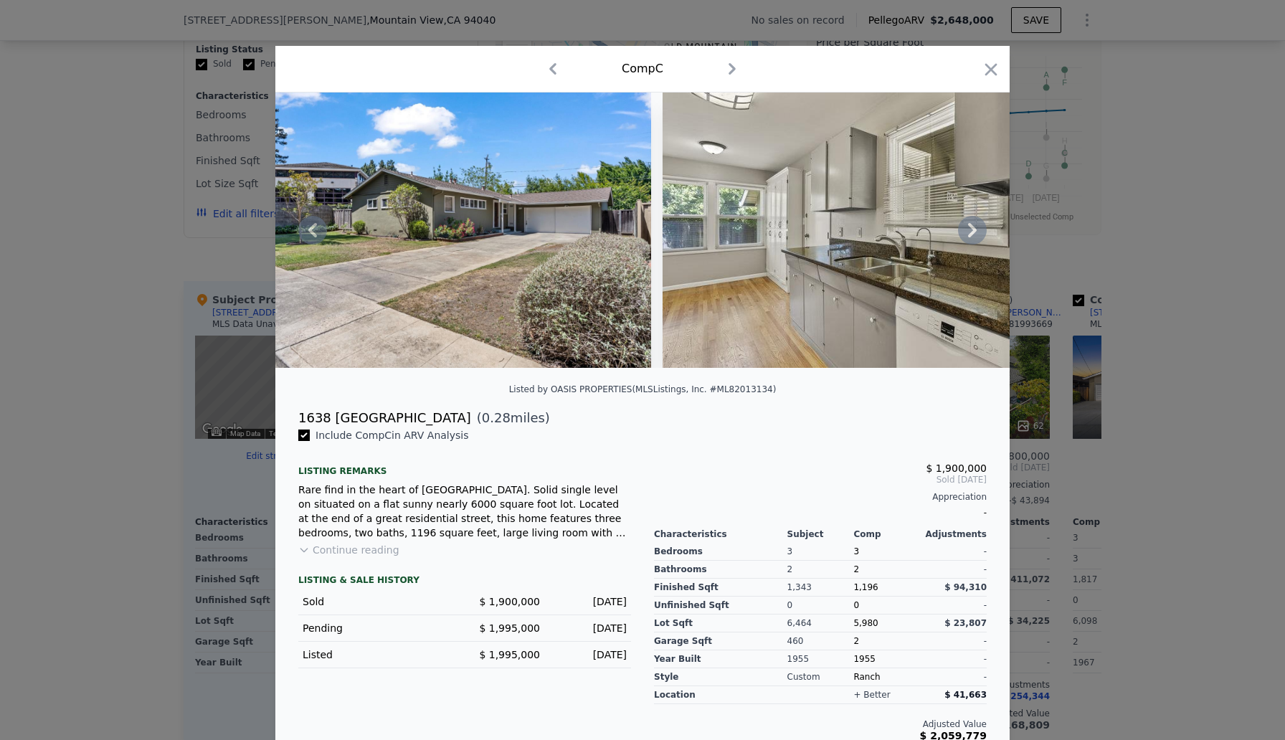
click at [974, 226] on icon at bounding box center [972, 230] width 29 height 29
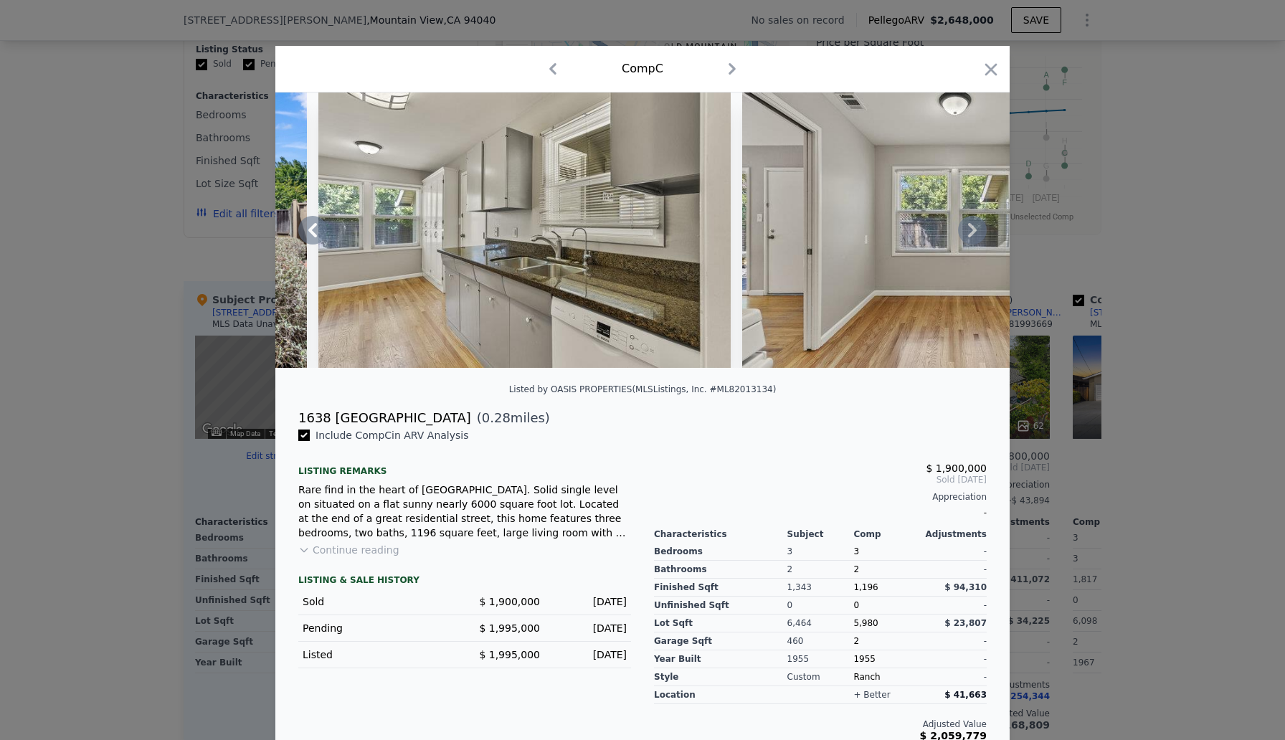
click at [974, 227] on icon at bounding box center [972, 230] width 29 height 29
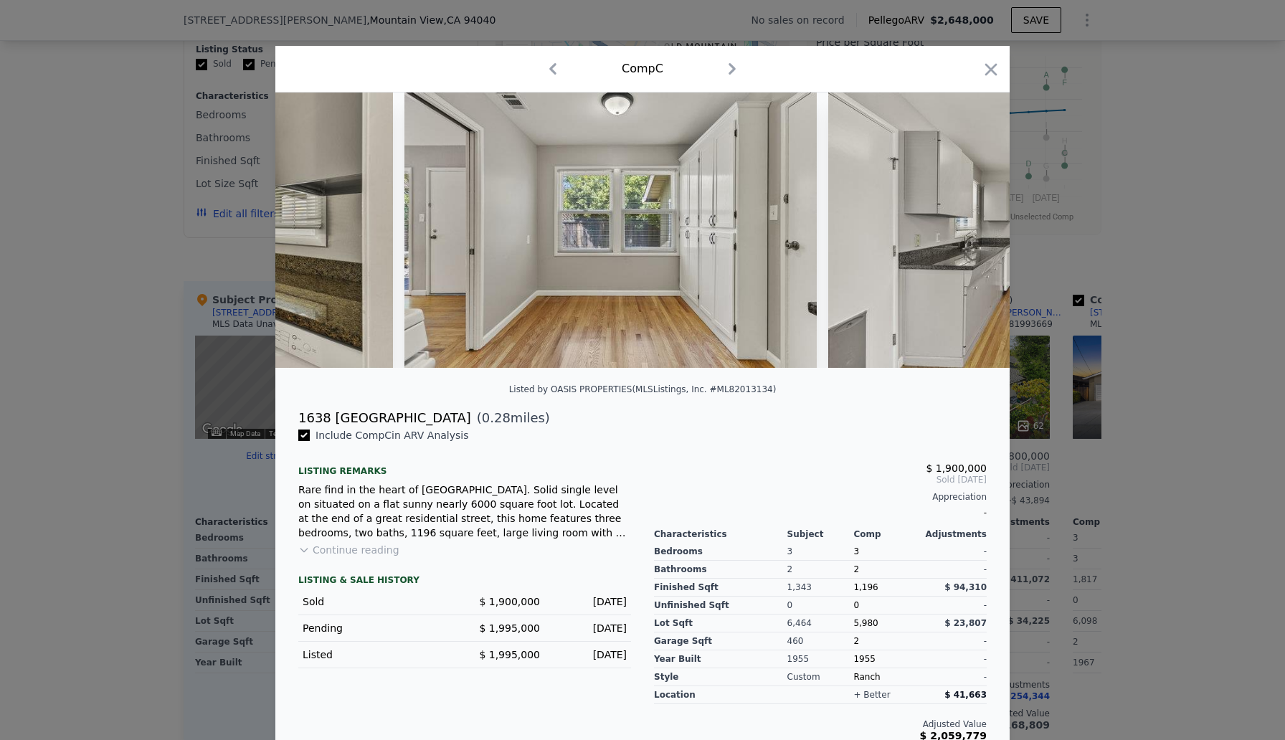
scroll to position [0, 6196]
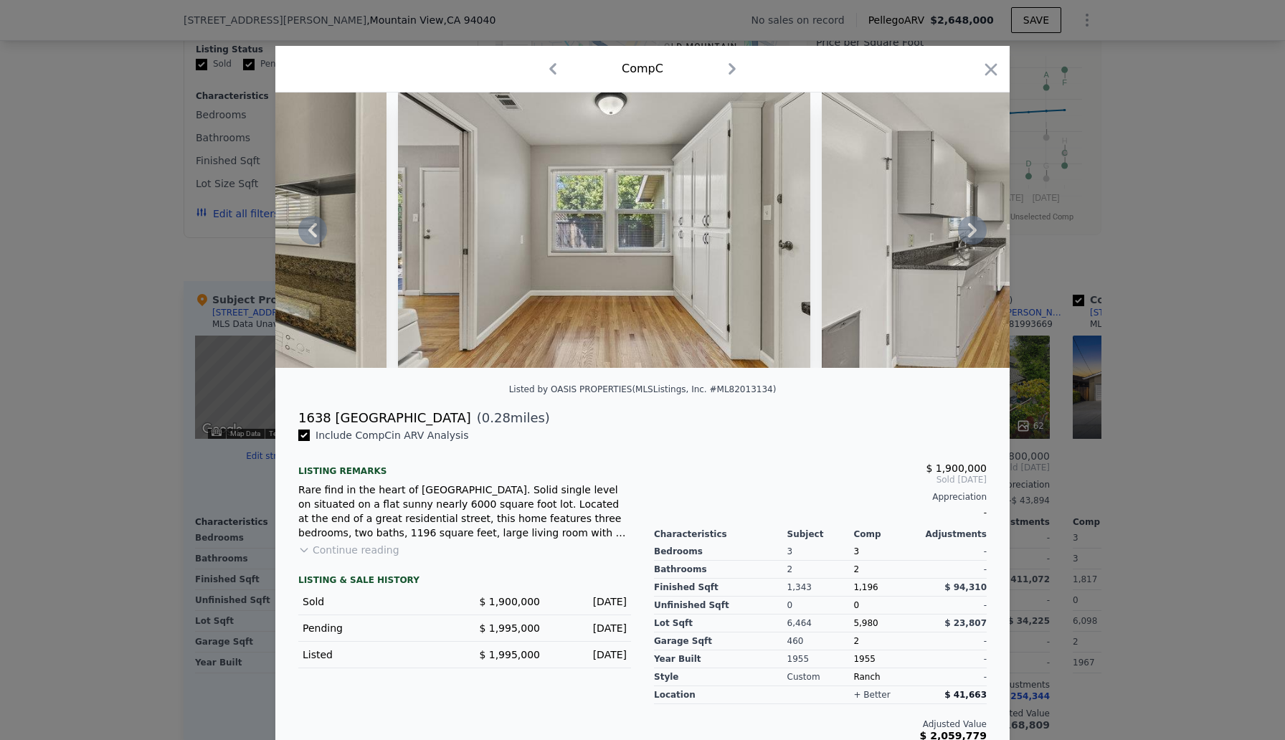
click at [974, 226] on icon at bounding box center [972, 230] width 29 height 29
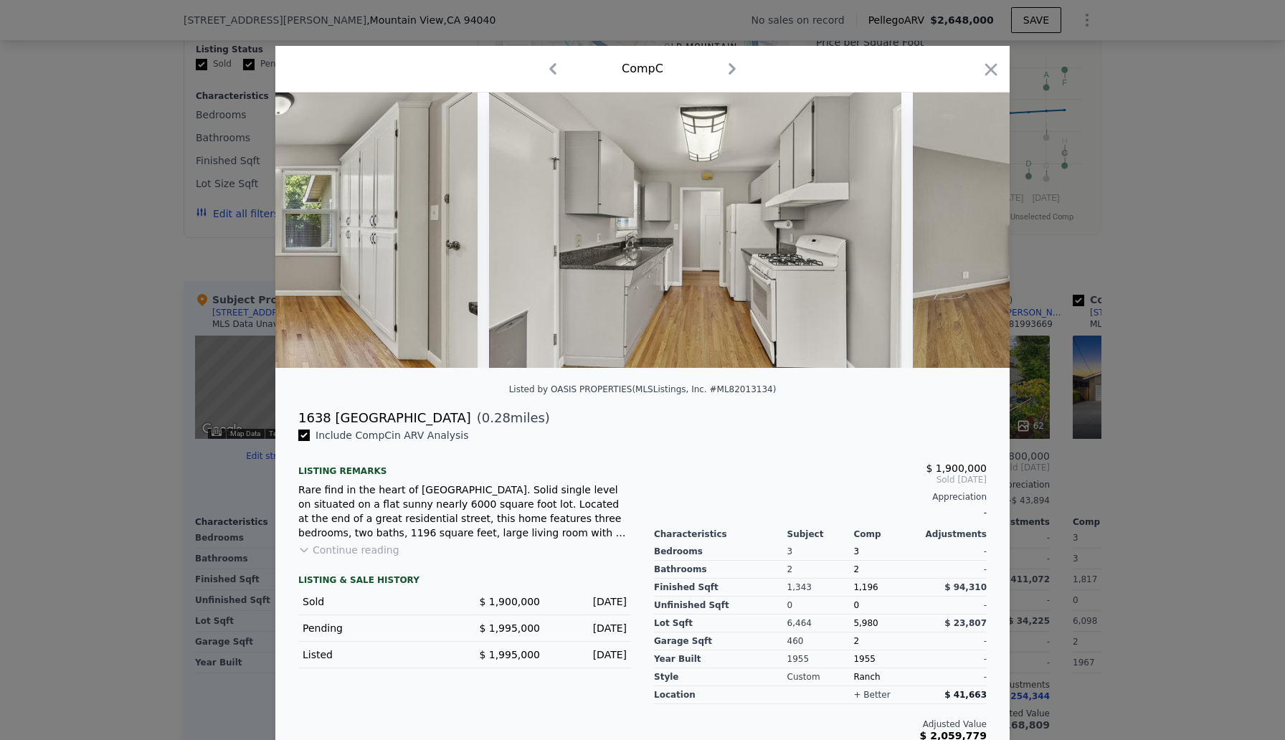
scroll to position [0, 6540]
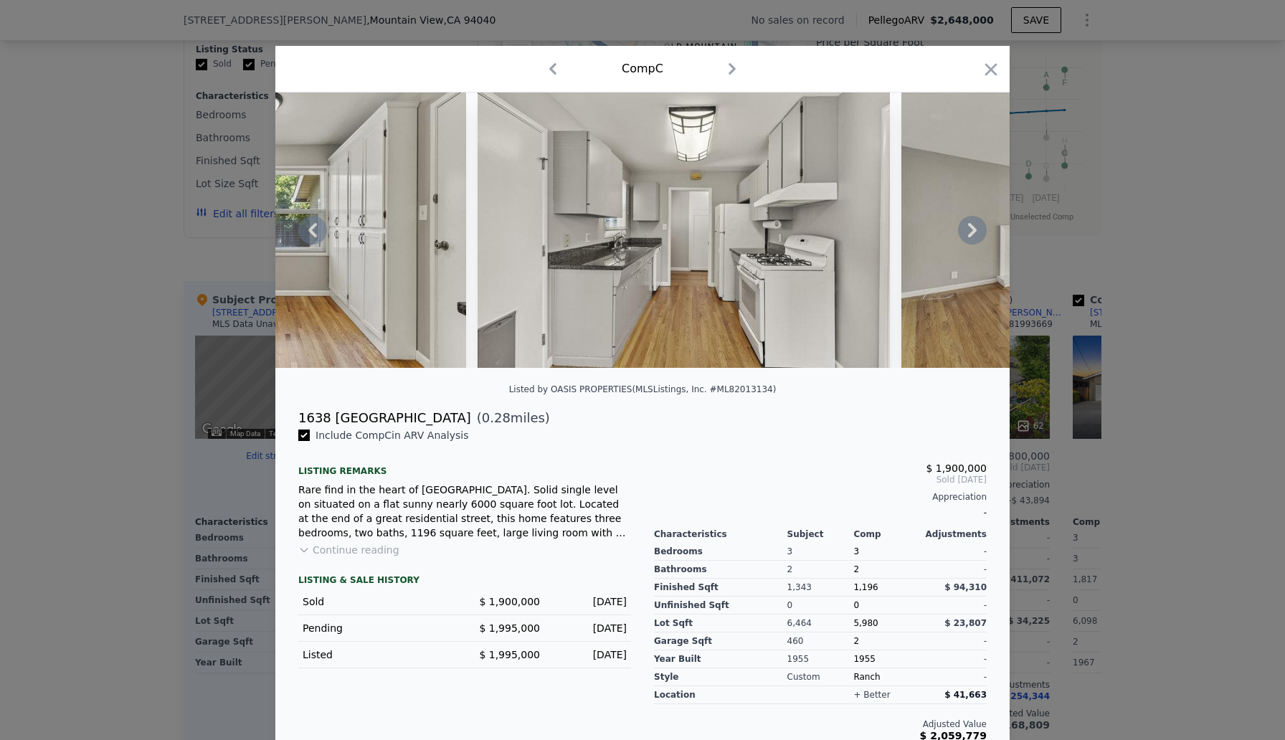
click at [974, 225] on icon at bounding box center [972, 230] width 29 height 29
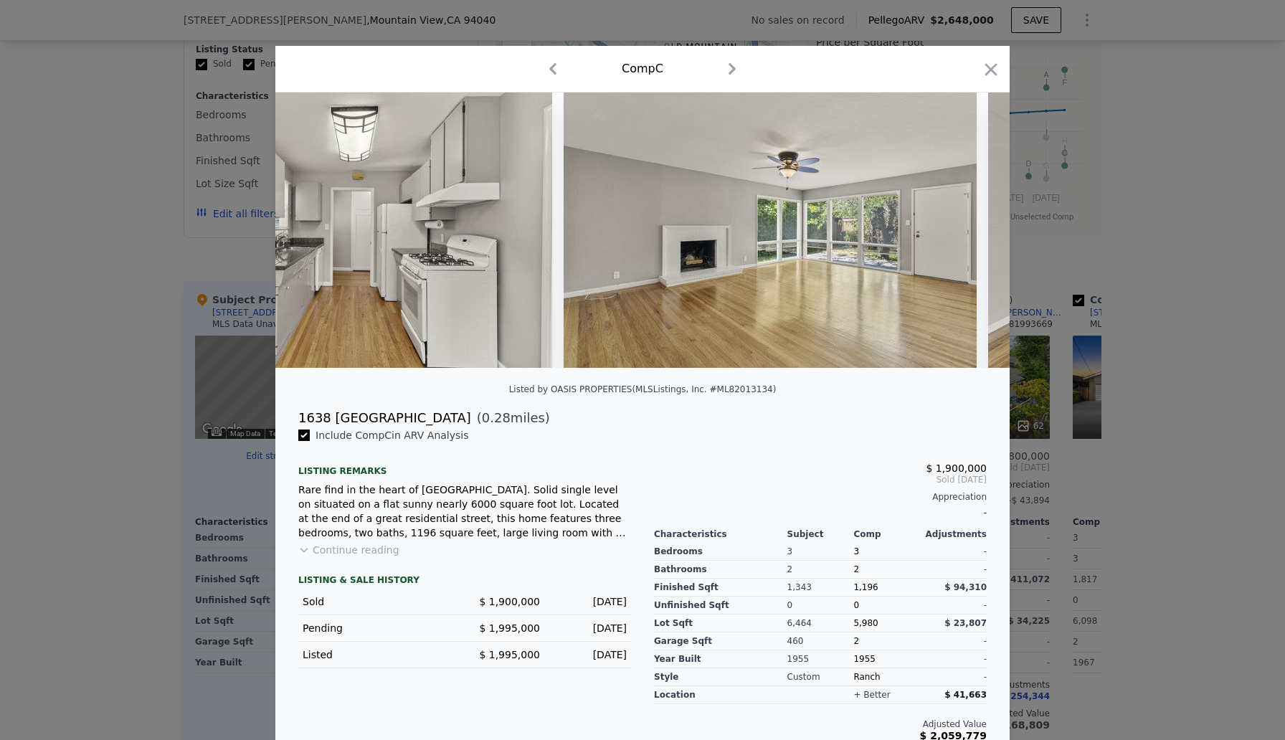
scroll to position [0, 6885]
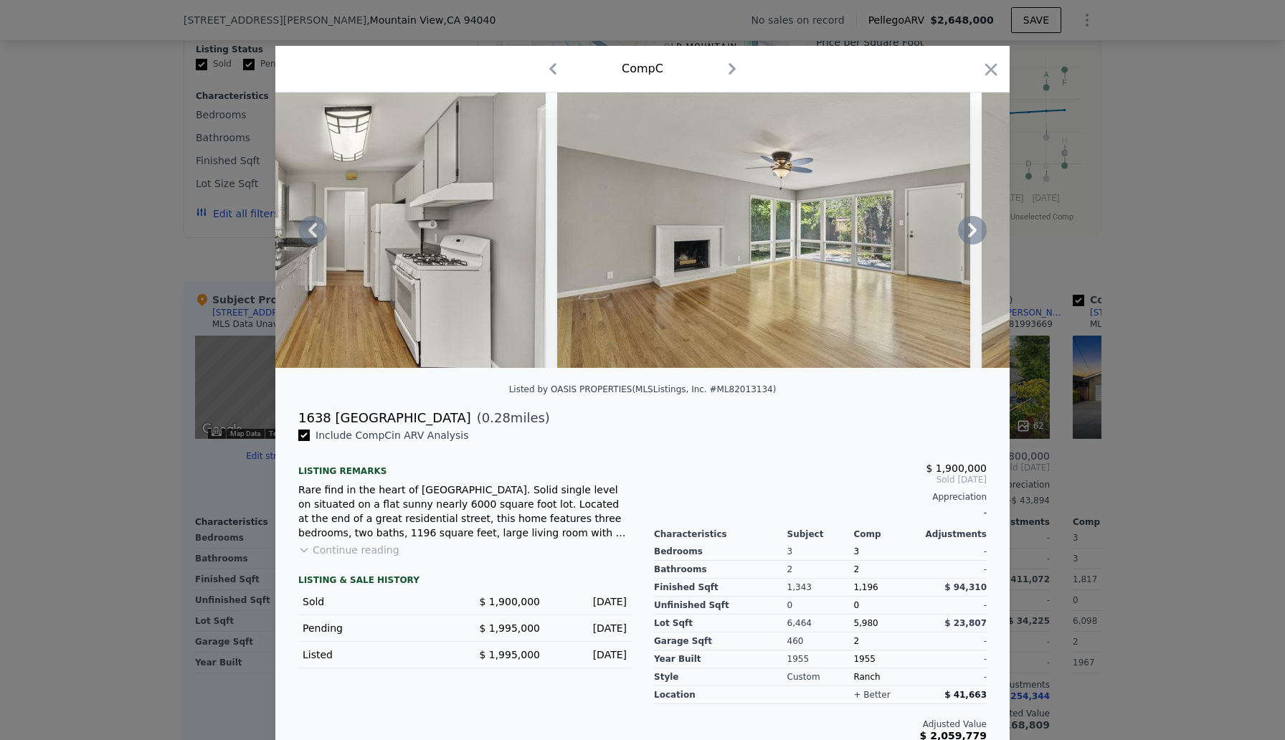
click at [974, 225] on icon at bounding box center [972, 230] width 29 height 29
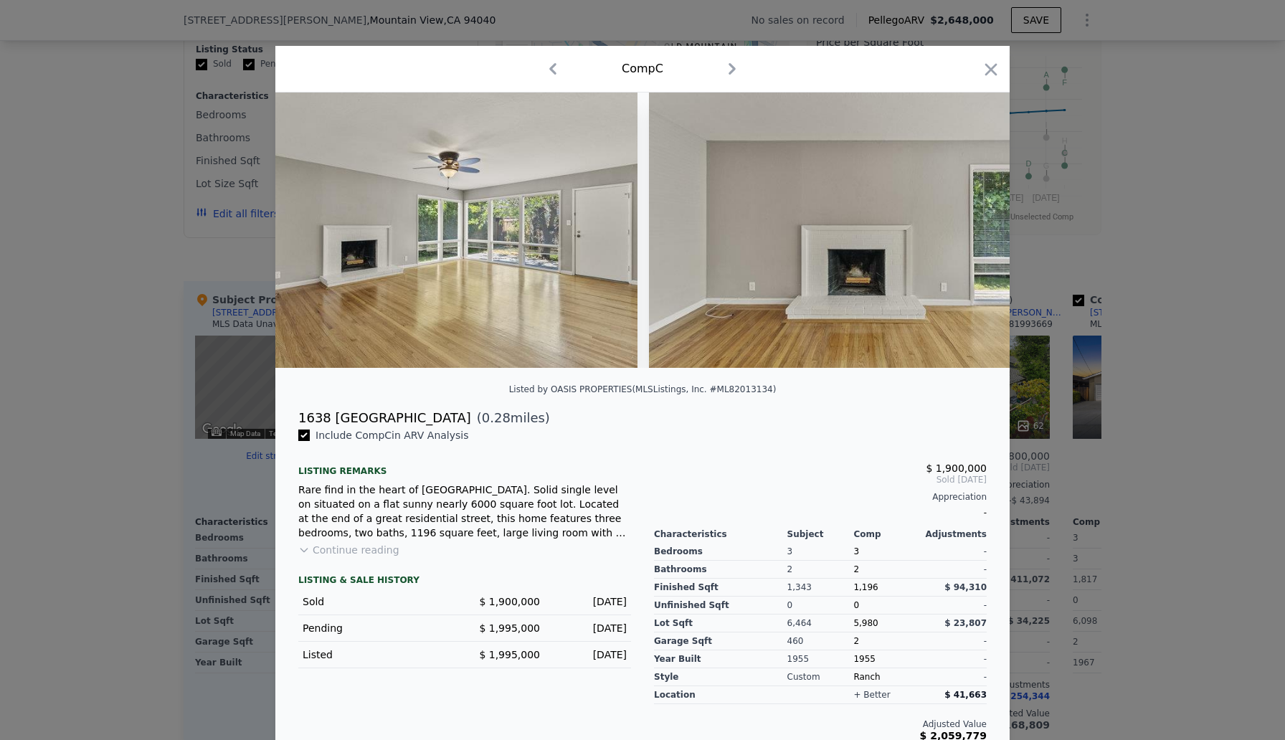
scroll to position [0, 7229]
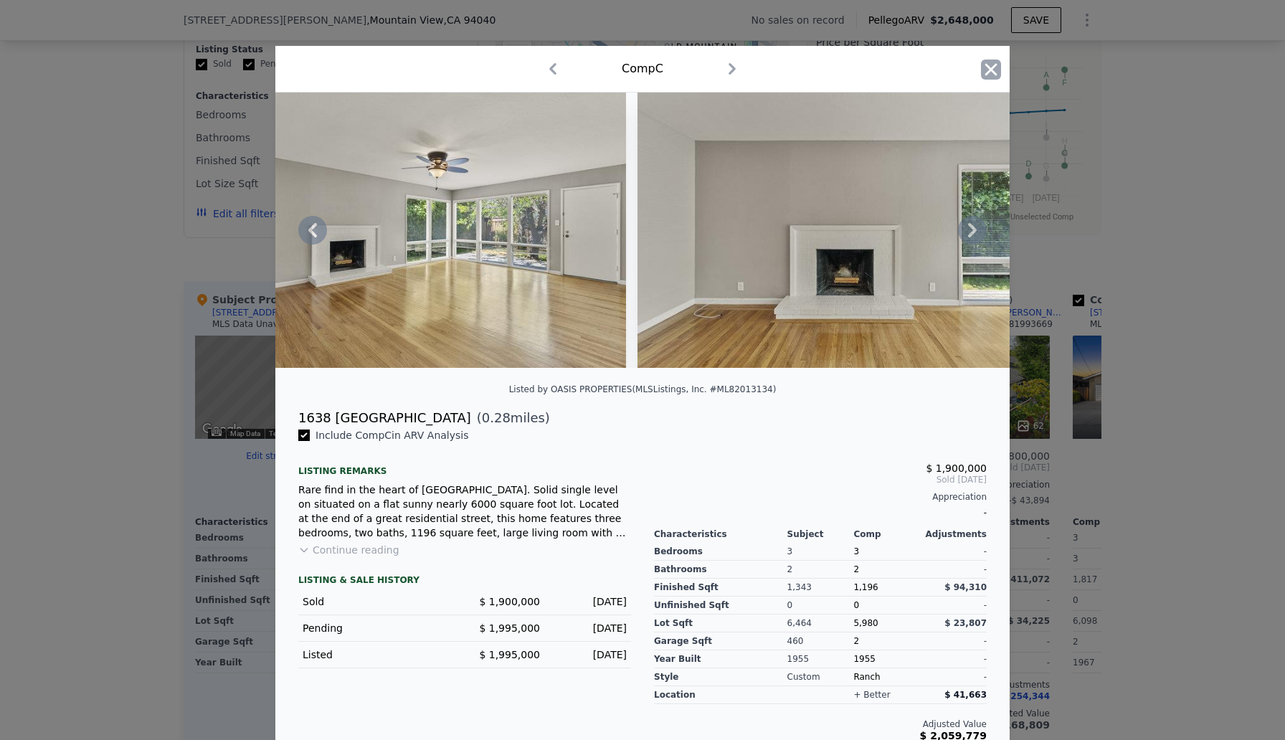
click at [993, 71] on icon "button" at bounding box center [991, 69] width 12 height 12
